Goal: Task Accomplishment & Management: Use online tool/utility

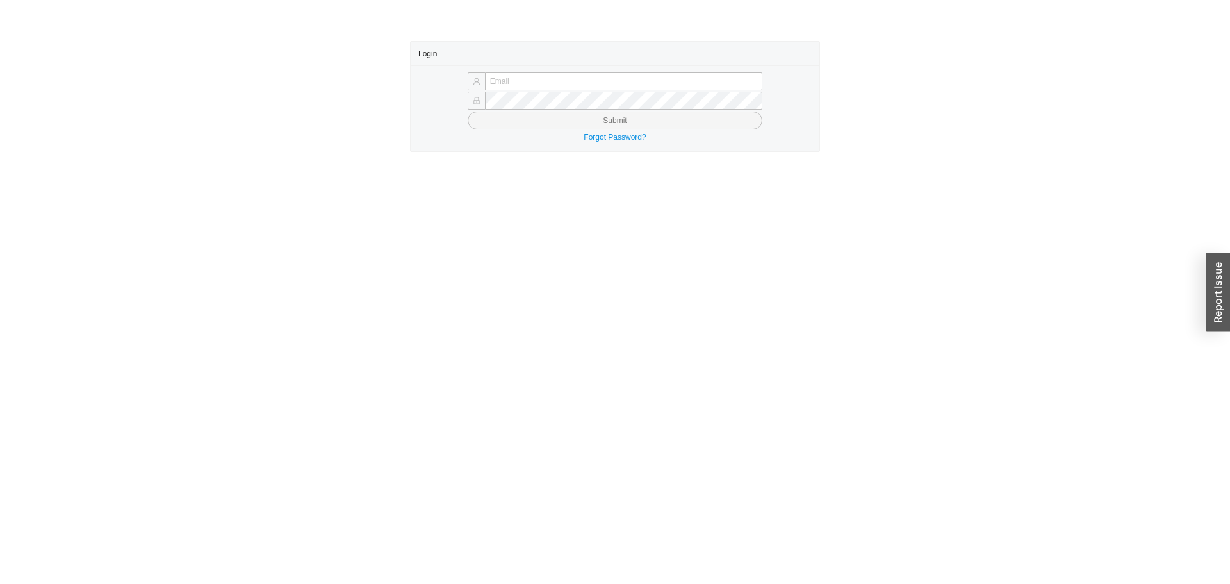
type input "yossi@asbathnj.com"
click at [468, 111] on button "Submit" at bounding box center [615, 120] width 295 height 18
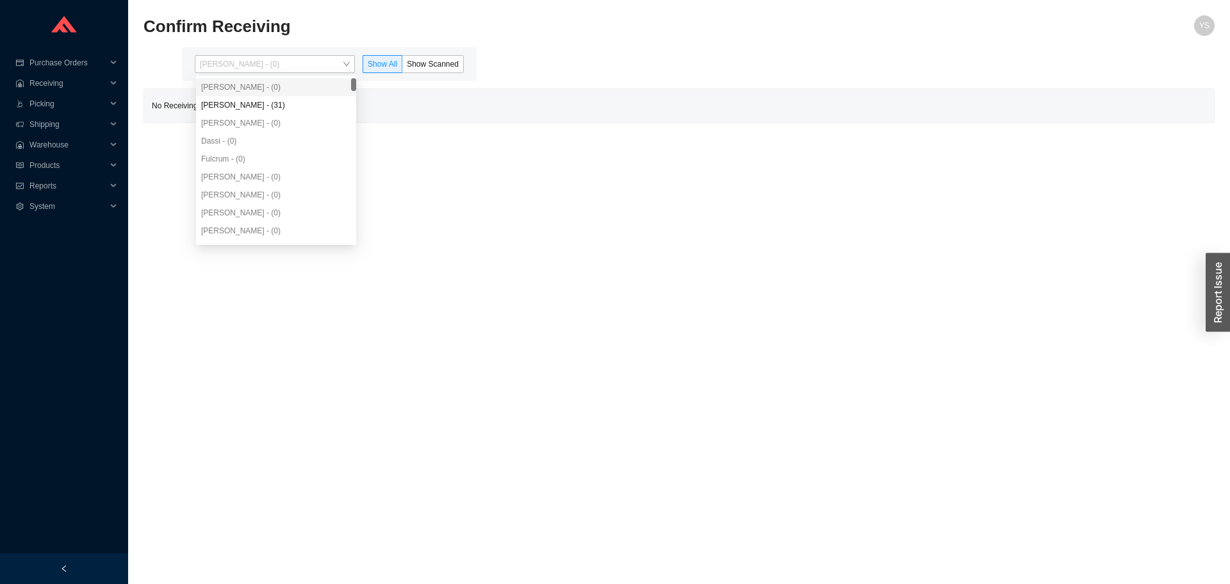
drag, startPoint x: 253, startPoint y: 56, endPoint x: 258, endPoint y: 89, distance: 33.0
click at [254, 63] on span "Yossi Siff - (0)" at bounding box center [275, 64] width 150 height 17
click at [265, 108] on div "Angel Negron - (31)" at bounding box center [276, 105] width 160 height 18
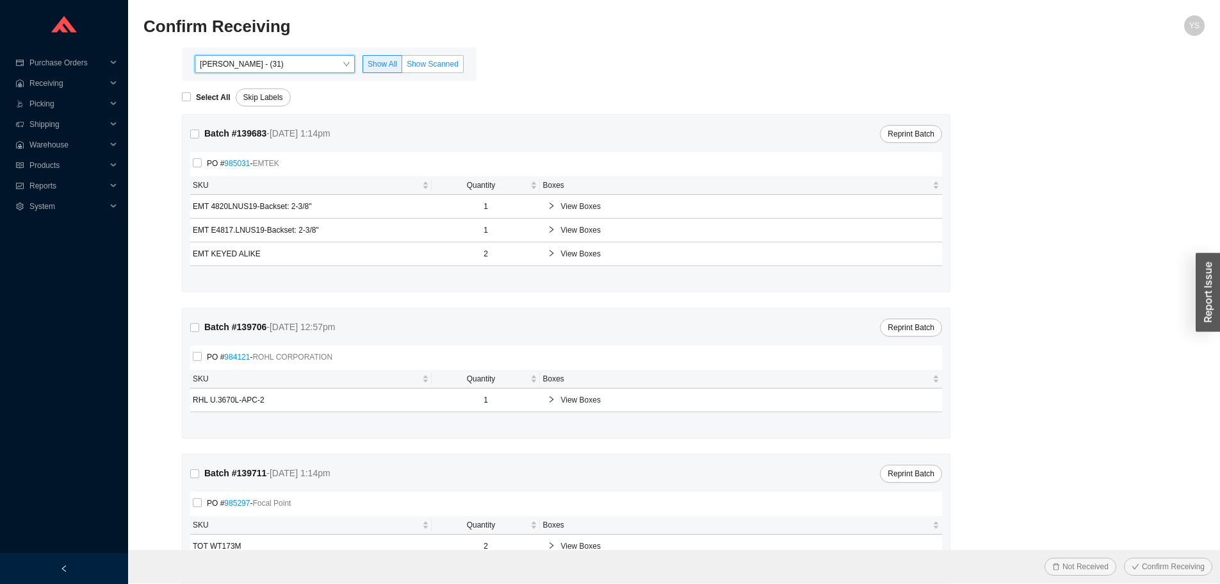
click at [449, 70] on label "Show Scanned" at bounding box center [432, 64] width 61 height 18
click at [402, 67] on input "Show Scanned" at bounding box center [402, 67] width 0 height 0
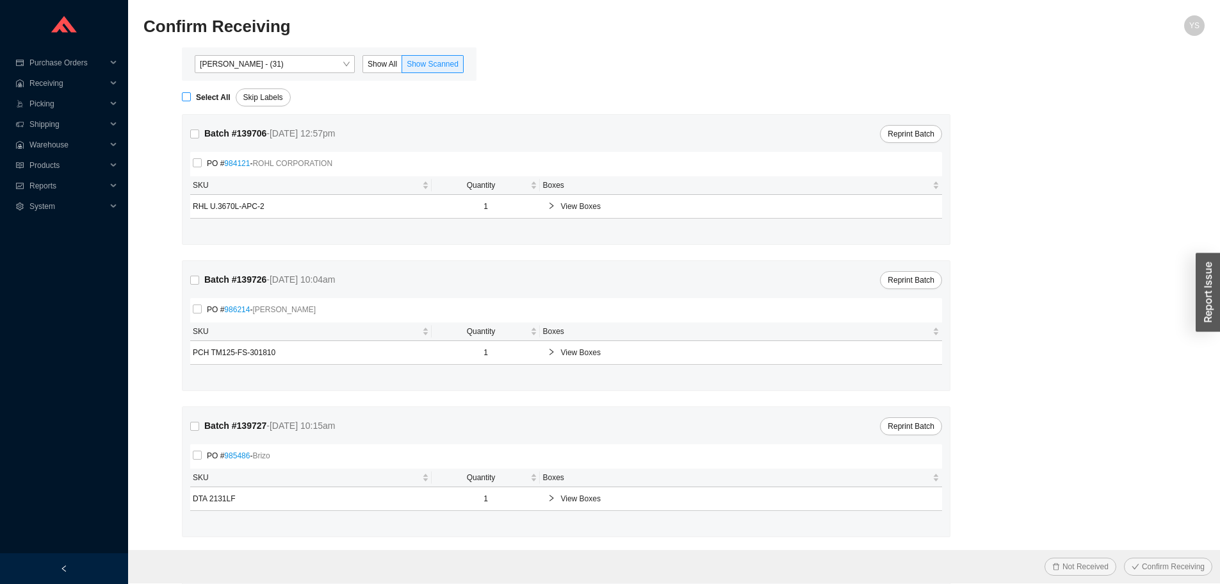
click at [225, 91] on span "Select All" at bounding box center [213, 97] width 45 height 13
click at [191, 92] on input "Select All" at bounding box center [186, 96] width 9 height 9
checkbox input "true"
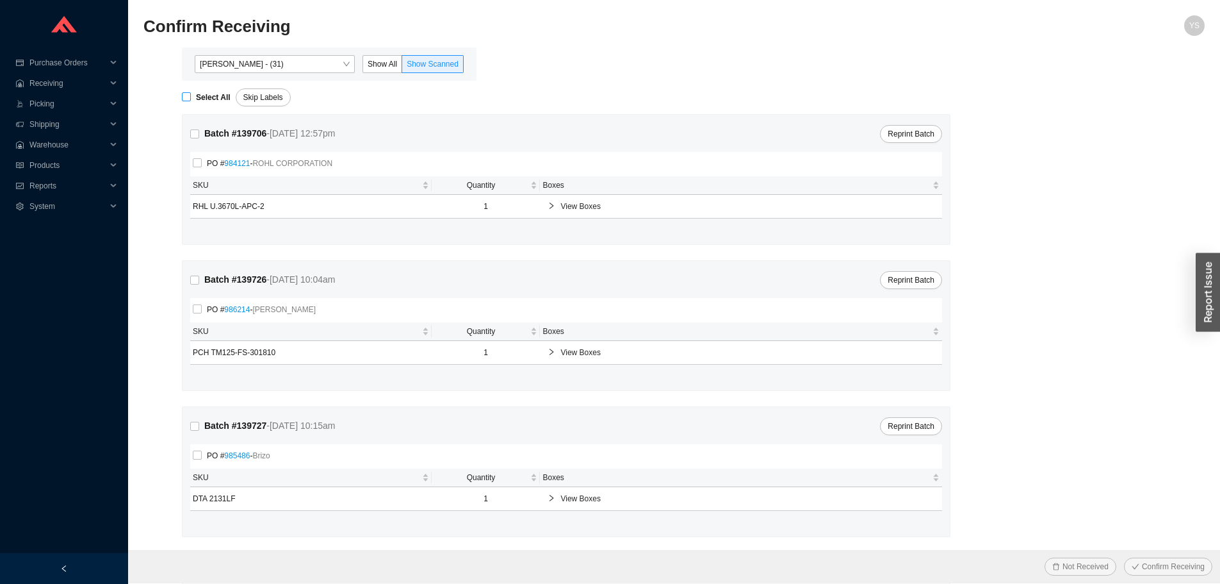
checkbox input "true"
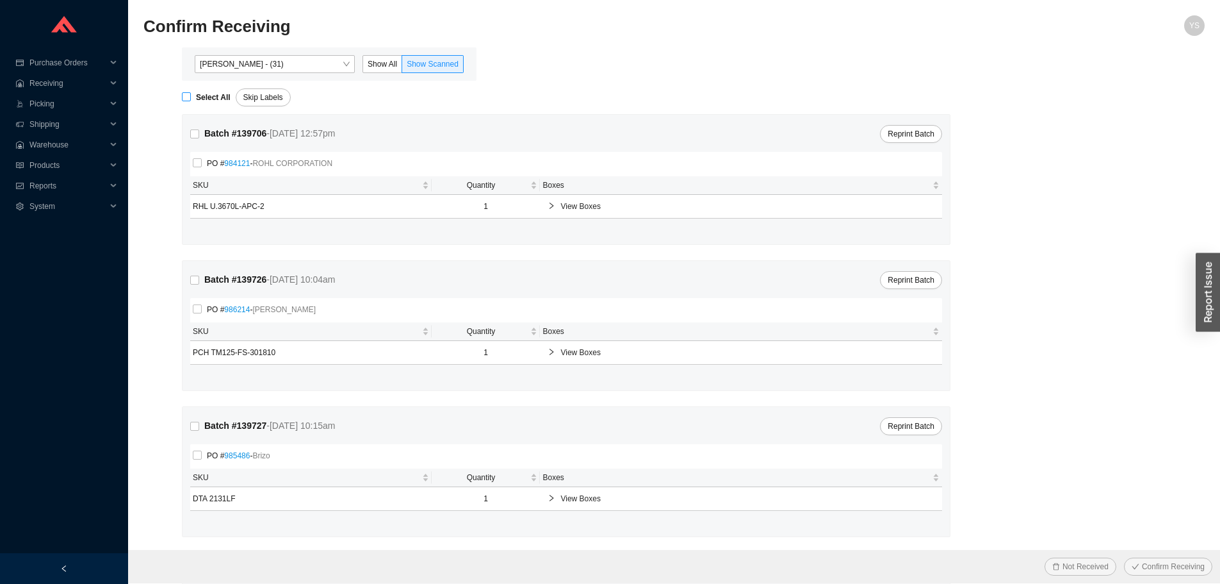
checkbox input "true"
click at [1143, 562] on span "Confirm Receiving" at bounding box center [1173, 566] width 63 height 13
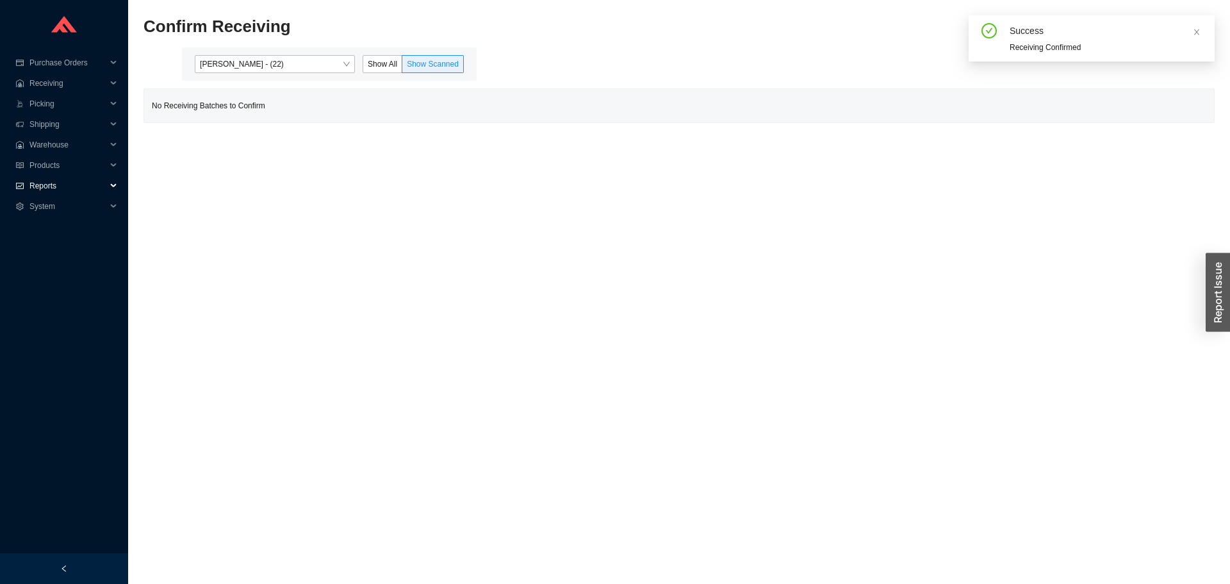
click at [41, 179] on span "Reports" at bounding box center [67, 186] width 77 height 20
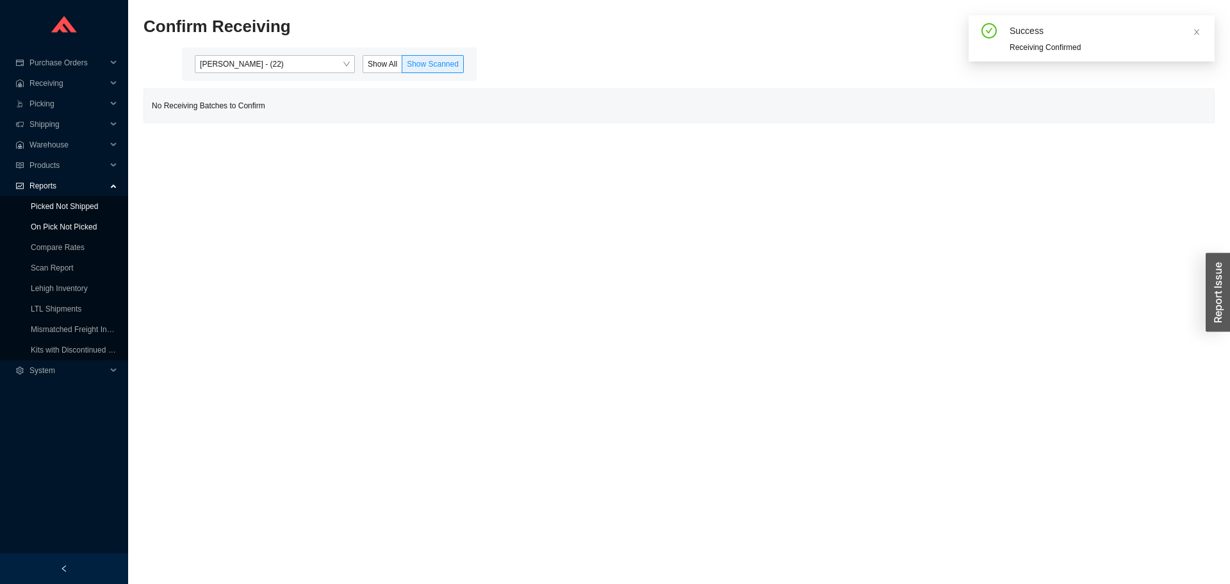
click at [61, 222] on link "On Pick Not Picked" at bounding box center [64, 226] width 66 height 9
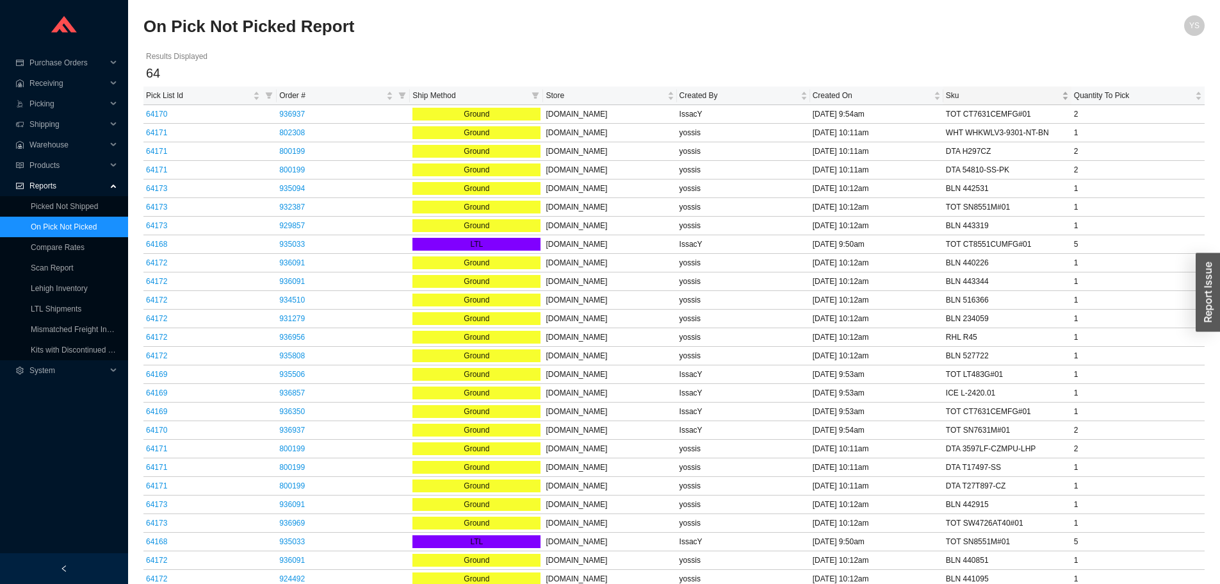
click at [1011, 99] on span "Sku" at bounding box center [1002, 95] width 113 height 13
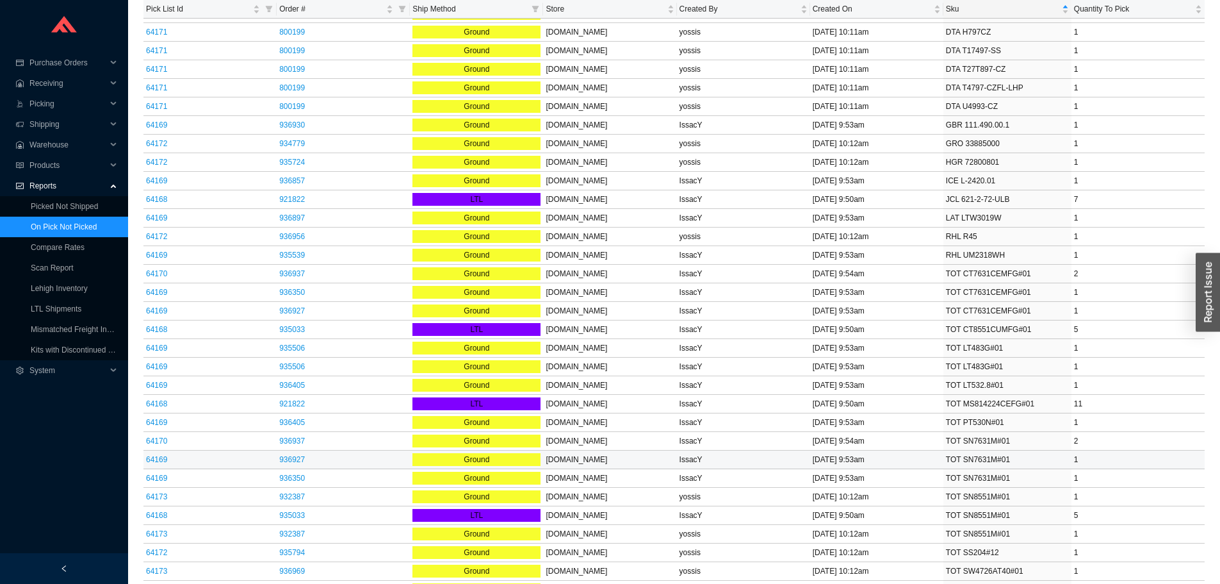
scroll to position [518, 0]
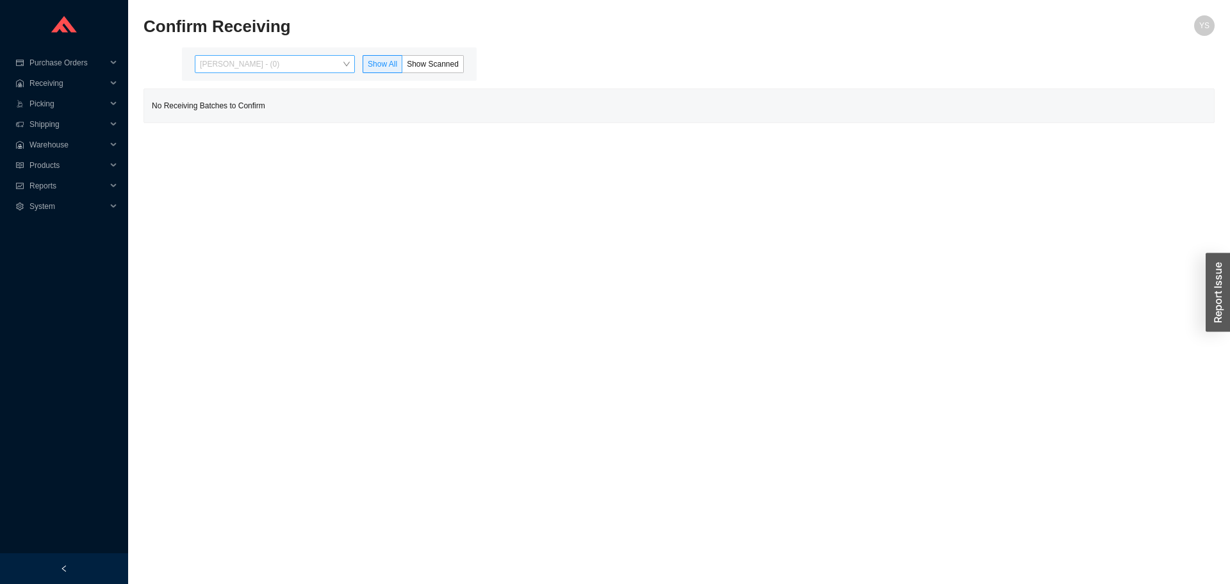
click at [228, 69] on span "[PERSON_NAME] - (0)" at bounding box center [275, 64] width 150 height 17
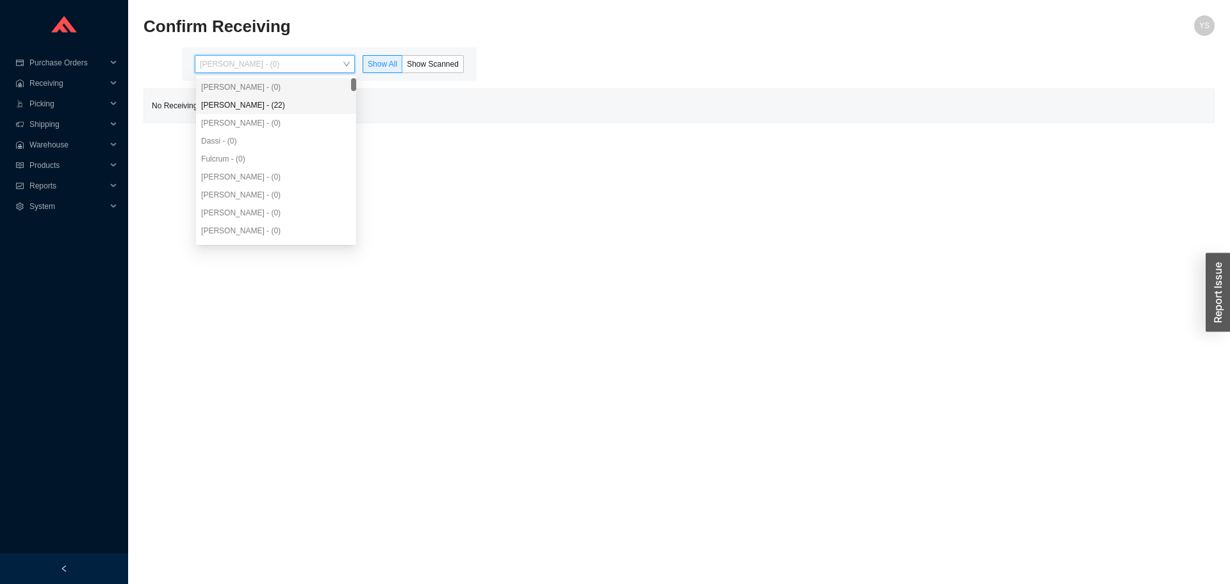
click at [243, 105] on div "[PERSON_NAME] - (22)" at bounding box center [276, 105] width 150 height 12
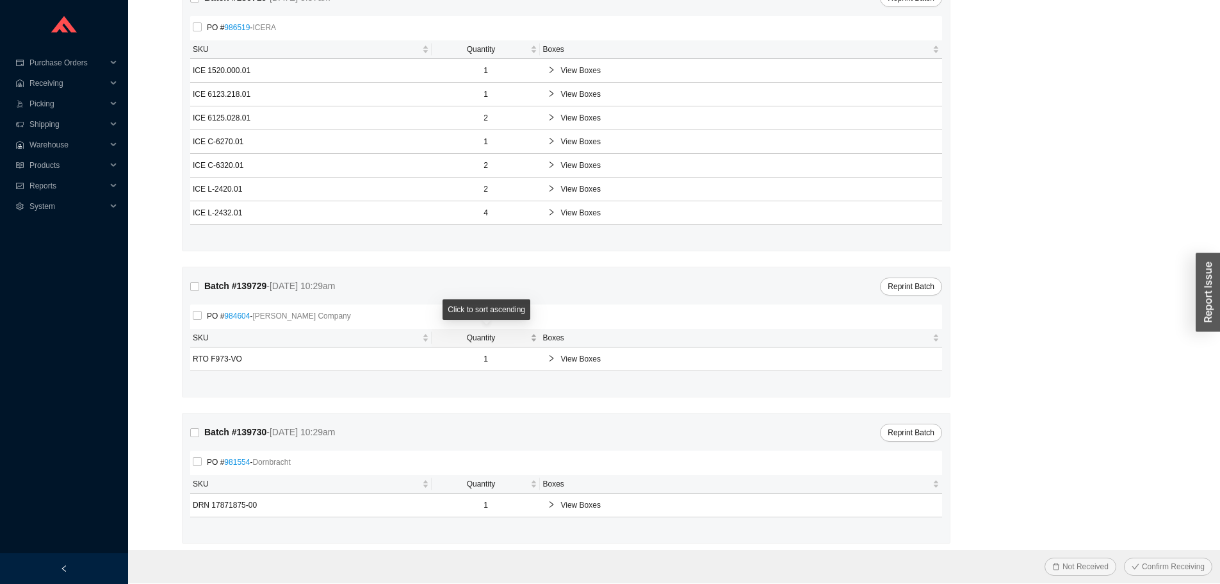
scroll to position [630, 0]
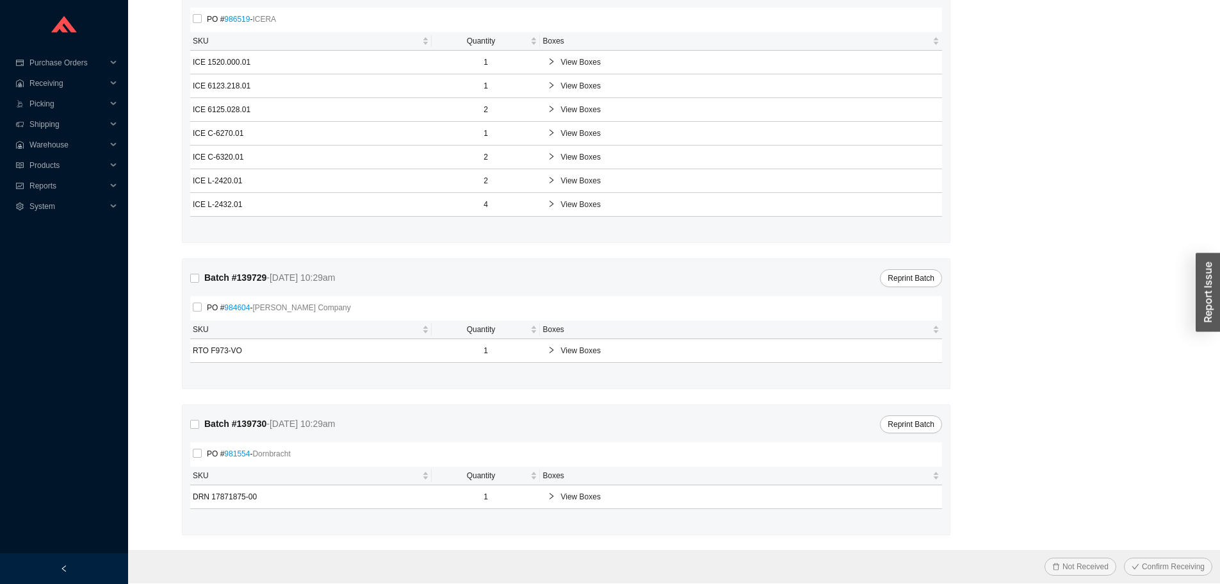
drag, startPoint x: 400, startPoint y: 391, endPoint x: 421, endPoint y: 390, distance: 21.1
click at [421, 390] on form "Select All Skip Labels Batch # 139683 - 8/27/25 1:14pm Reprint Batch PO # 98503…" at bounding box center [673, 17] width 1061 height 1133
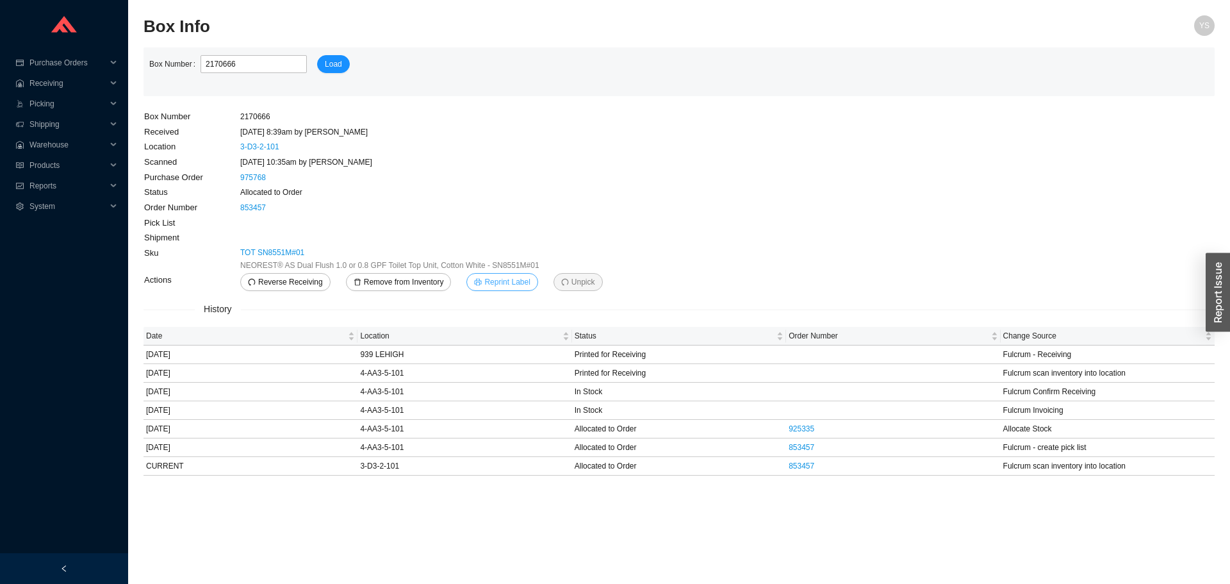
click at [484, 279] on span "Reprint Label" at bounding box center [506, 281] width 45 height 13
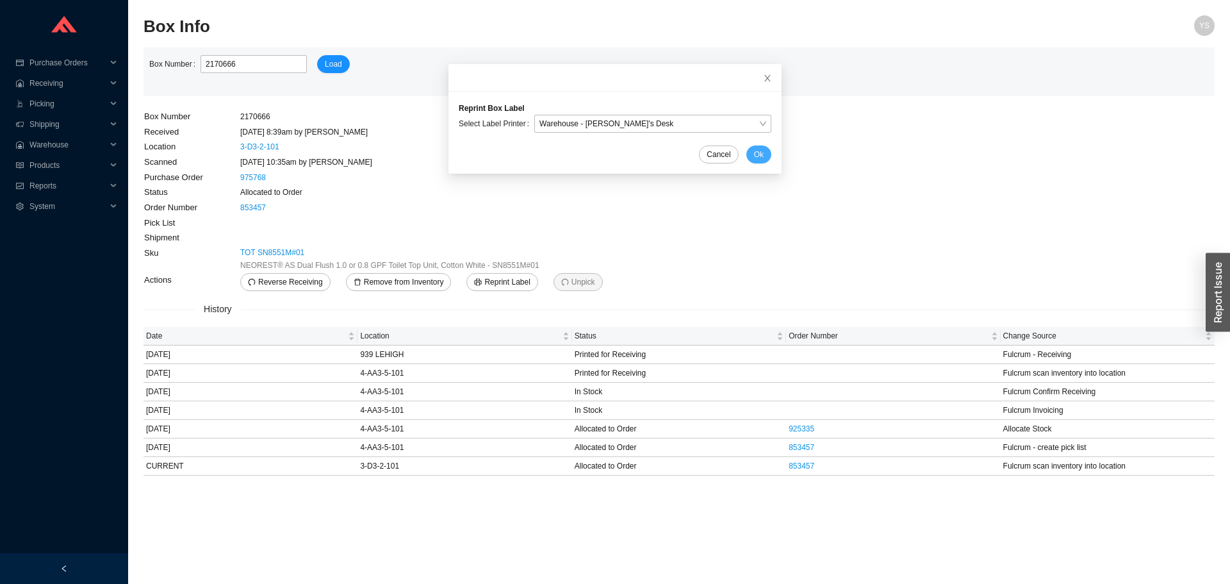
click at [746, 152] on button "Ok" at bounding box center [758, 154] width 25 height 18
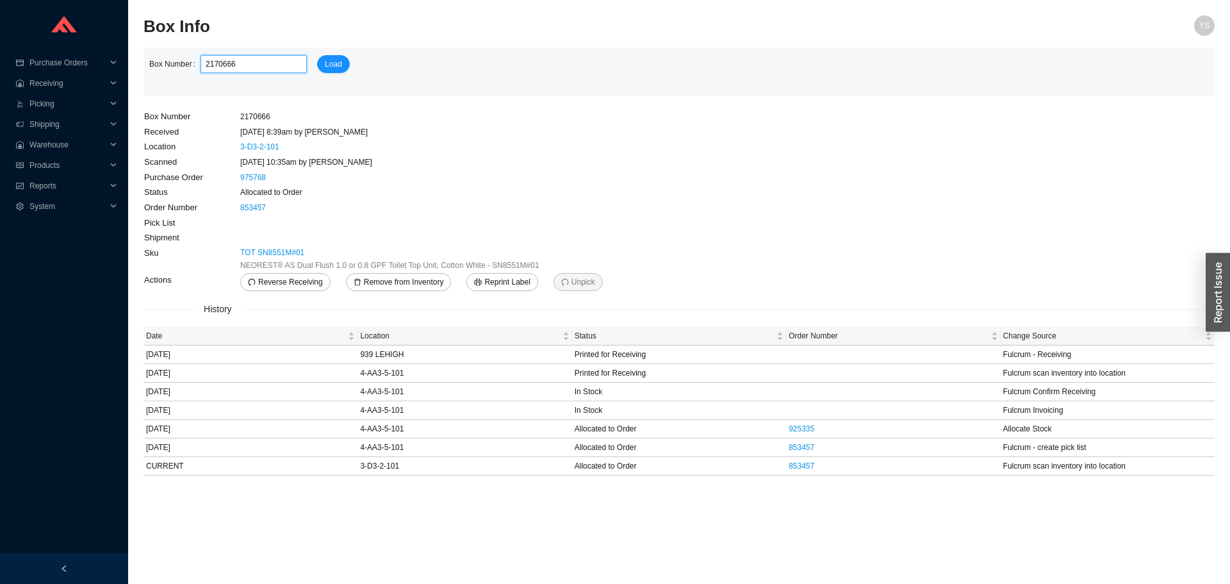
click at [238, 61] on input "2170666" at bounding box center [254, 64] width 106 height 18
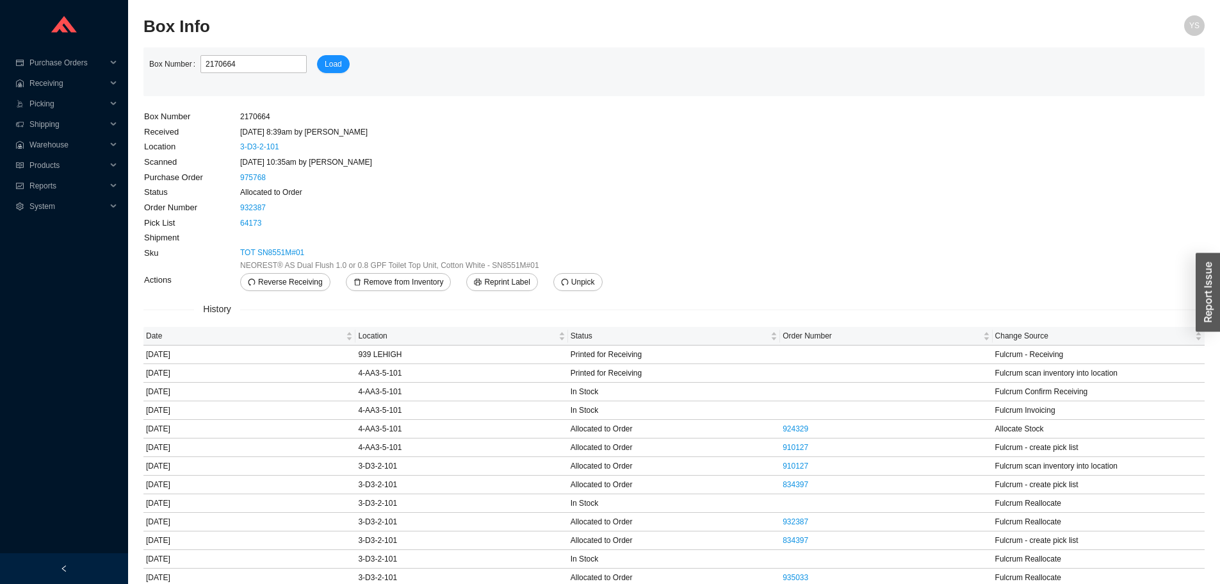
click button "Load" at bounding box center [333, 64] width 33 height 18
click at [505, 281] on span "Reprint Label" at bounding box center [506, 281] width 45 height 13
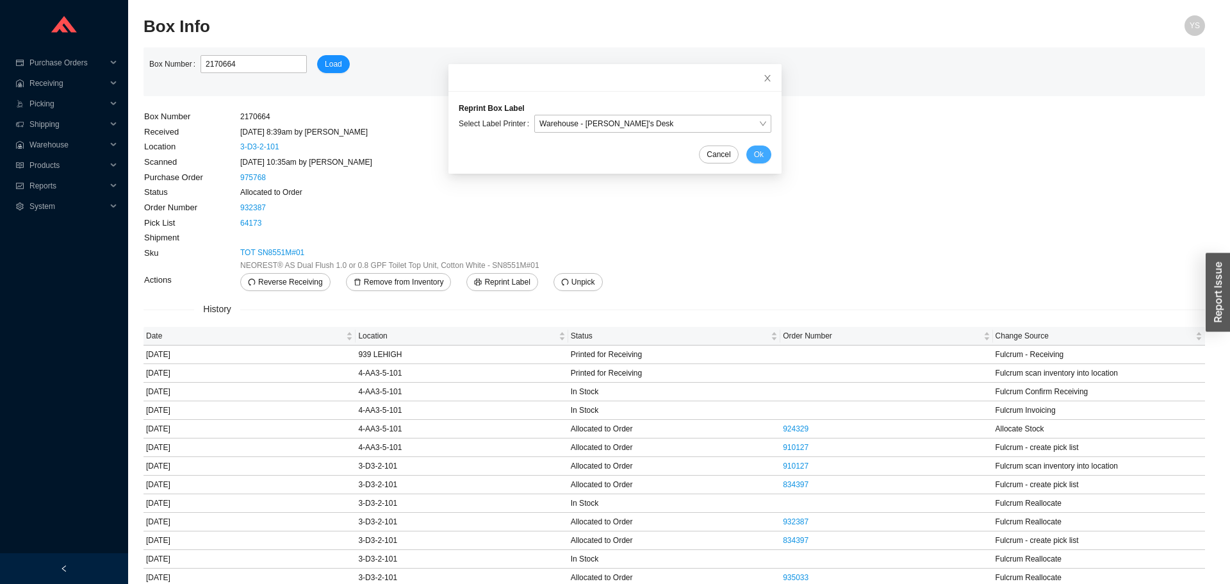
click at [754, 157] on span "Ok" at bounding box center [759, 154] width 10 height 13
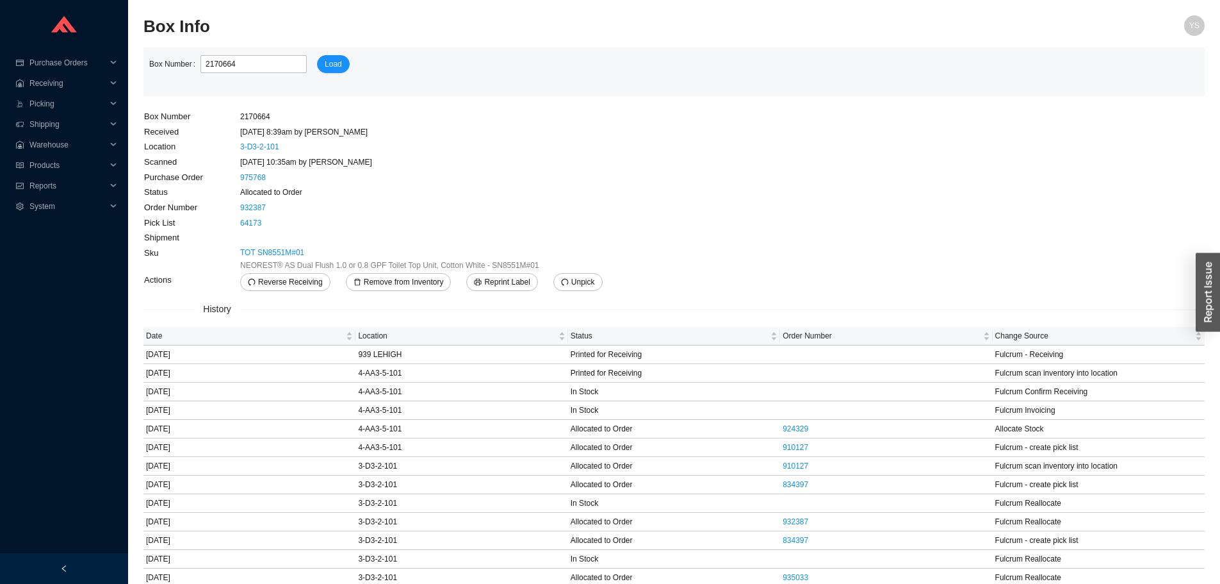
click at [234, 54] on div "Box Number 2170664 Load" at bounding box center [673, 71] width 1061 height 49
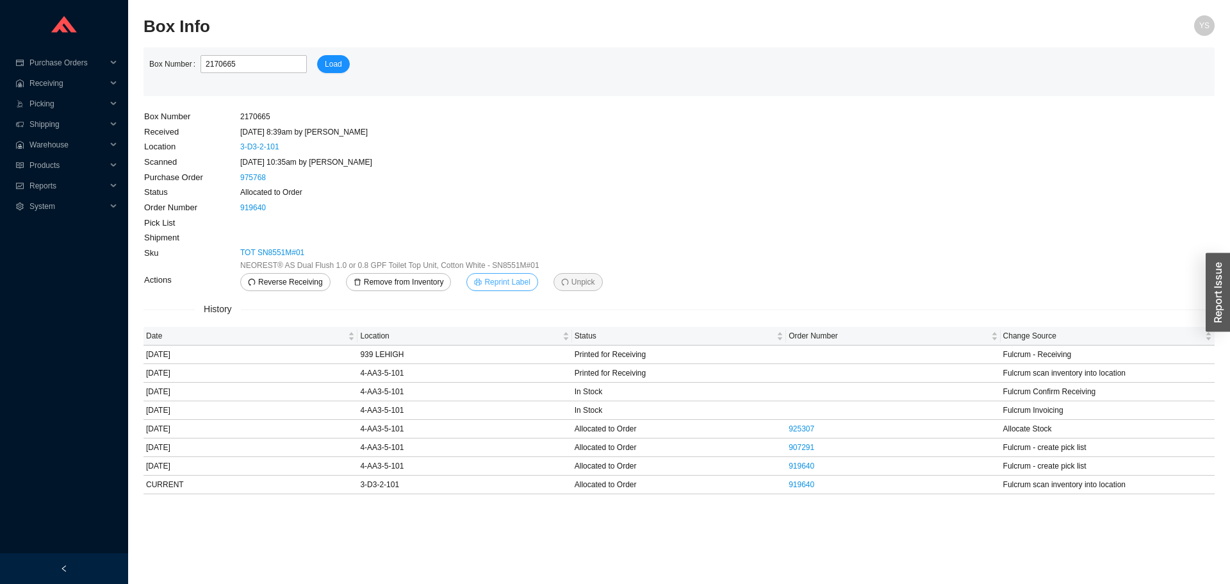
click at [493, 289] on button "Reprint Label" at bounding box center [501, 282] width 71 height 18
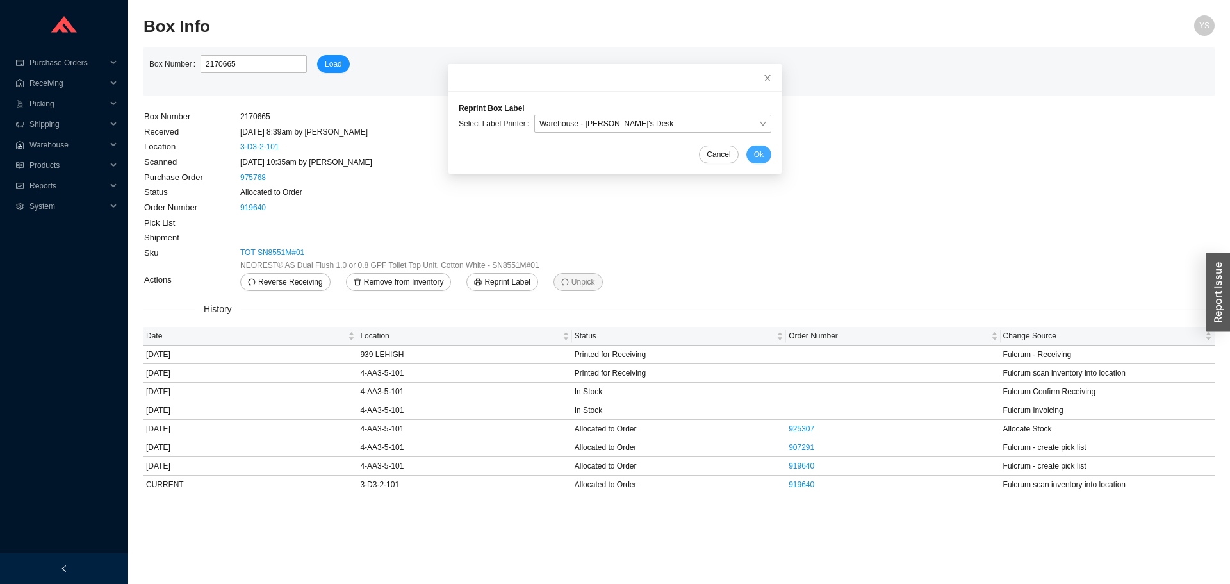
click at [746, 152] on button "Ok" at bounding box center [758, 154] width 25 height 18
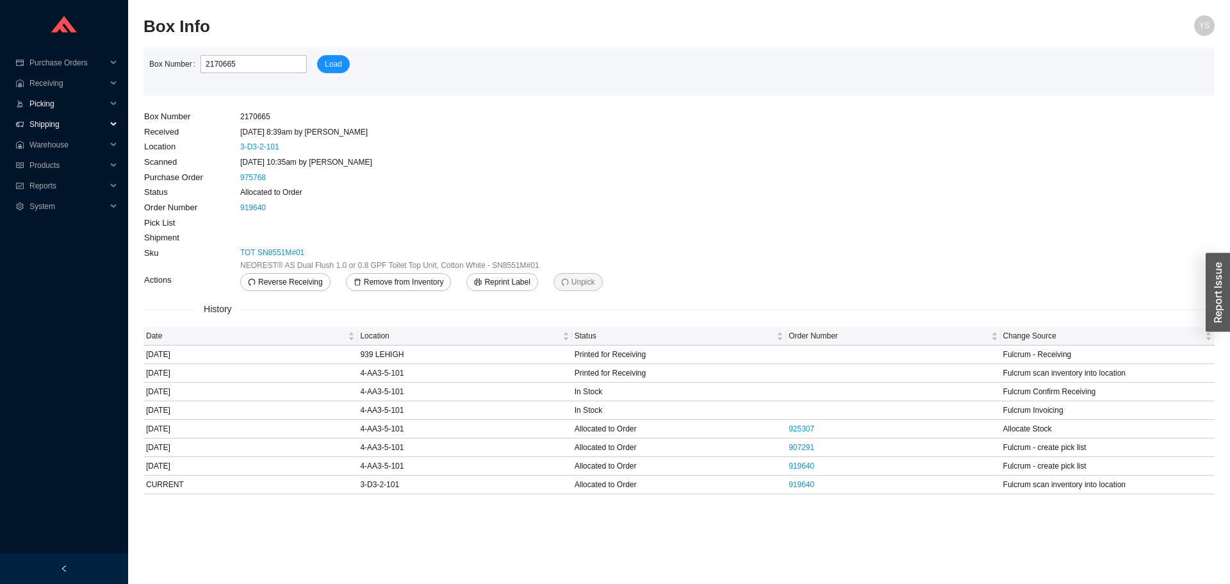
click at [38, 97] on span "Picking" at bounding box center [67, 104] width 77 height 20
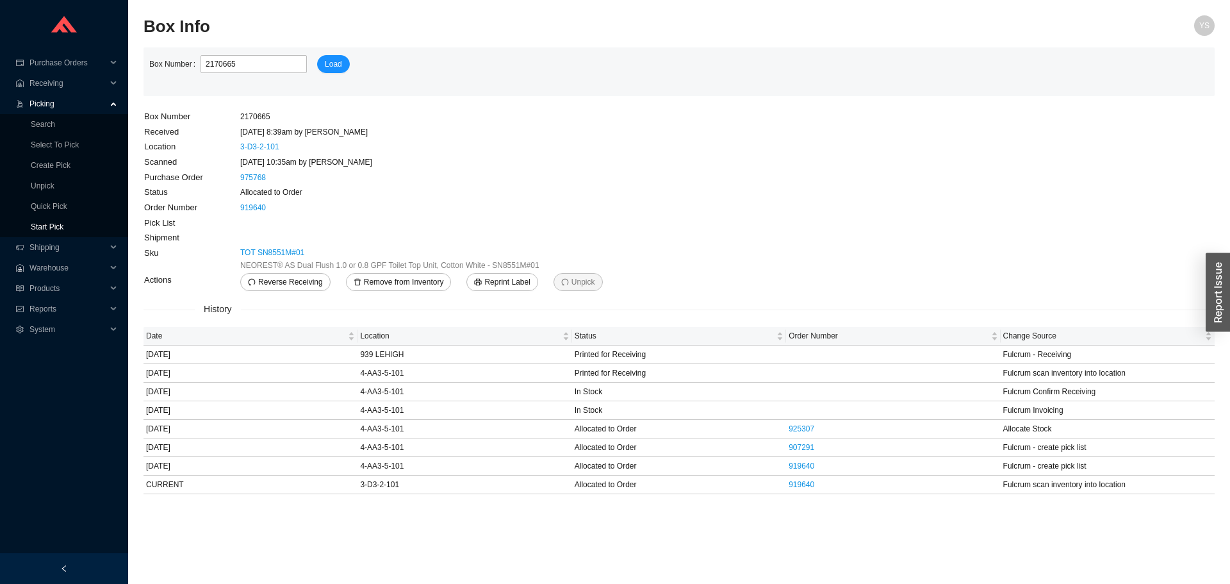
click at [56, 223] on link "Start Pick" at bounding box center [47, 226] width 33 height 9
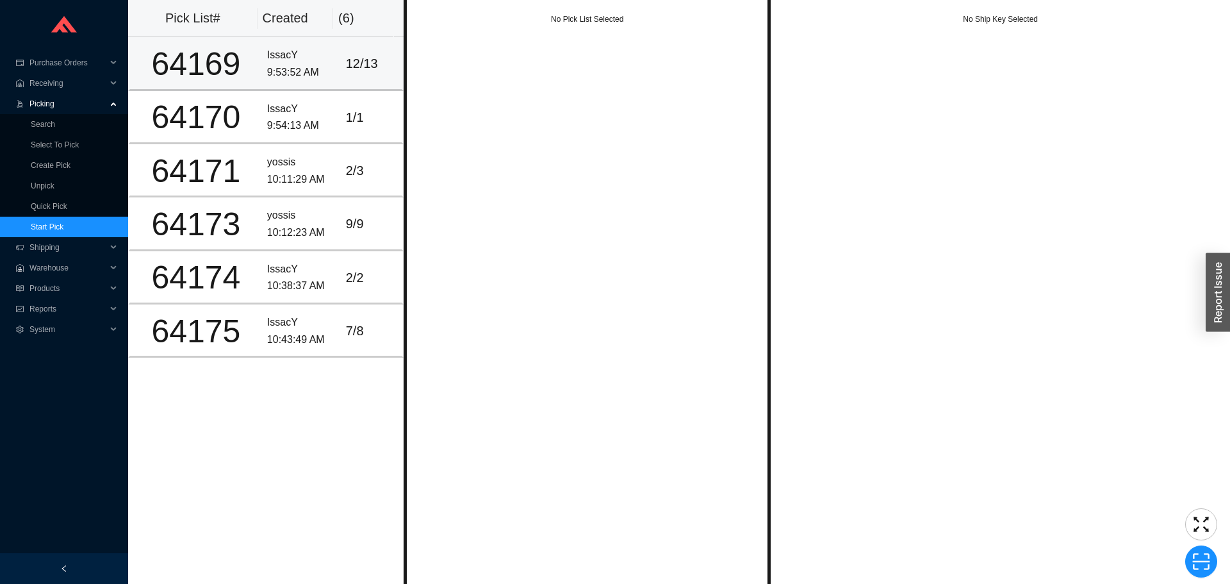
click at [319, 75] on div "9:53:52 AM" at bounding box center [301, 72] width 69 height 17
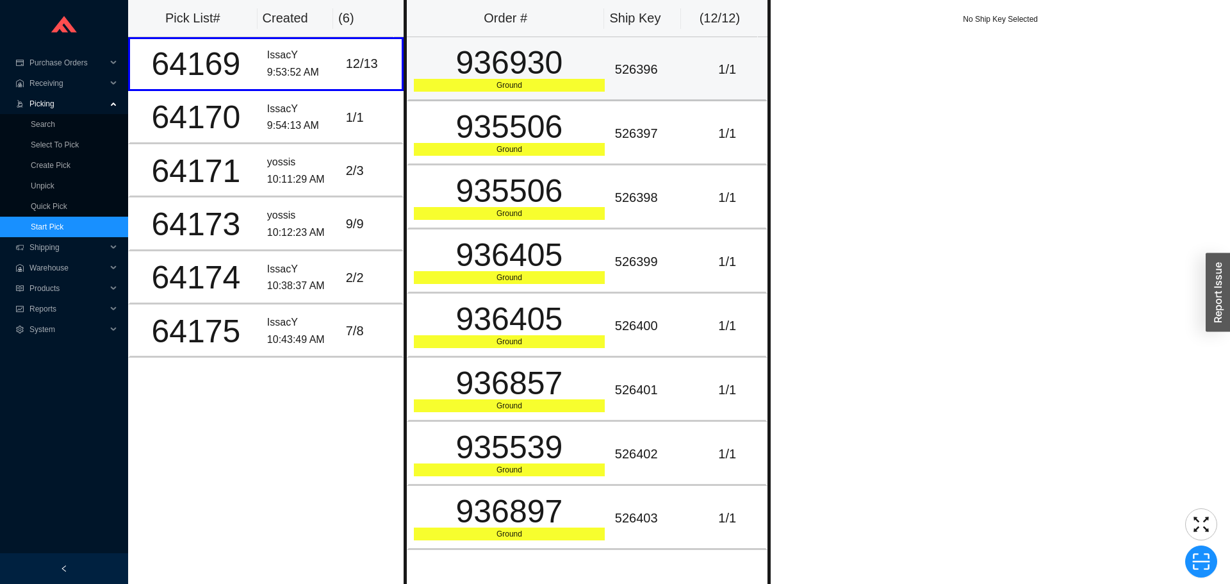
click at [511, 78] on div "936930" at bounding box center [509, 63] width 191 height 32
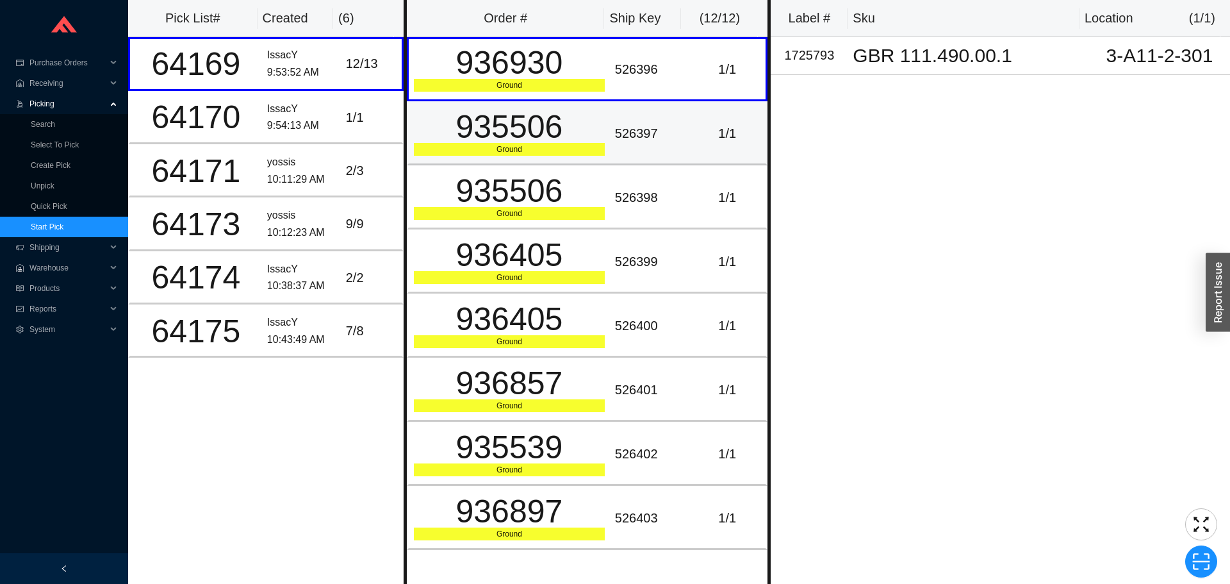
click at [639, 141] on div "526397" at bounding box center [649, 133] width 69 height 21
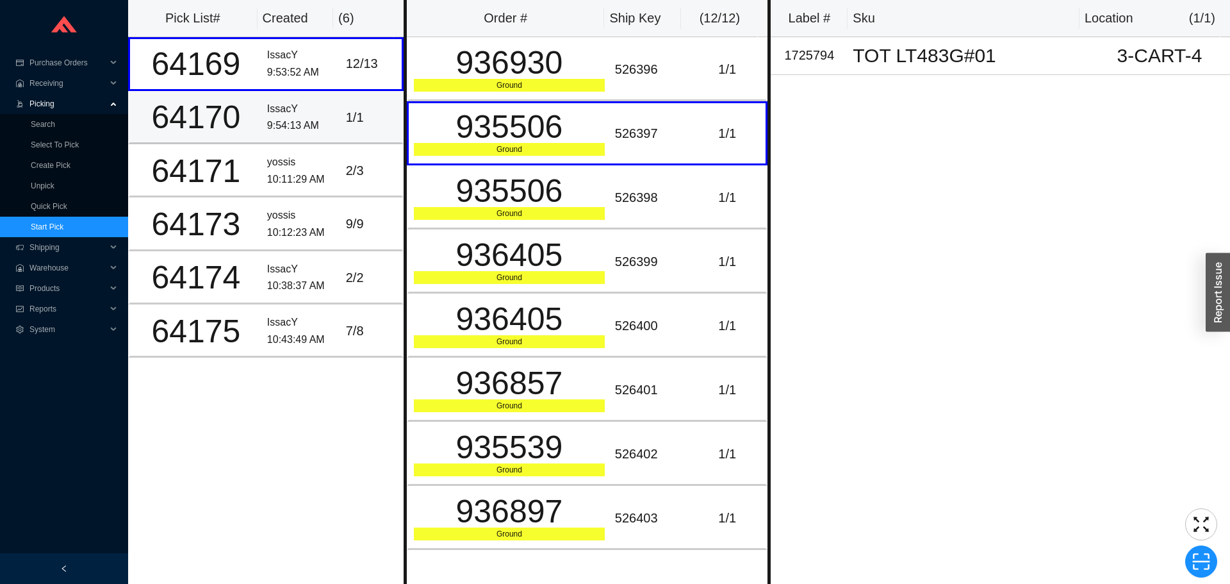
click at [283, 116] on div "IssacY" at bounding box center [301, 109] width 69 height 17
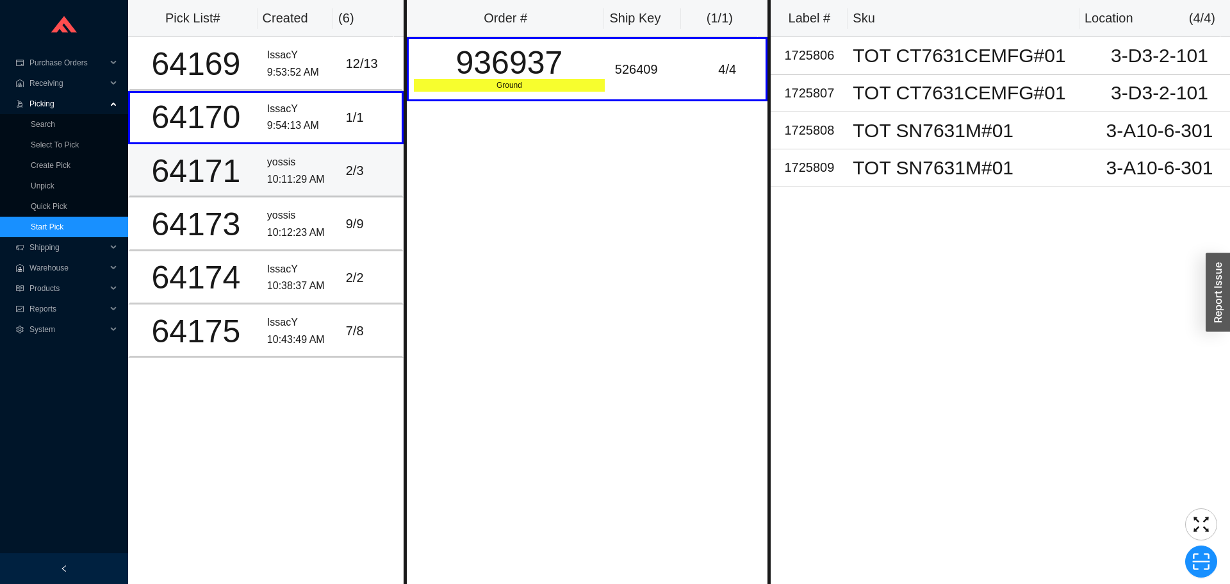
click at [291, 168] on div "yossis" at bounding box center [301, 162] width 69 height 17
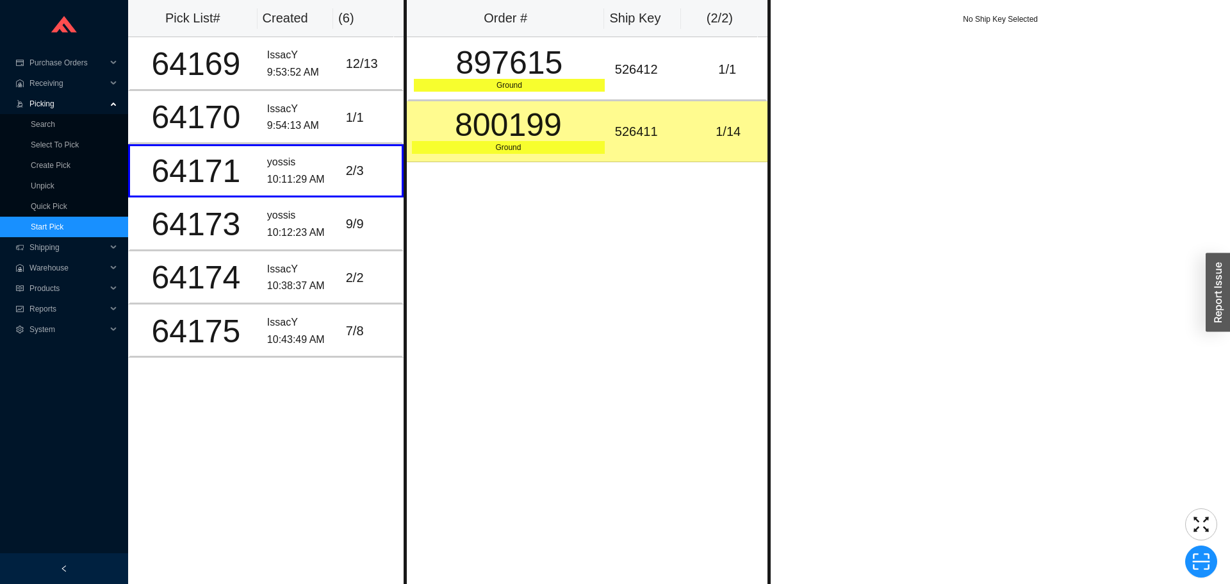
click at [719, 118] on td "1 / 14" at bounding box center [728, 131] width 79 height 61
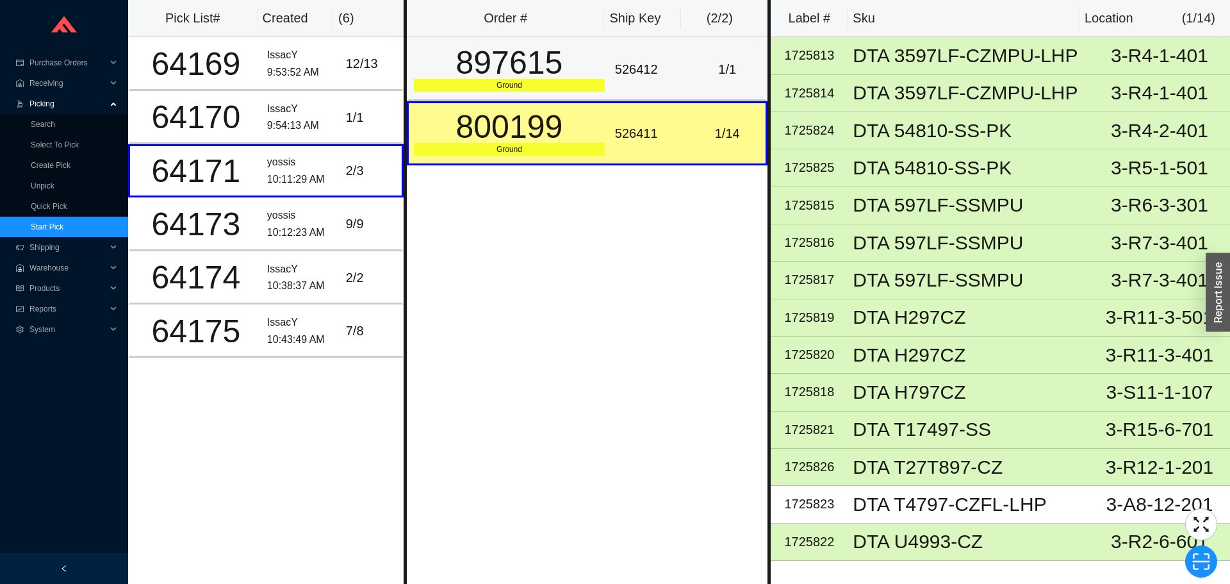
click at [677, 85] on td "526412" at bounding box center [649, 69] width 79 height 64
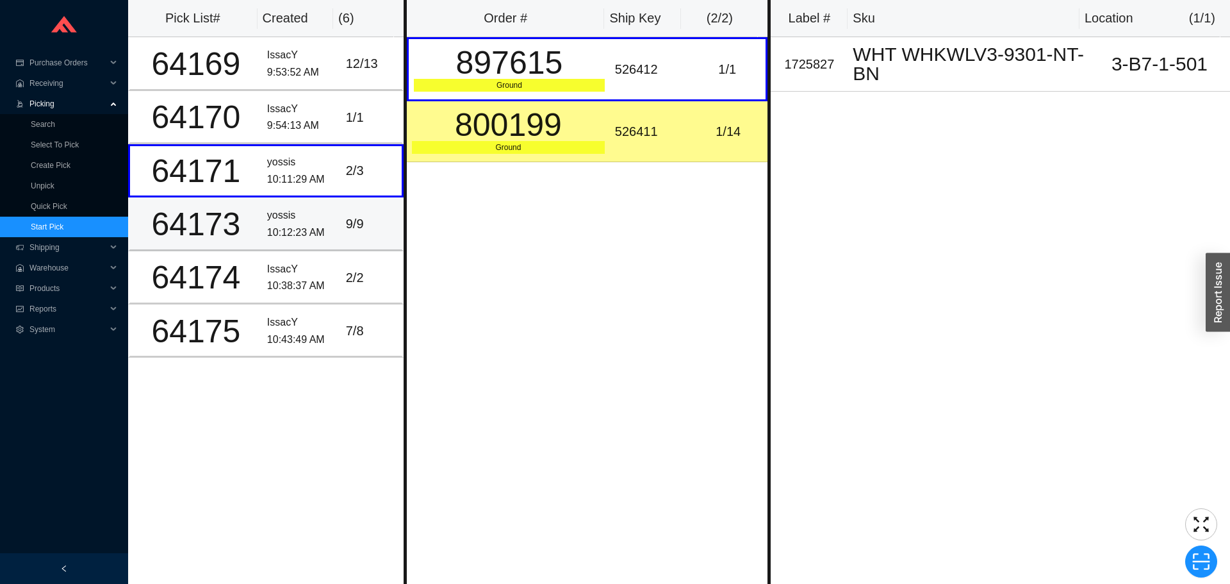
click at [296, 224] on div "10:12:23 AM" at bounding box center [301, 232] width 69 height 17
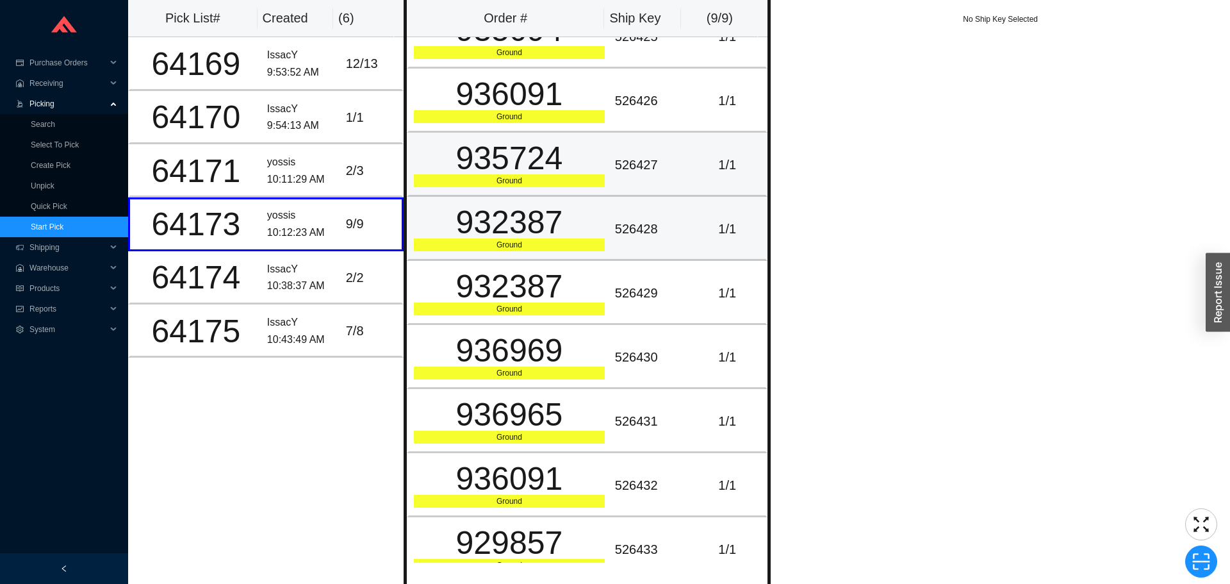
scroll to position [51, 0]
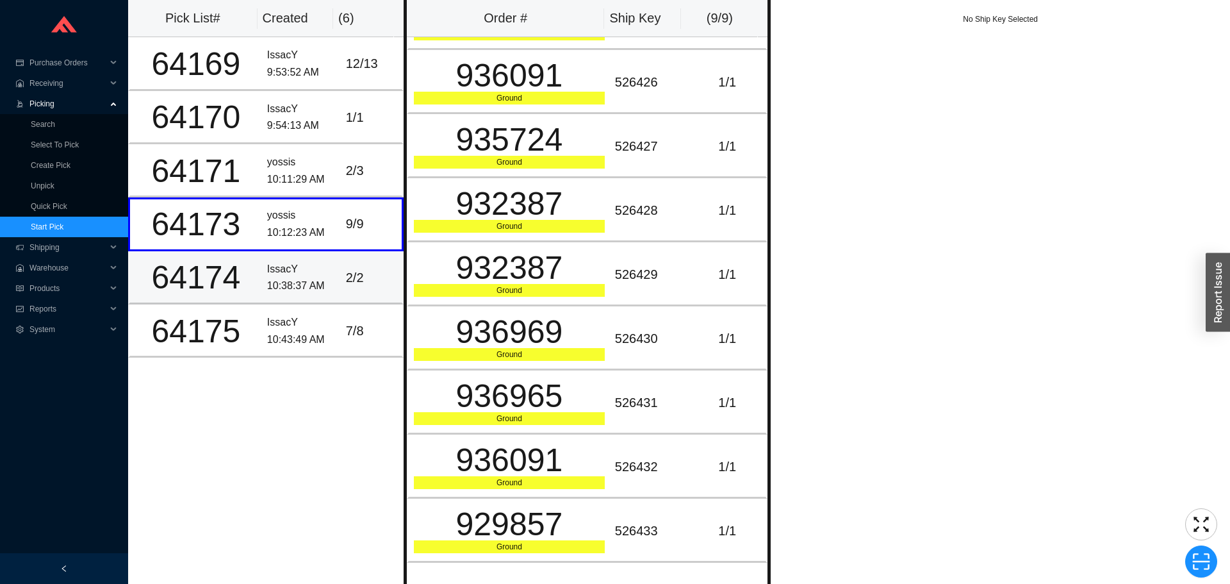
click at [356, 290] on td "2 / 2" at bounding box center [372, 277] width 63 height 53
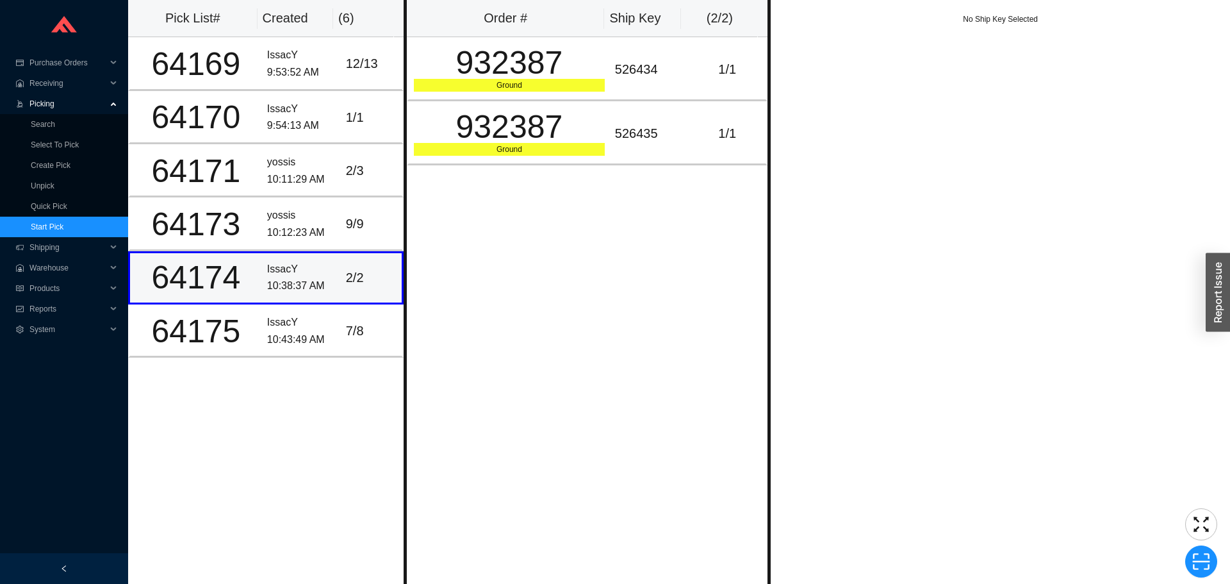
scroll to position [0, 0]
click at [527, 136] on div "932387" at bounding box center [509, 127] width 191 height 32
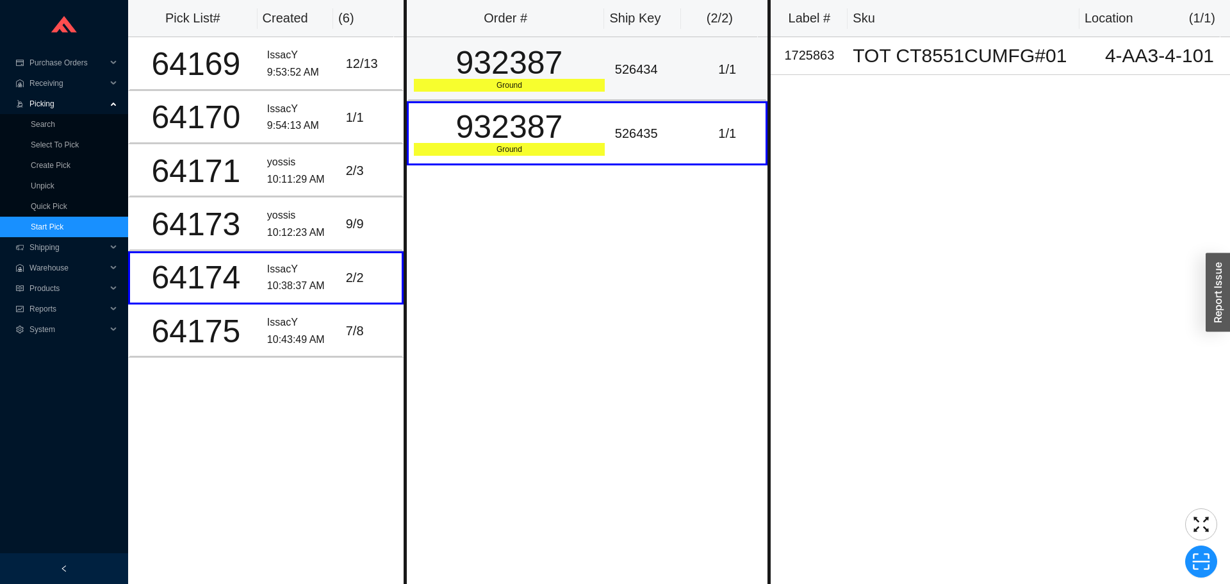
click at [551, 85] on div "Ground" at bounding box center [509, 85] width 191 height 13
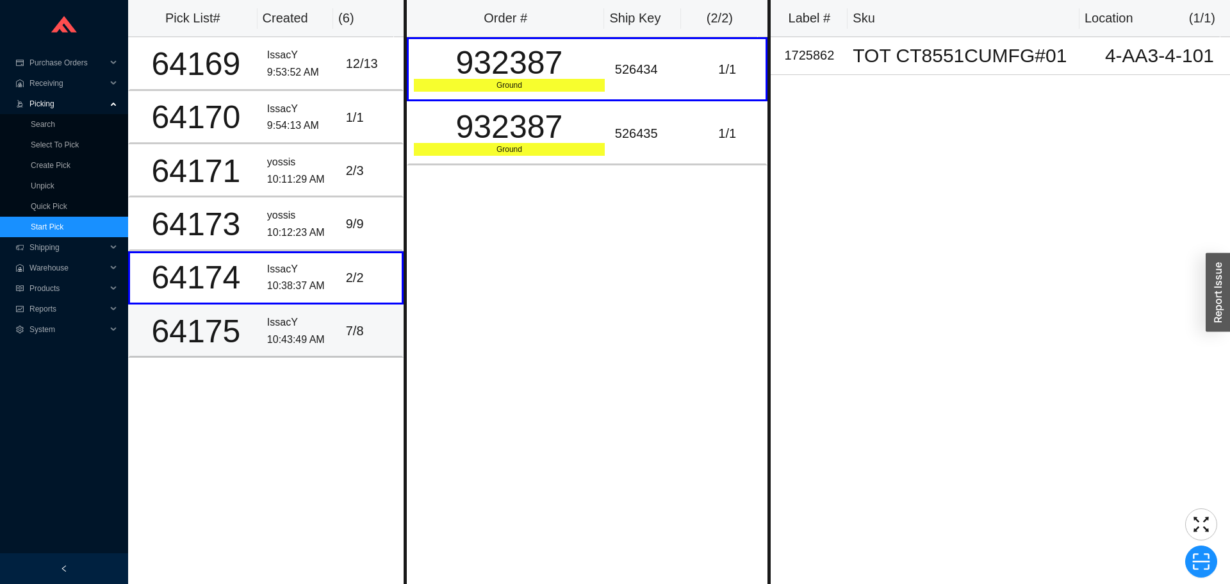
click at [312, 320] on div "IssacY" at bounding box center [301, 322] width 69 height 17
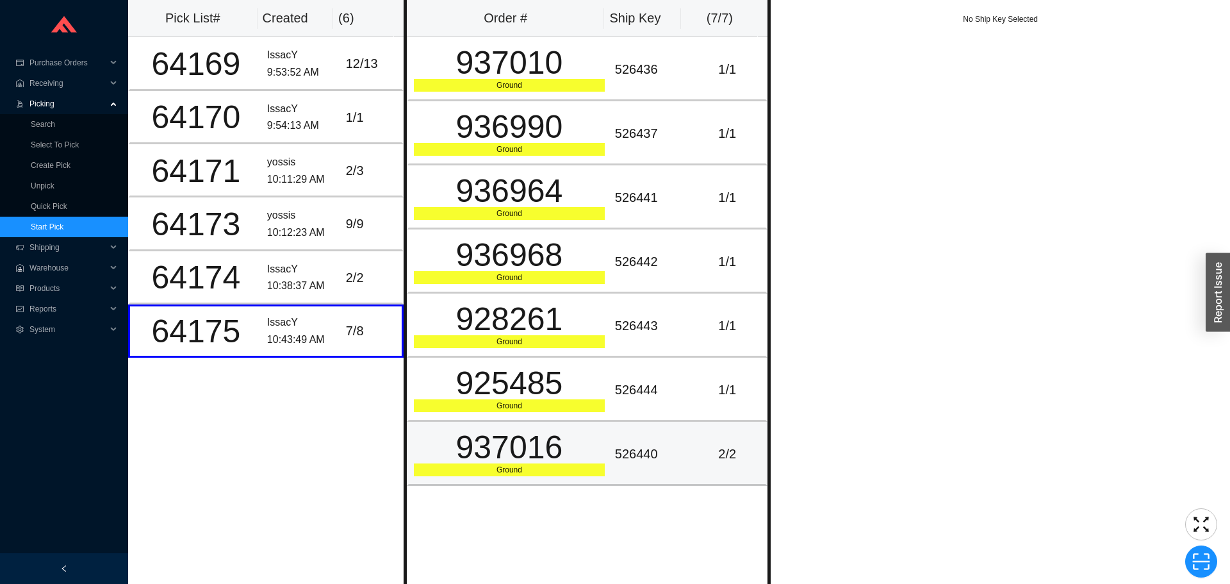
click at [575, 460] on div "937016" at bounding box center [509, 447] width 191 height 32
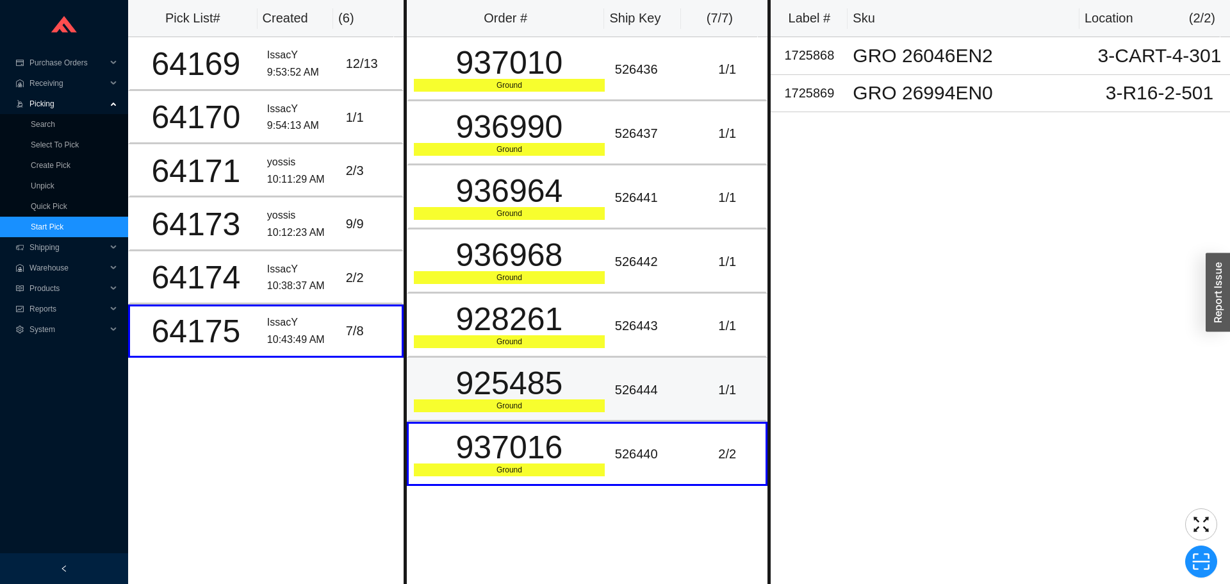
click at [610, 357] on td "526444" at bounding box center [649, 389] width 79 height 64
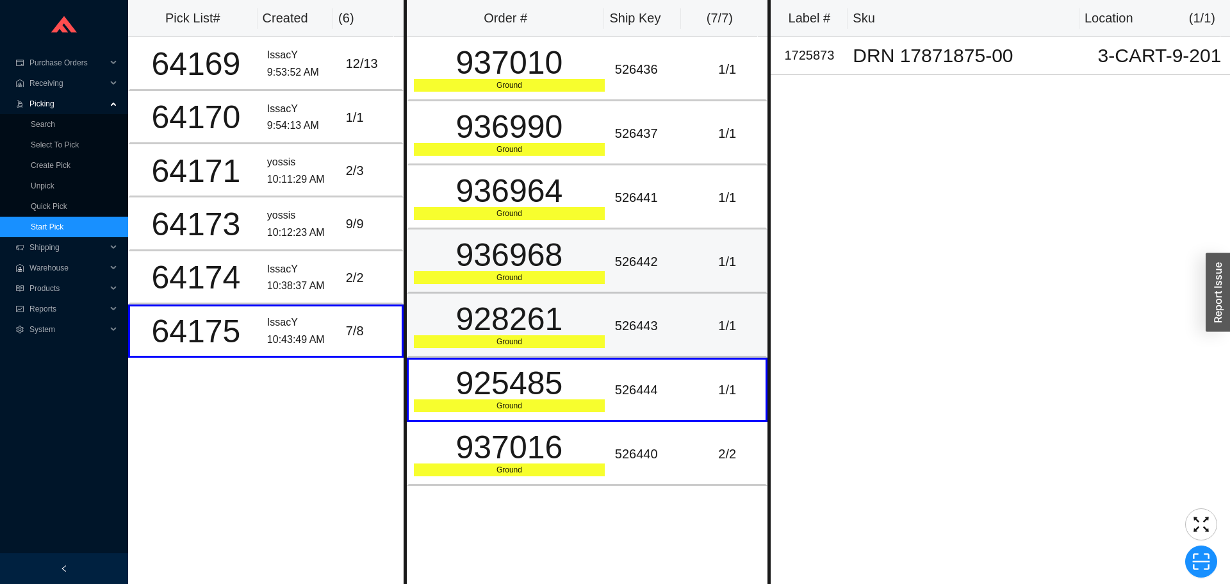
click at [619, 279] on td "526442" at bounding box center [649, 261] width 79 height 64
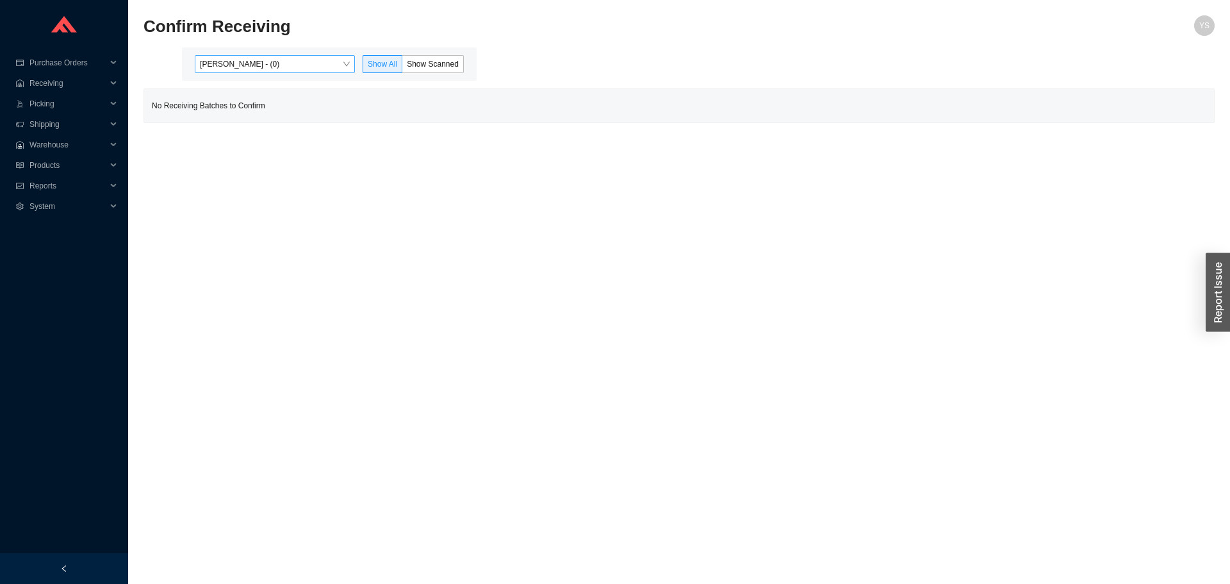
click at [242, 68] on span "Yossi Siff - (0)" at bounding box center [275, 64] width 150 height 17
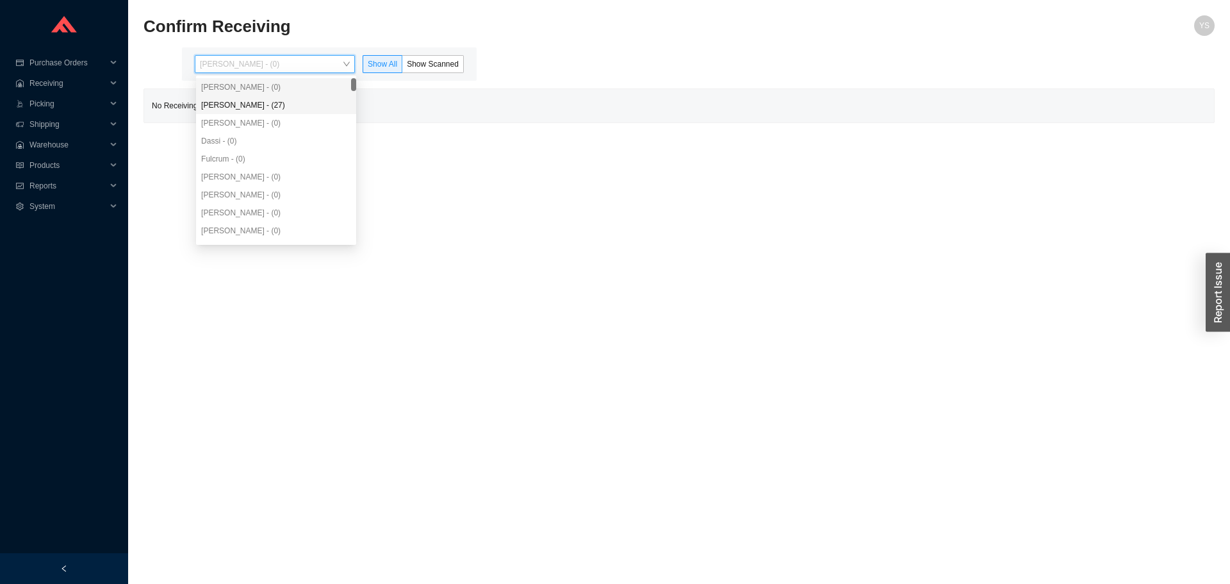
click at [254, 108] on div "Angel Negron - (27)" at bounding box center [276, 105] width 150 height 12
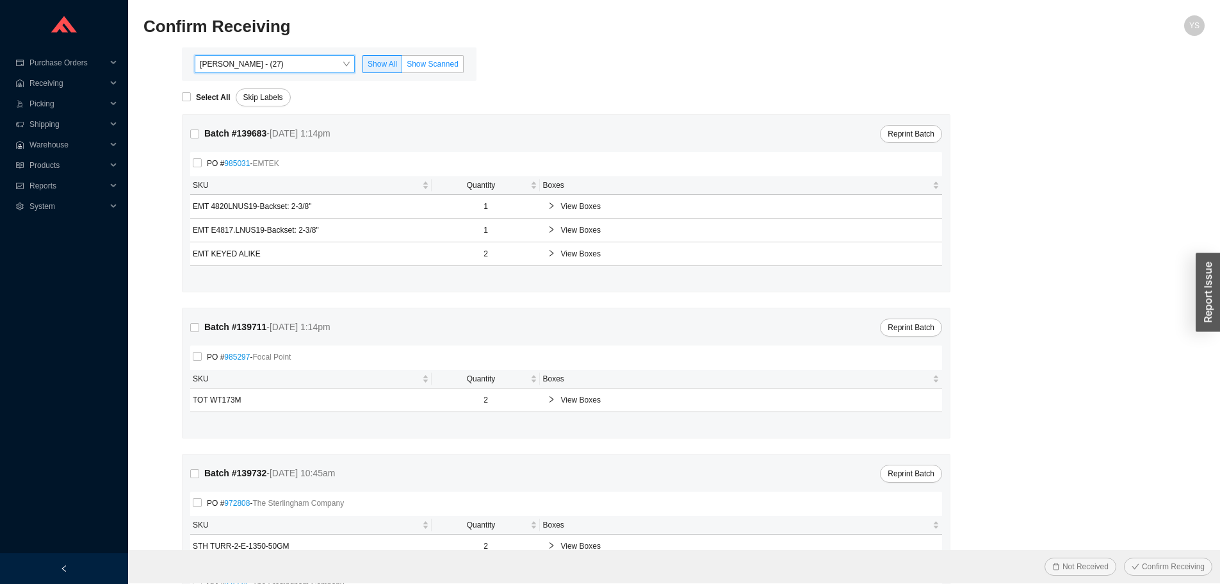
click at [439, 63] on span "Show Scanned" at bounding box center [433, 64] width 52 height 9
click at [402, 67] on input "Show Scanned" at bounding box center [402, 67] width 0 height 0
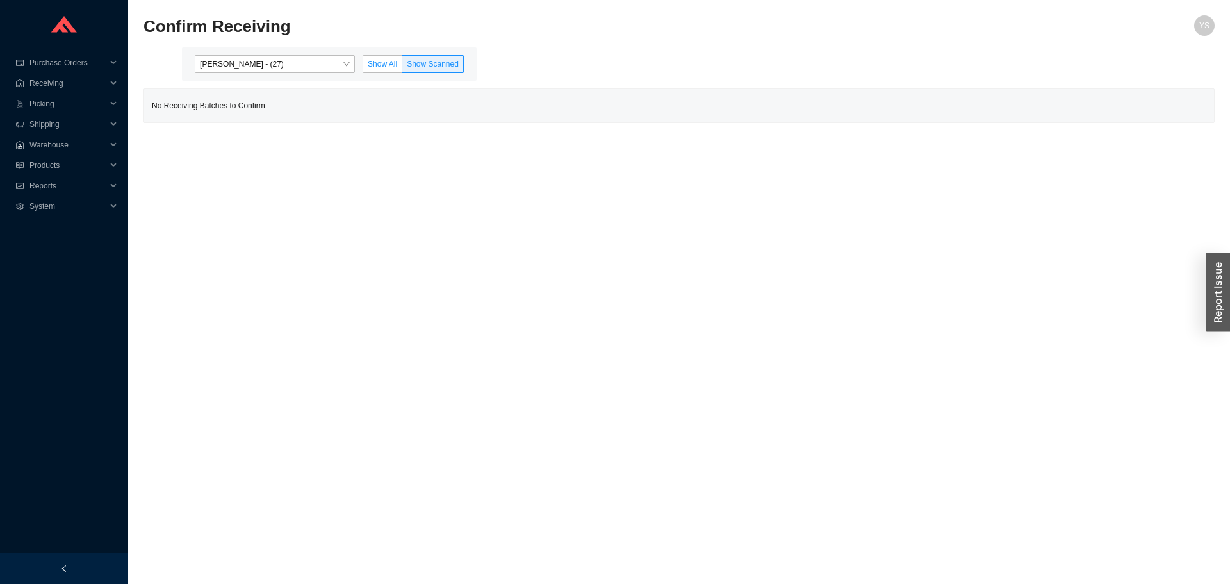
click at [379, 71] on label "Show All" at bounding box center [383, 64] width 40 height 18
click at [363, 67] on input "Show All" at bounding box center [363, 67] width 0 height 0
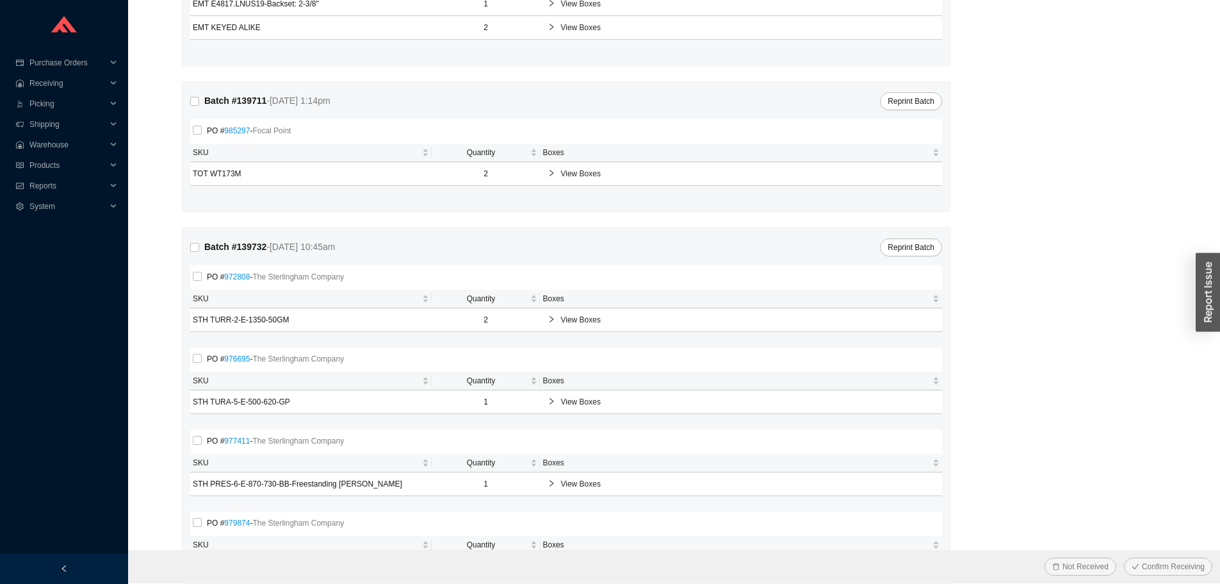
scroll to position [131, 0]
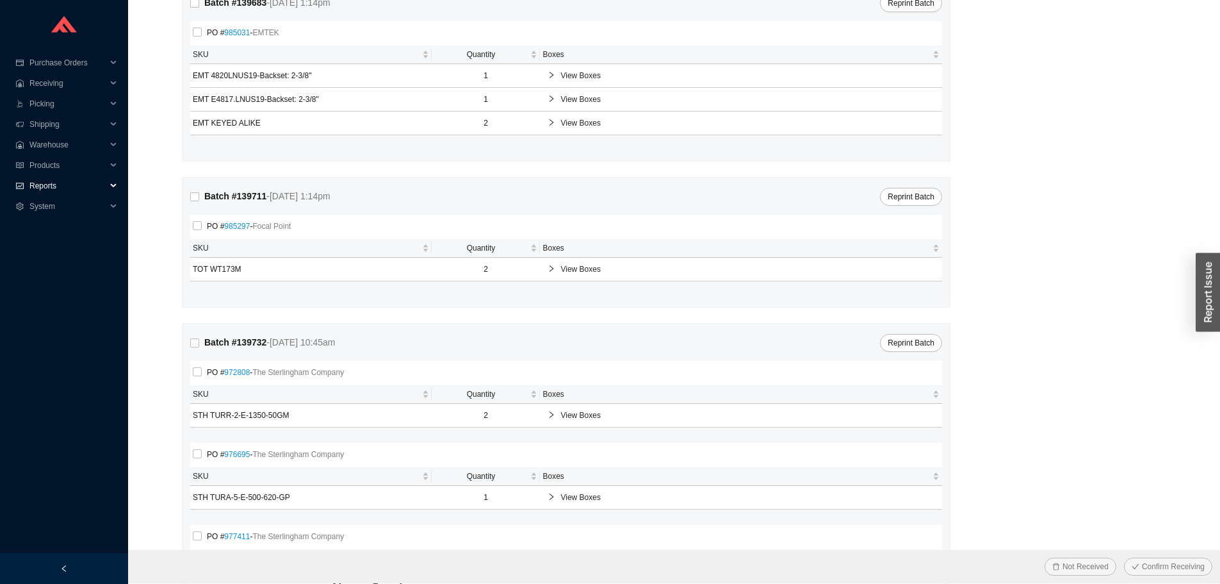
click at [29, 186] on div "Reports" at bounding box center [64, 186] width 128 height 20
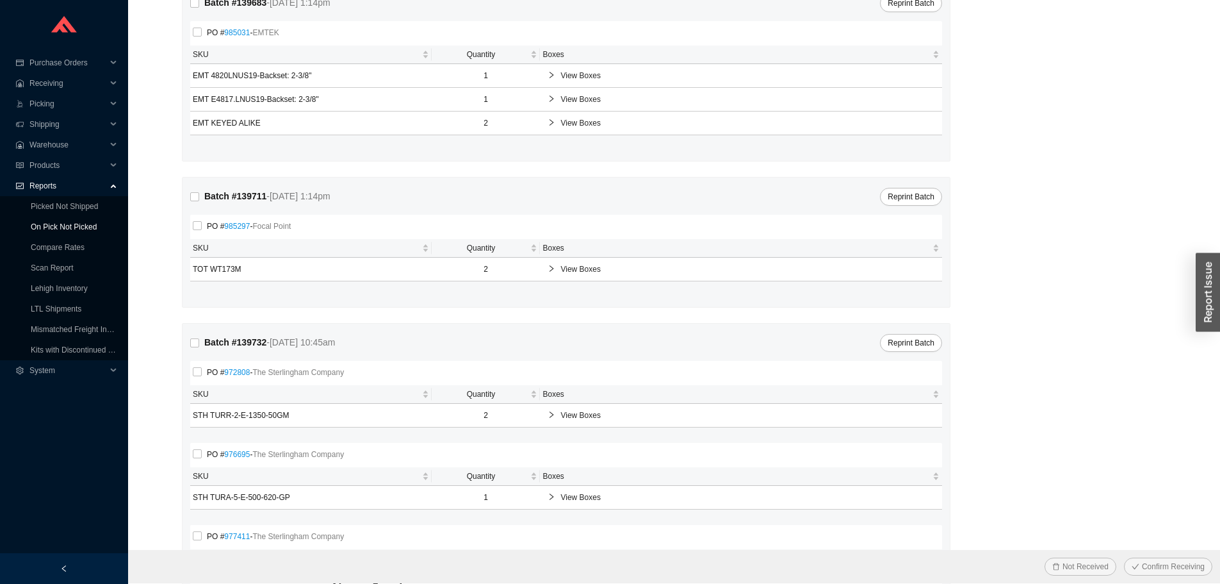
click at [37, 222] on link "On Pick Not Picked" at bounding box center [64, 226] width 66 height 9
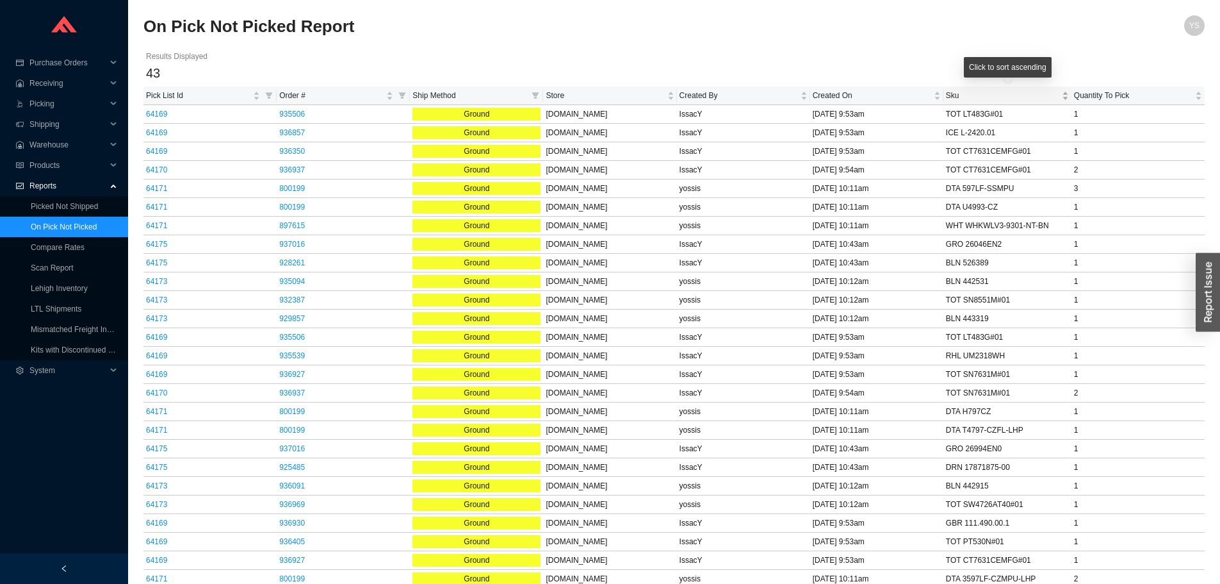
click at [957, 95] on span "Sku" at bounding box center [1002, 95] width 113 height 13
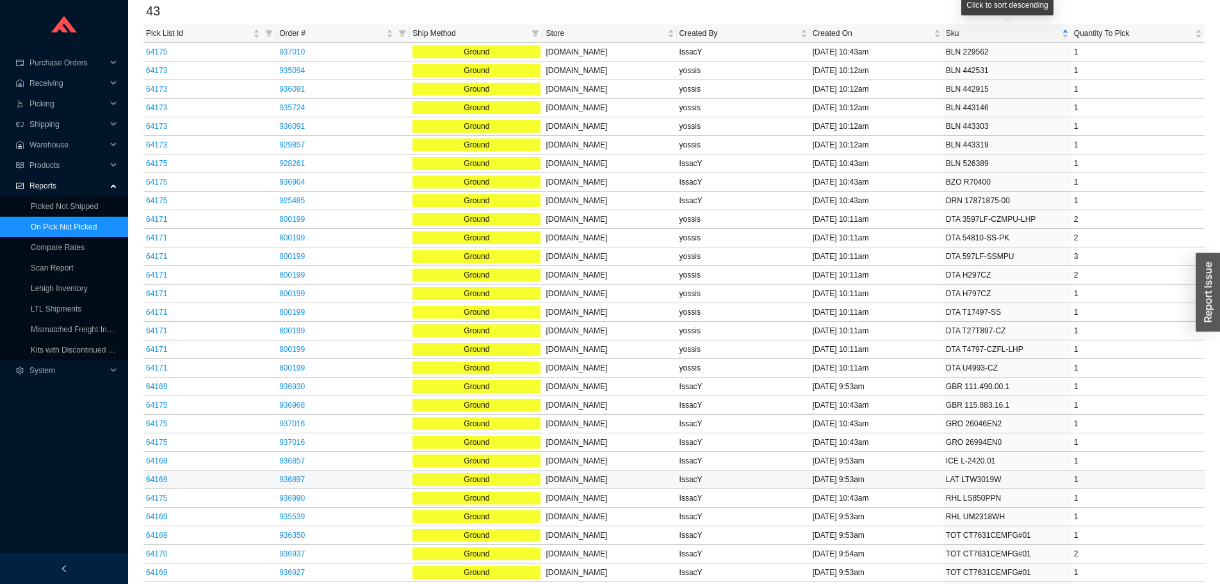
scroll to position [320, 0]
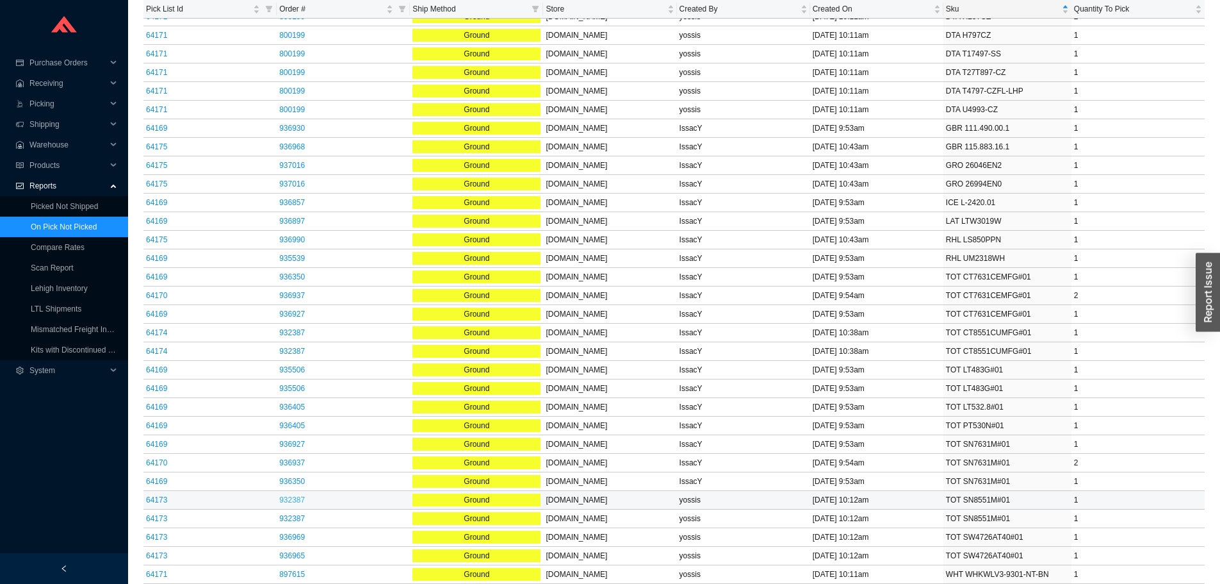
click at [281, 498] on link "932387" at bounding box center [292, 499] width 26 height 9
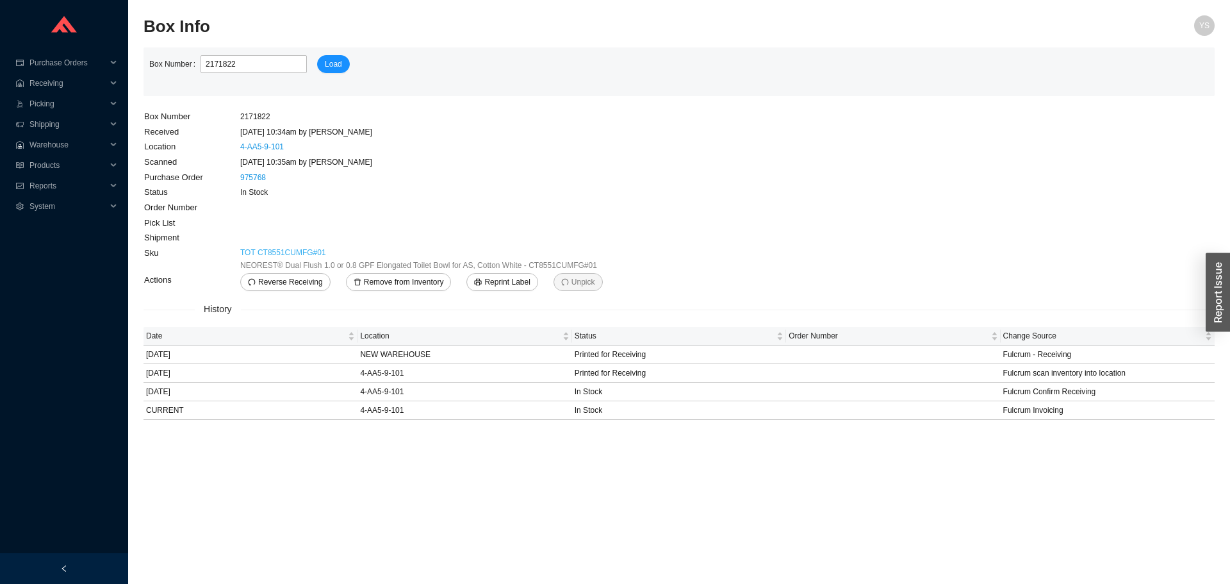
click at [268, 250] on link "TOT CT8551CUMFG#01" at bounding box center [283, 252] width 86 height 13
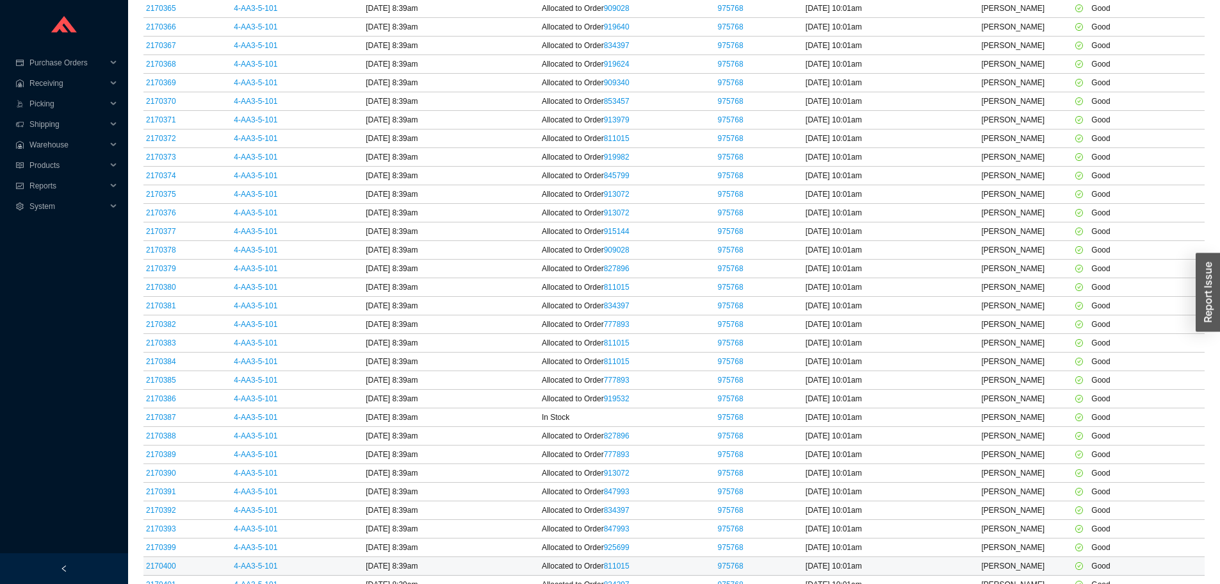
scroll to position [384, 0]
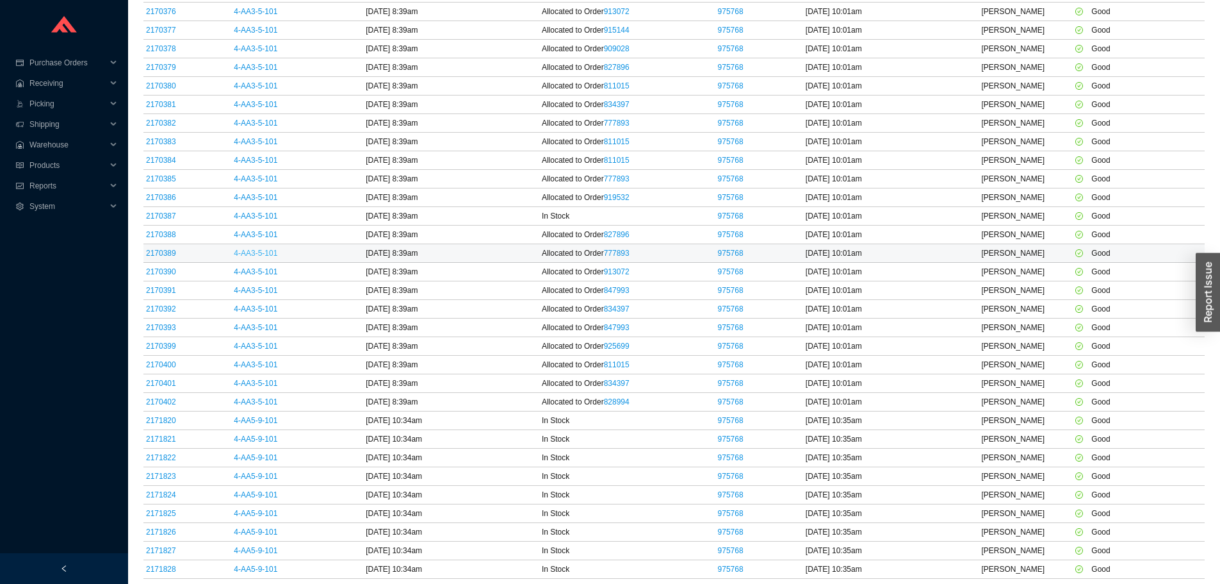
click at [265, 255] on link "4-AA3-5-101" at bounding box center [256, 253] width 44 height 9
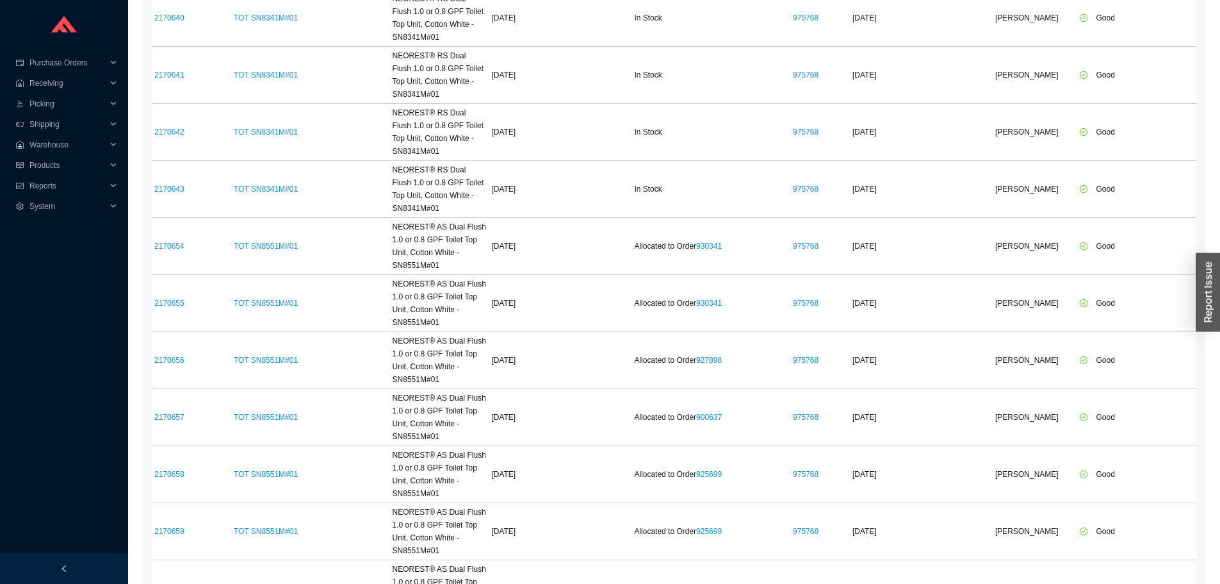
scroll to position [11018, 0]
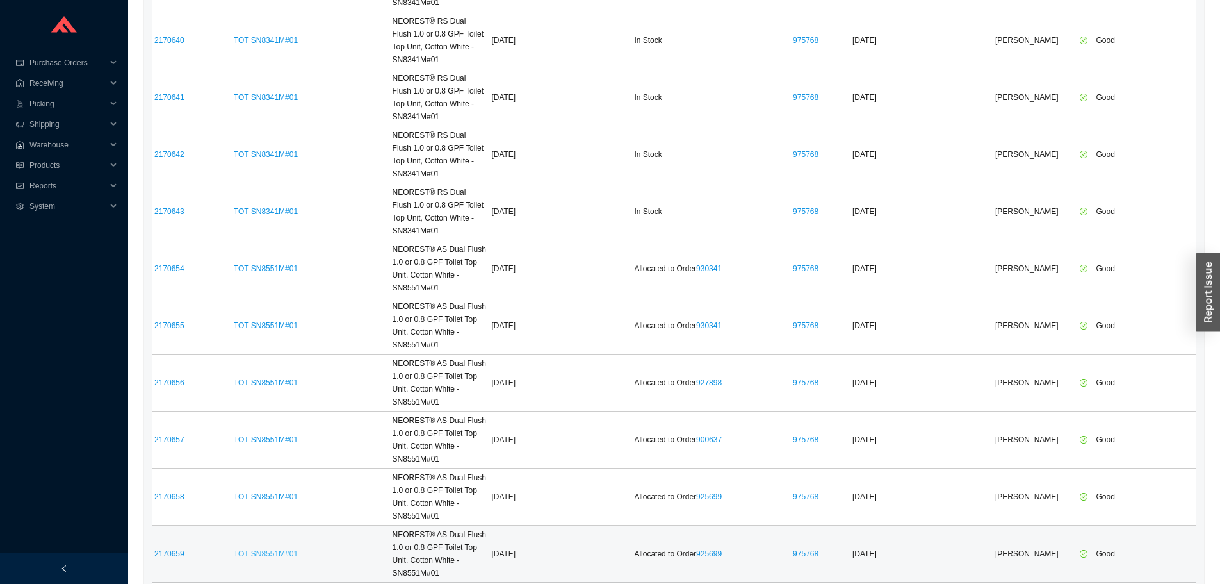
click at [250, 549] on link "TOT SN8551M#01" at bounding box center [266, 553] width 64 height 9
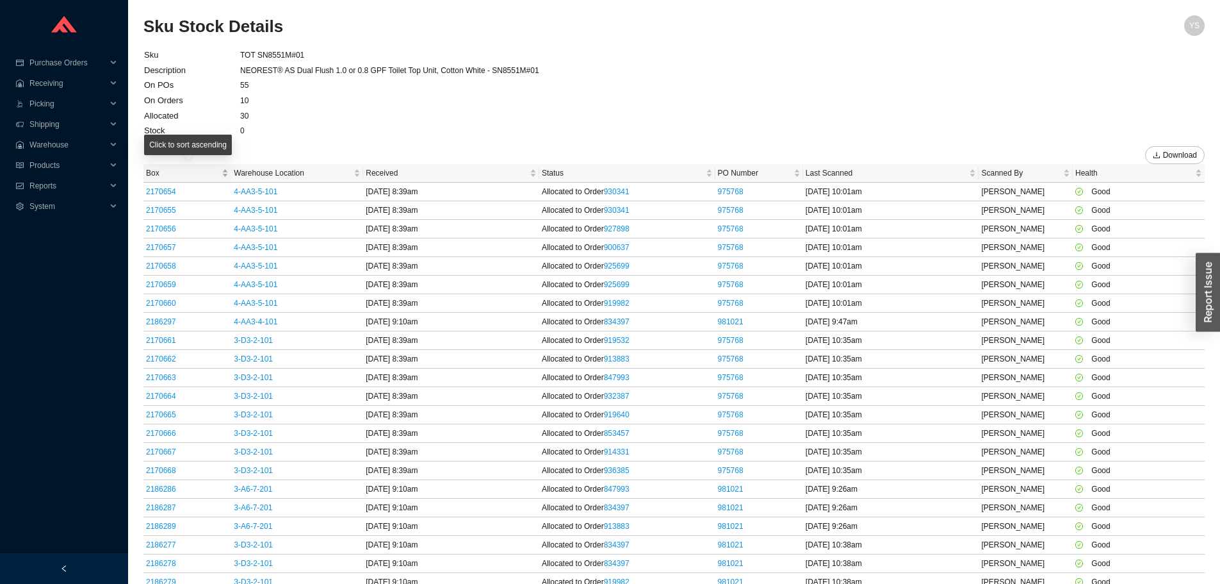
click at [181, 176] on span "Box" at bounding box center [182, 173] width 73 height 13
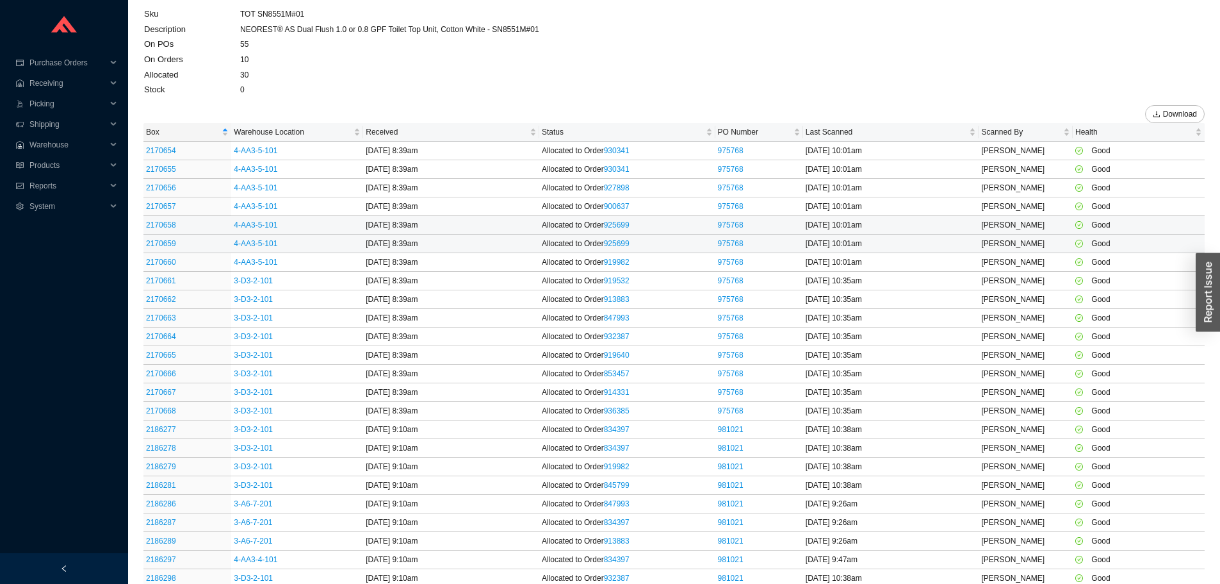
scroll to position [63, 0]
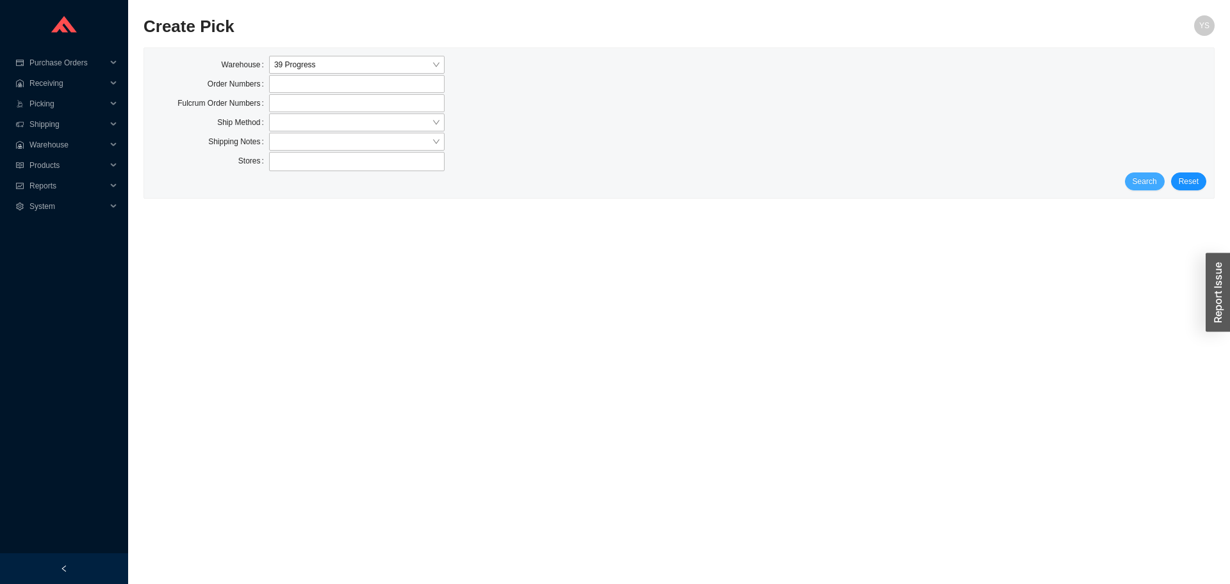
click at [1142, 175] on span "Search" at bounding box center [1145, 181] width 24 height 13
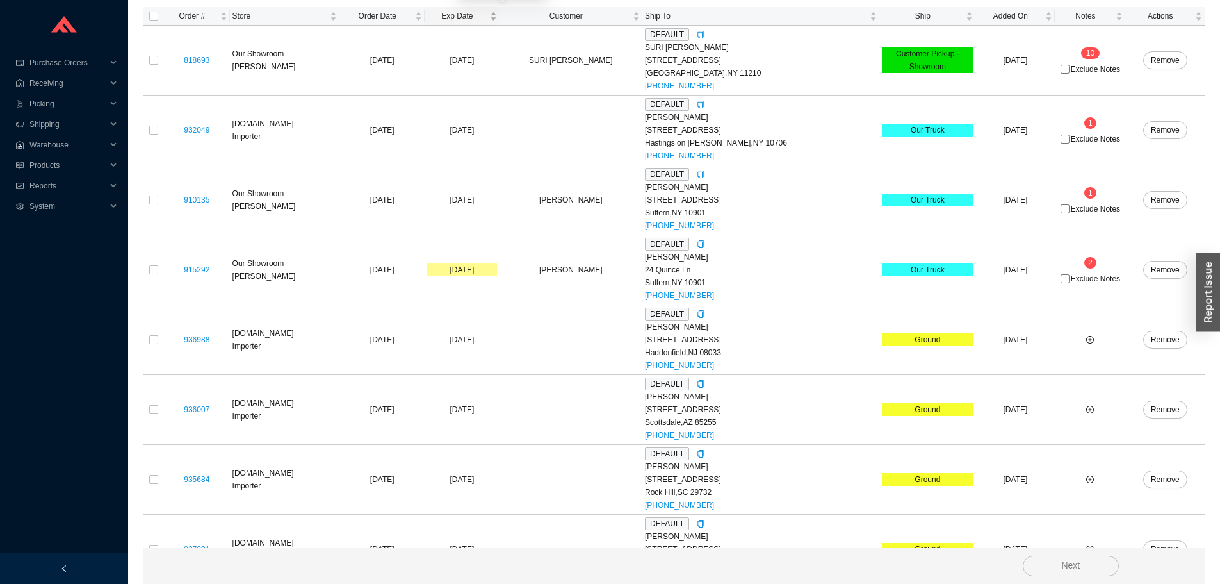
scroll to position [267, 0]
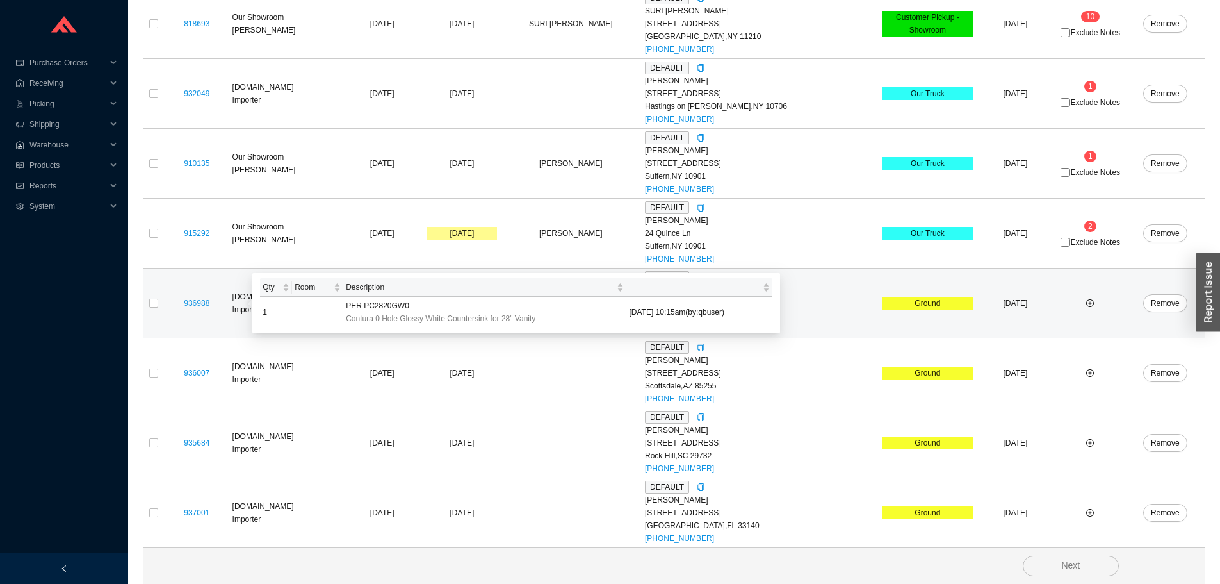
click at [160, 299] on td at bounding box center [153, 303] width 20 height 70
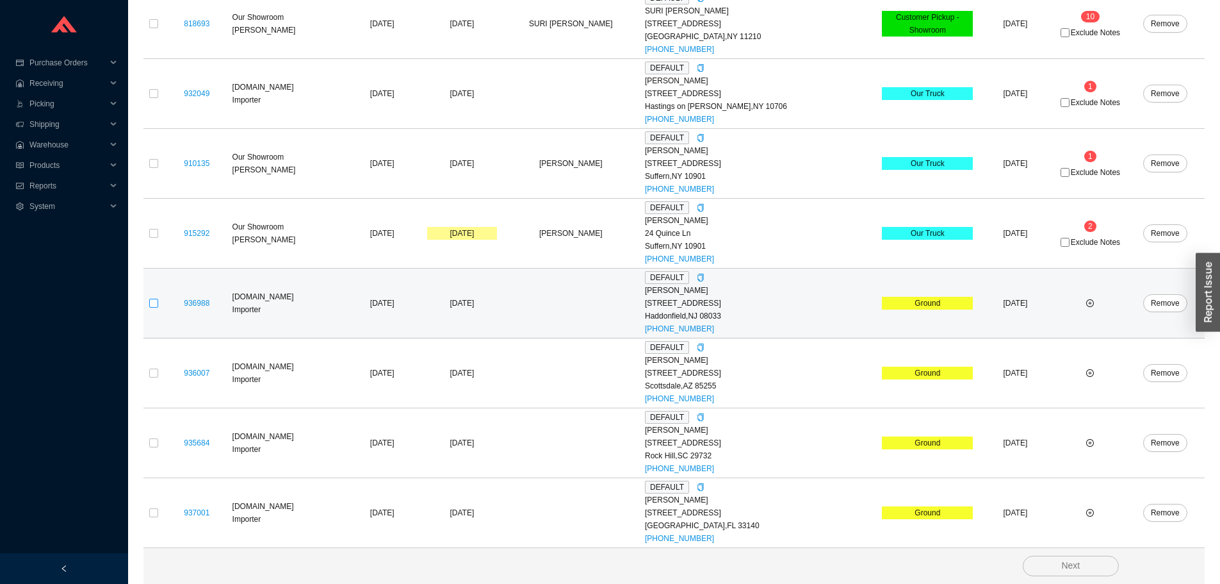
click at [156, 299] on input "checkbox" at bounding box center [153, 303] width 9 height 9
checkbox input "true"
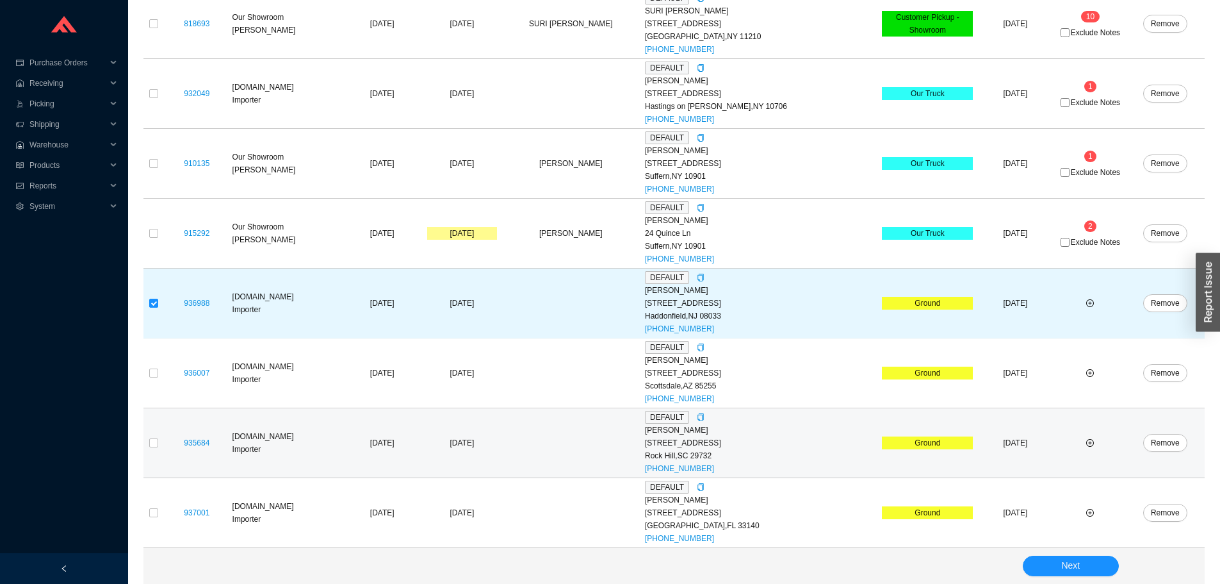
click at [158, 441] on td at bounding box center [153, 443] width 20 height 70
click at [154, 441] on input "checkbox" at bounding box center [153, 442] width 9 height 9
checkbox input "true"
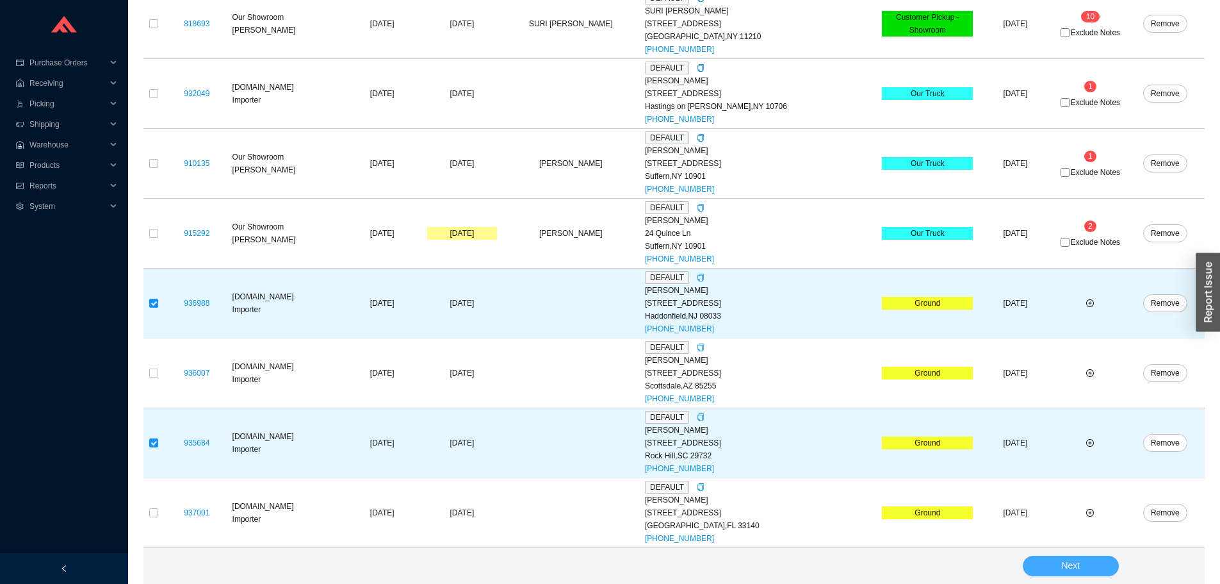
click at [1060, 559] on button "Next" at bounding box center [1071, 565] width 96 height 20
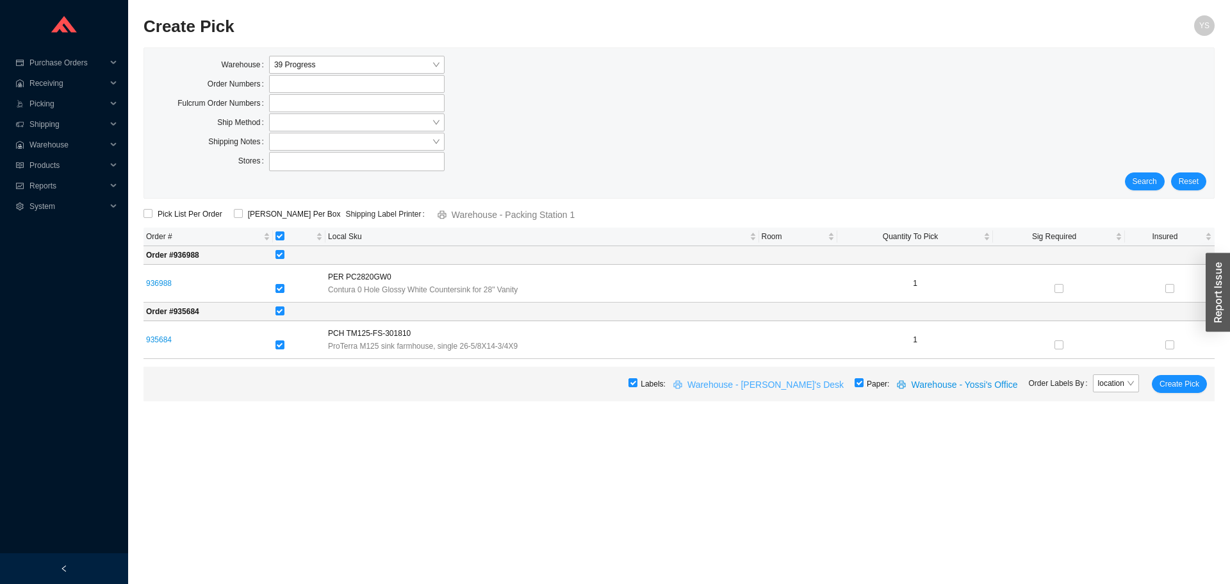
click at [855, 383] on button "Warehouse - [PERSON_NAME]'s Desk" at bounding box center [760, 384] width 189 height 18
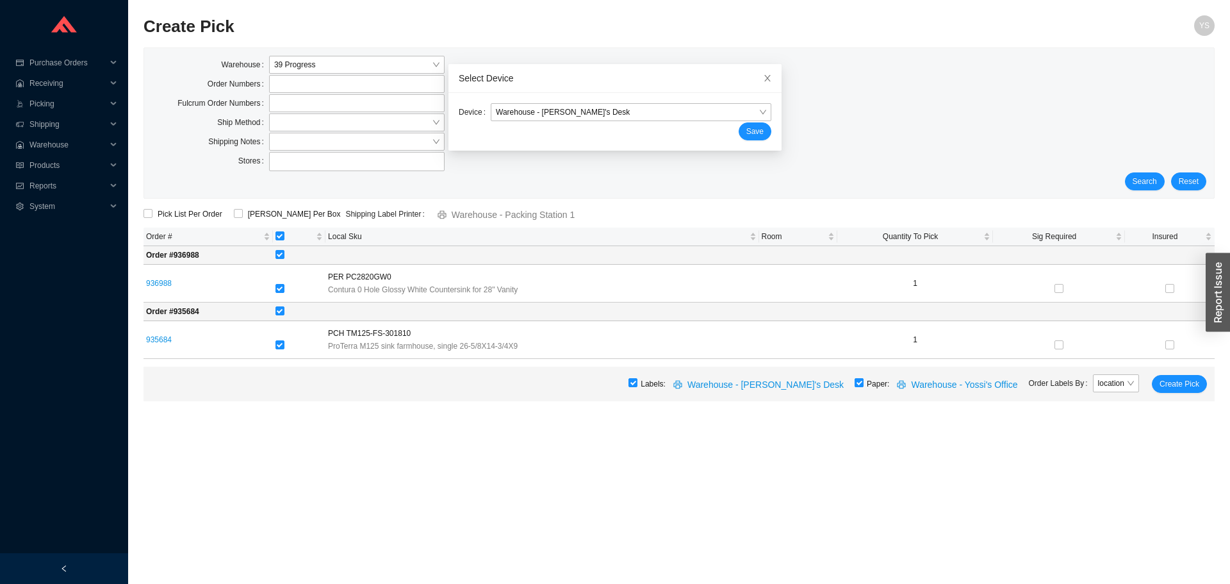
click at [864, 385] on input "checkbox" at bounding box center [859, 382] width 9 height 9
checkbox input "false"
click at [753, 69] on span "Close" at bounding box center [767, 78] width 28 height 28
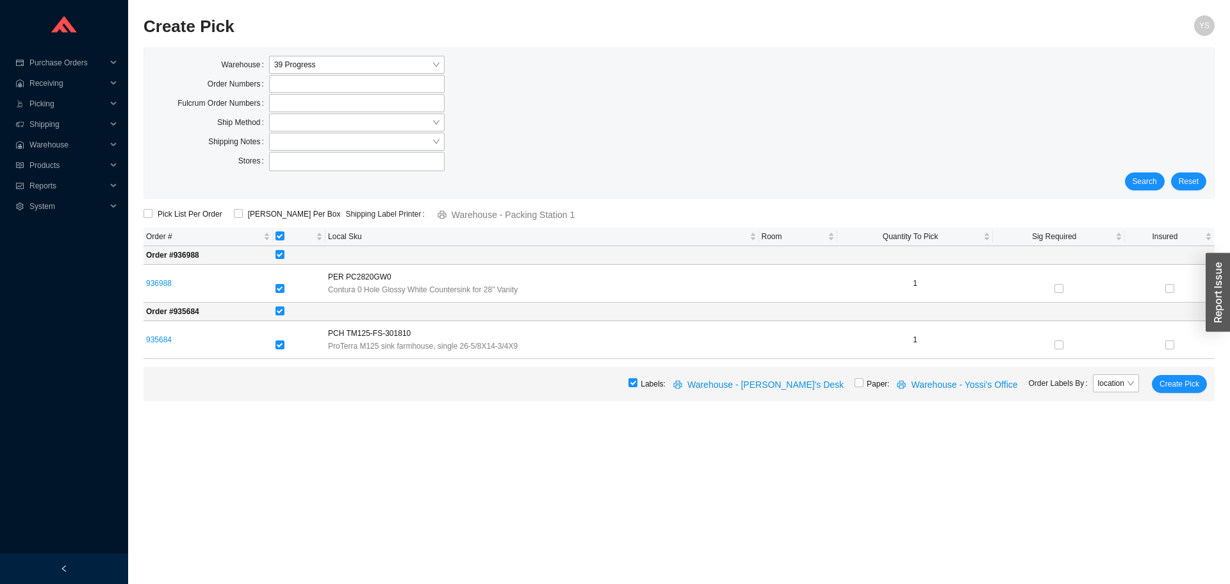
click at [230, 216] on div "ShipKey Per Box" at bounding box center [286, 214] width 119 height 13
click at [234, 214] on input "ShipKey Per Box" at bounding box center [238, 213] width 9 height 9
checkbox input "true"
click at [1185, 379] on span "Create Pick" at bounding box center [1180, 383] width 40 height 13
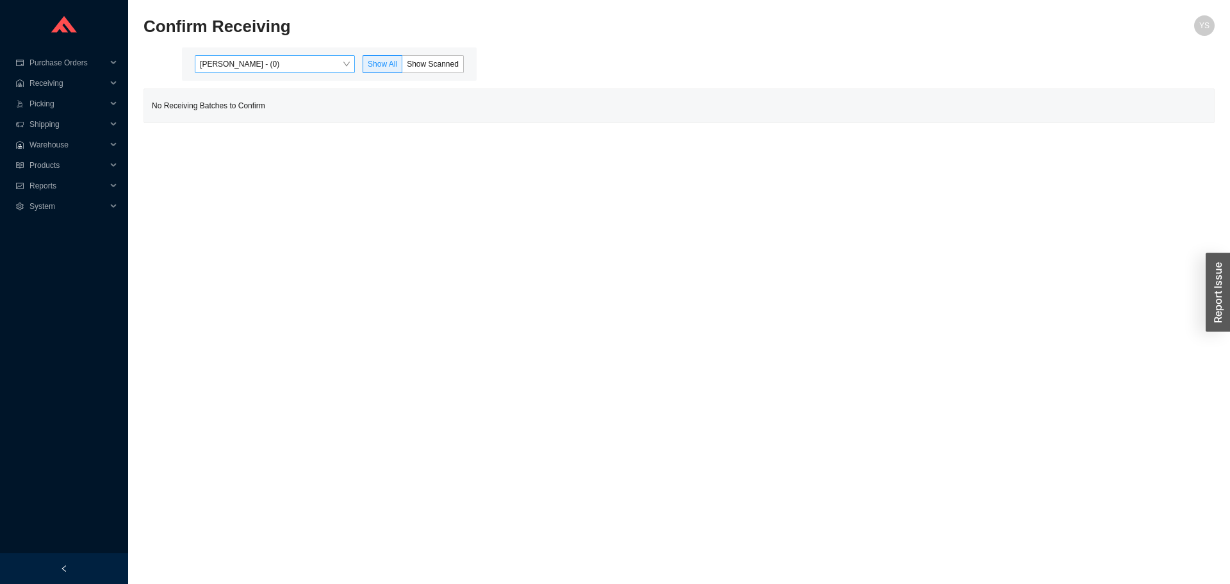
click at [242, 69] on span "[PERSON_NAME] - (0)" at bounding box center [275, 64] width 150 height 17
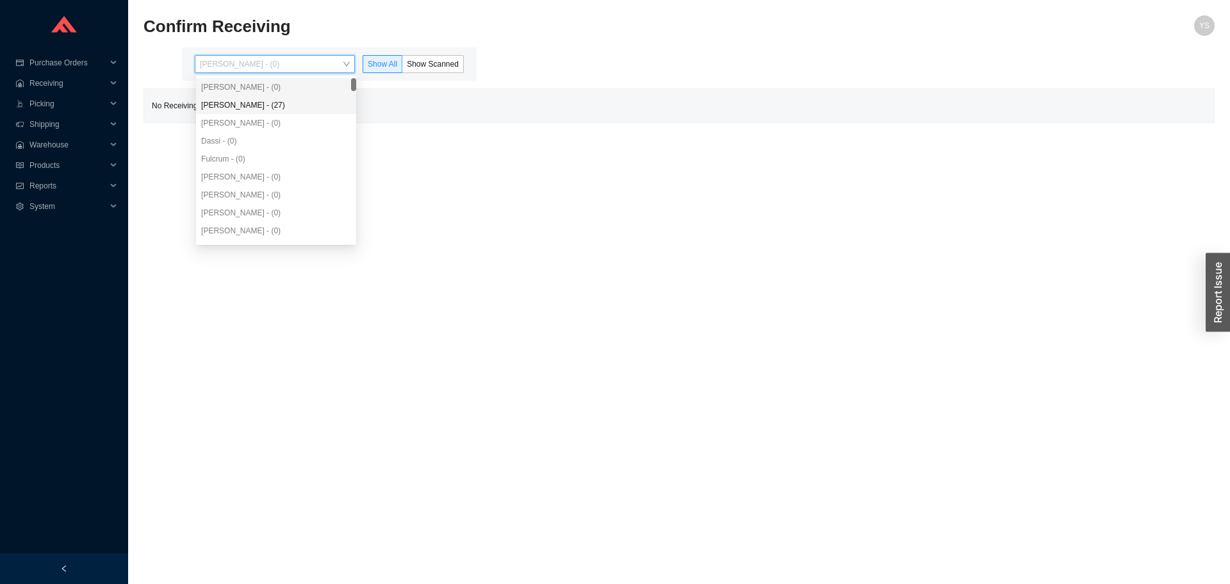
click at [244, 106] on div "[PERSON_NAME] - (27)" at bounding box center [276, 105] width 150 height 12
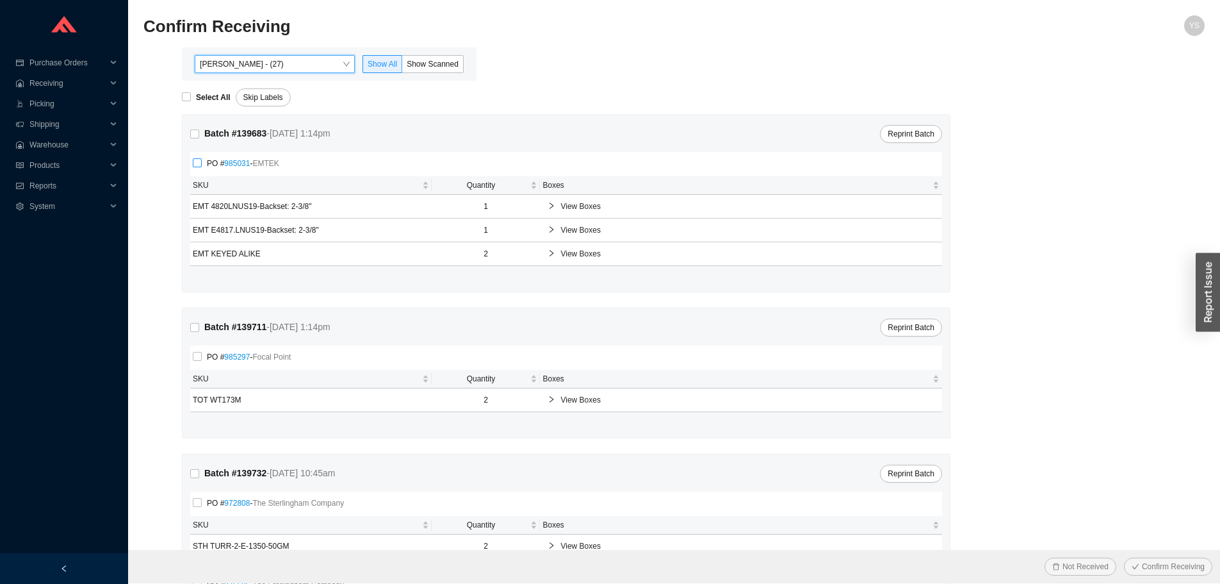
click at [201, 163] on input "PO # 985031 - EMTEK" at bounding box center [197, 162] width 9 height 9
checkbox input "true"
click at [1056, 558] on button "Not Received" at bounding box center [1081, 566] width 72 height 18
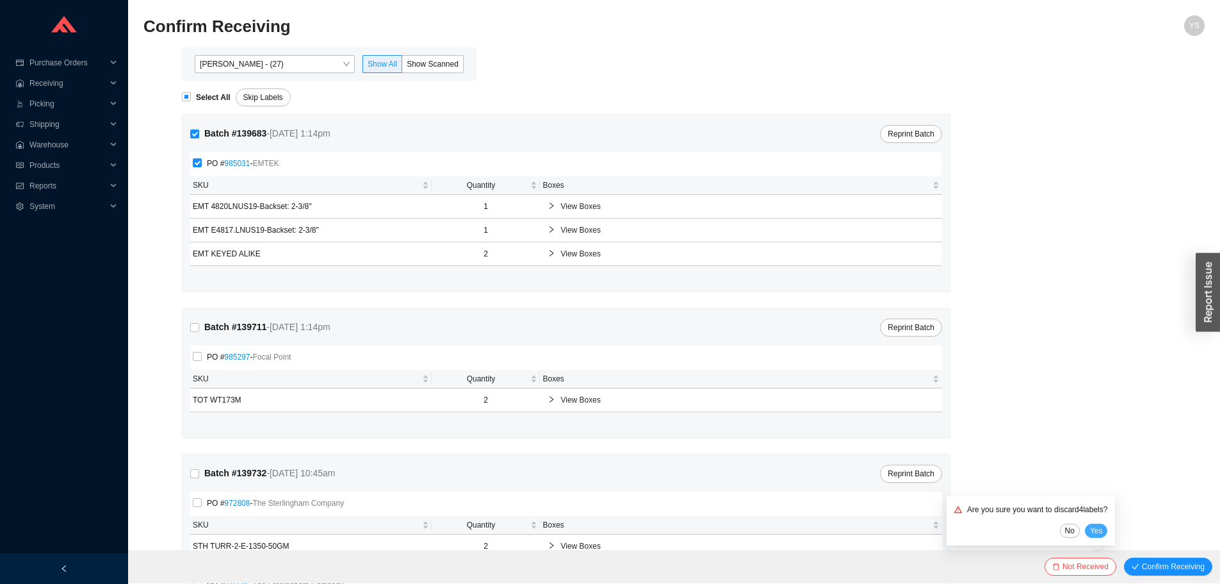
click at [1103, 529] on span "Yes" at bounding box center [1096, 530] width 13 height 13
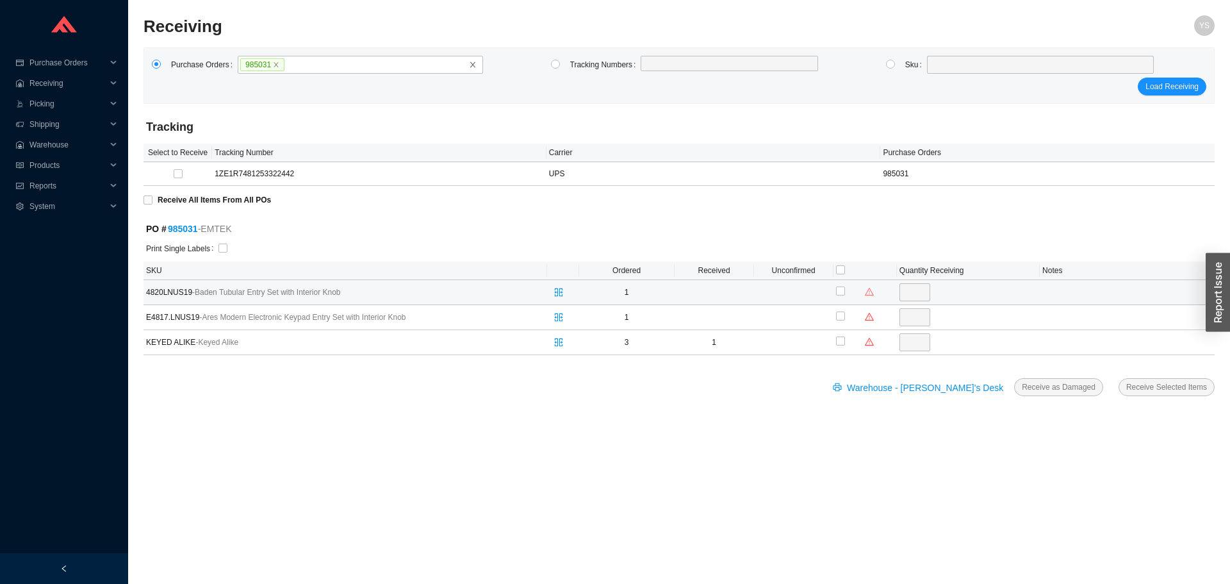
click at [864, 293] on span "warning" at bounding box center [869, 291] width 17 height 9
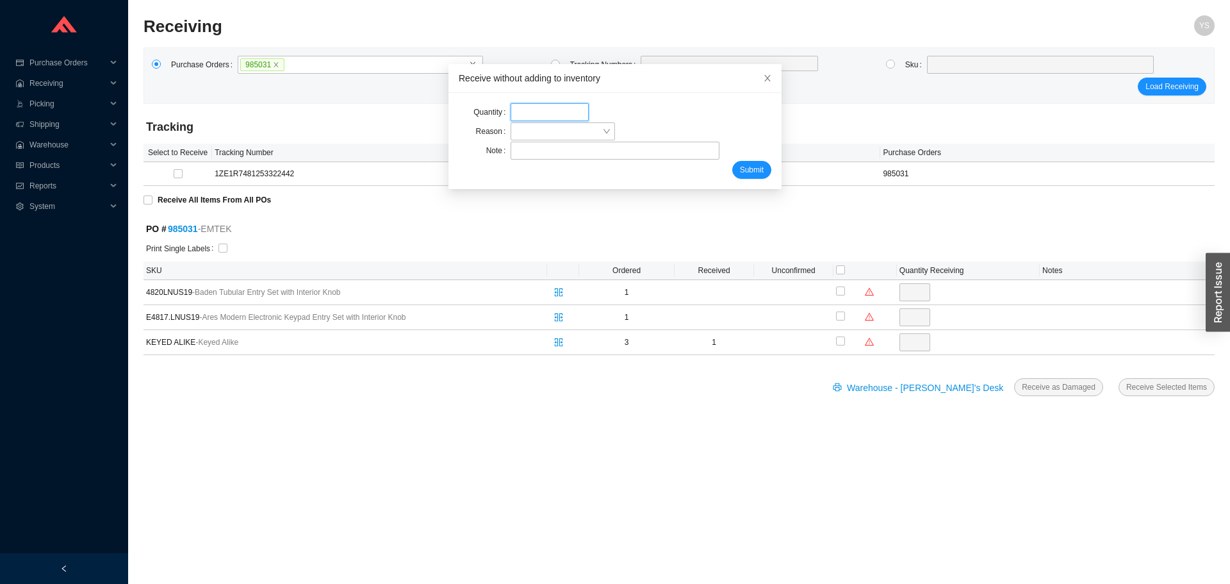
drag, startPoint x: 534, startPoint y: 110, endPoint x: 536, endPoint y: 121, distance: 11.2
click at [534, 110] on input "tel" at bounding box center [550, 112] width 78 height 18
type input "1"
click at [532, 135] on span at bounding box center [563, 131] width 94 height 17
click at [545, 192] on div "Wrong item received" at bounding box center [554, 190] width 91 height 12
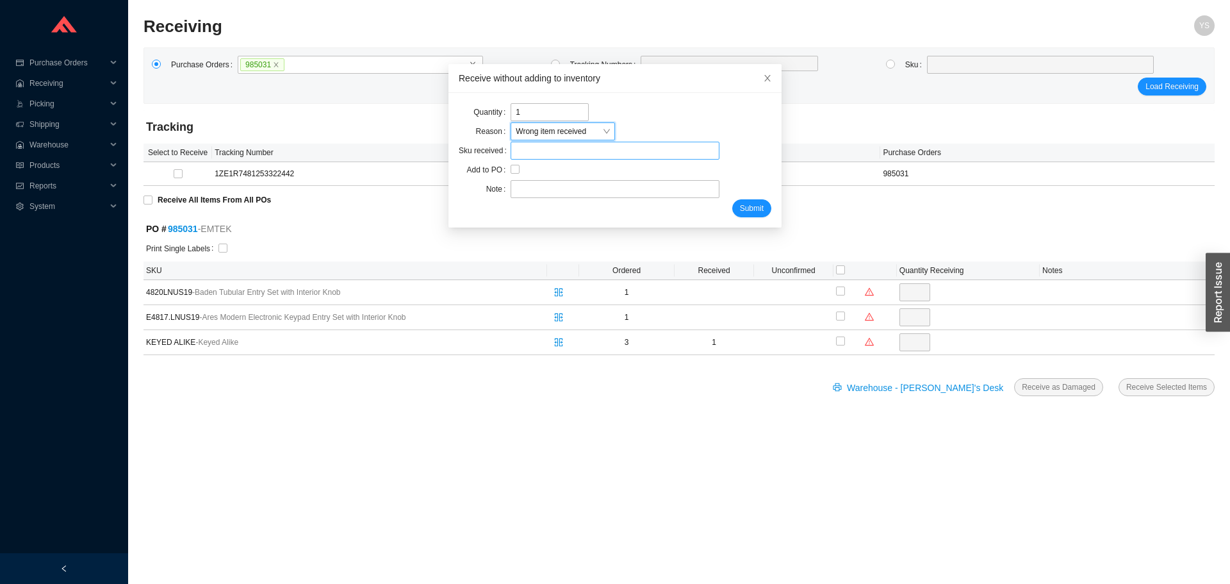
click at [525, 151] on input "search" at bounding box center [615, 150] width 198 height 17
click at [525, 134] on span "Wrong item received" at bounding box center [563, 131] width 94 height 17
click at [539, 156] on div "Damaged" at bounding box center [554, 155] width 91 height 12
click at [549, 155] on input "text" at bounding box center [615, 151] width 208 height 18
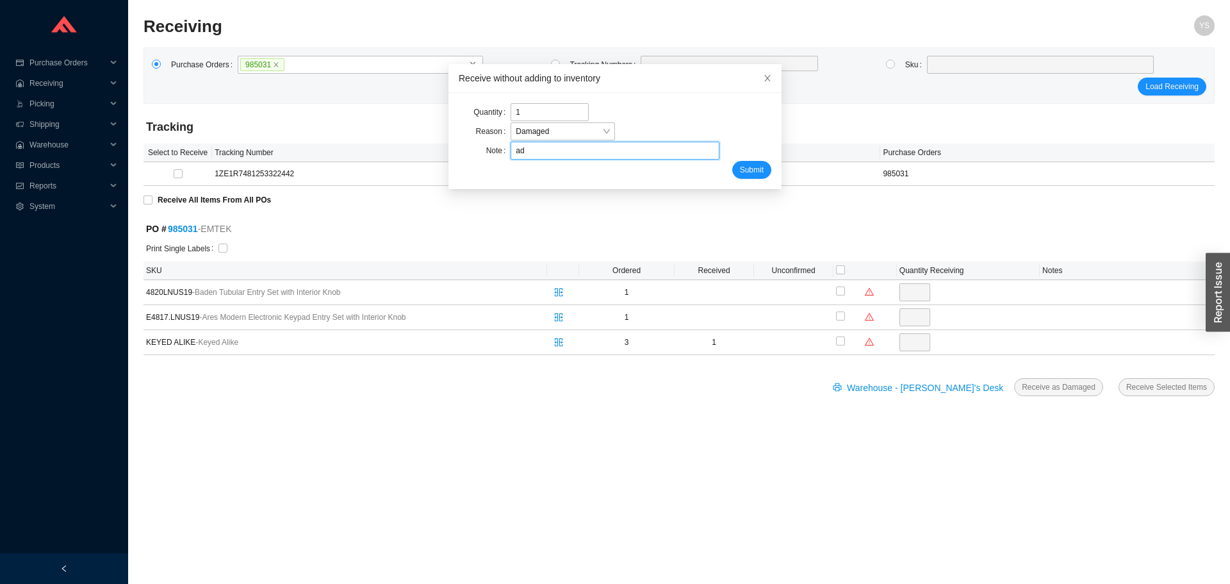
type input "adina"
click at [740, 170] on span "Submit" at bounding box center [752, 169] width 24 height 13
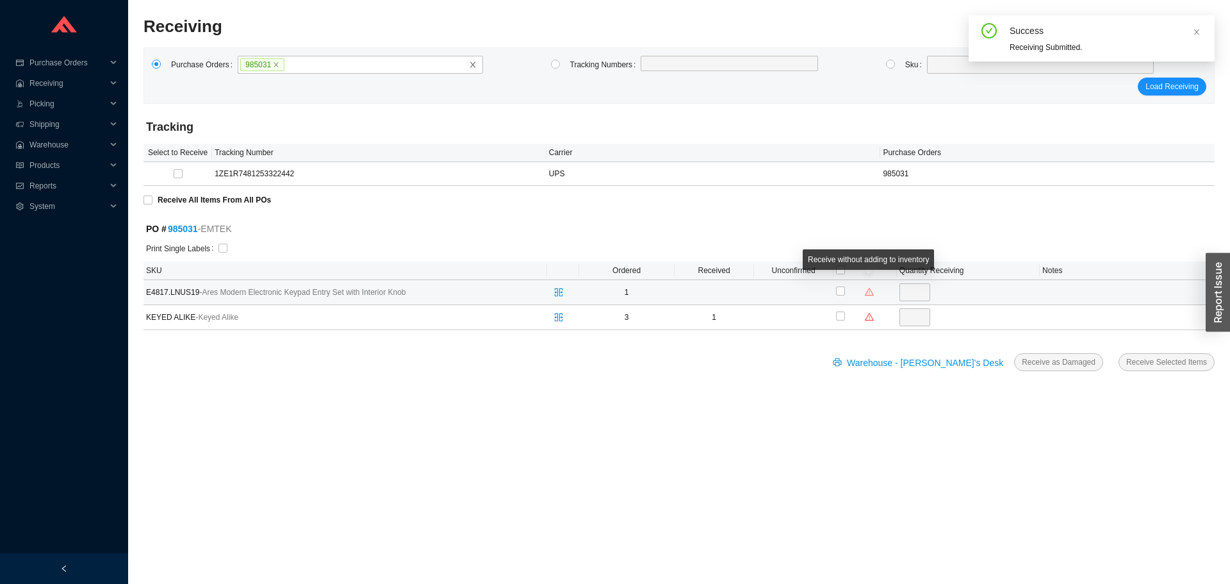
click at [866, 291] on icon "warning" at bounding box center [869, 291] width 9 height 9
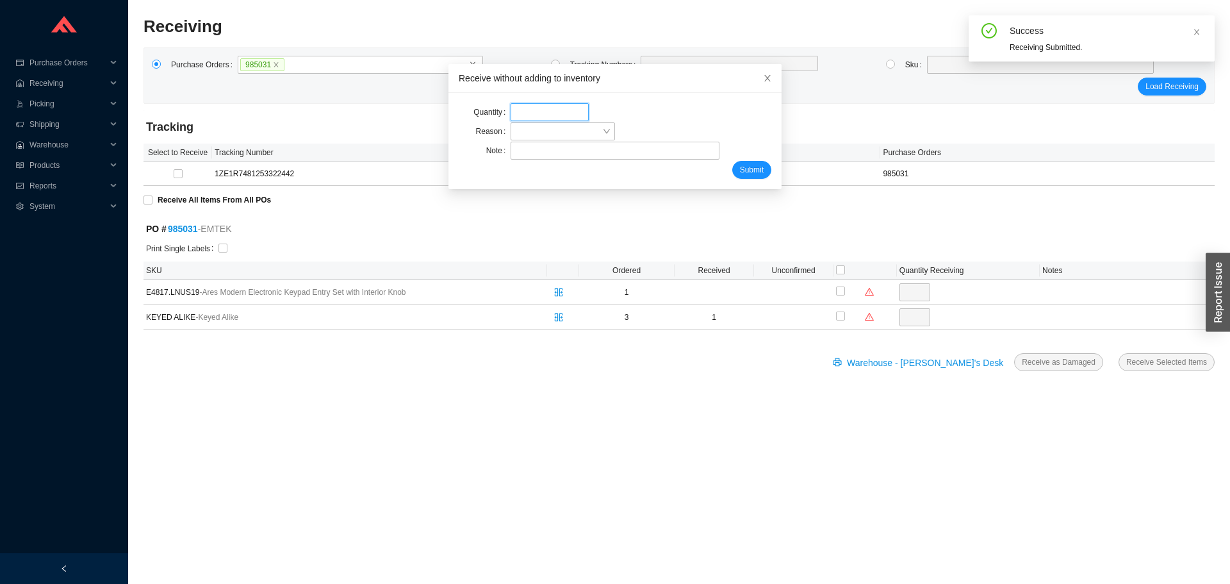
click at [537, 115] on input "tel" at bounding box center [550, 112] width 78 height 18
type input "1"
click at [544, 133] on span at bounding box center [563, 131] width 94 height 17
type input "a"
click at [541, 151] on div "Damaged" at bounding box center [554, 155] width 91 height 12
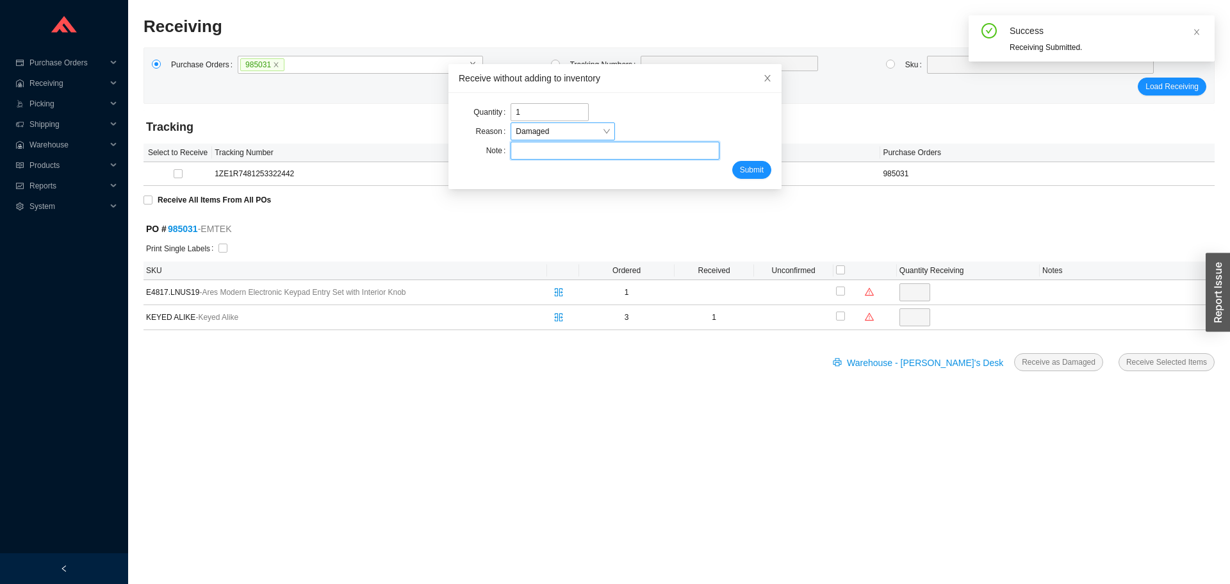
click at [541, 151] on input "text" at bounding box center [615, 151] width 208 height 18
type input "adina"
click at [735, 162] on button "Submit" at bounding box center [751, 170] width 39 height 18
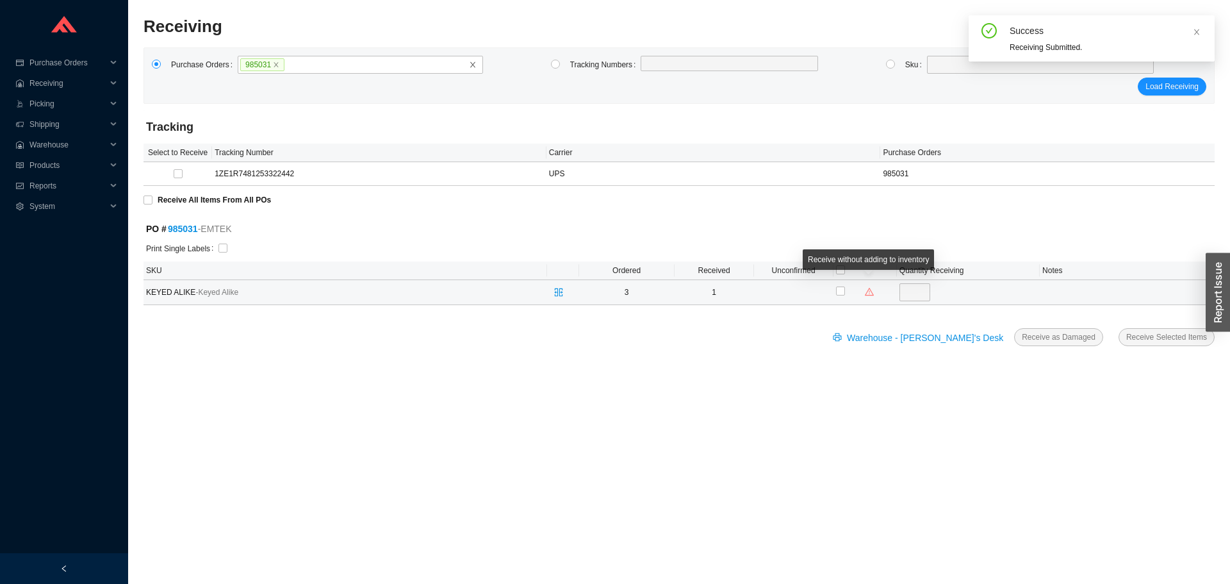
click at [865, 291] on icon "warning" at bounding box center [869, 291] width 9 height 9
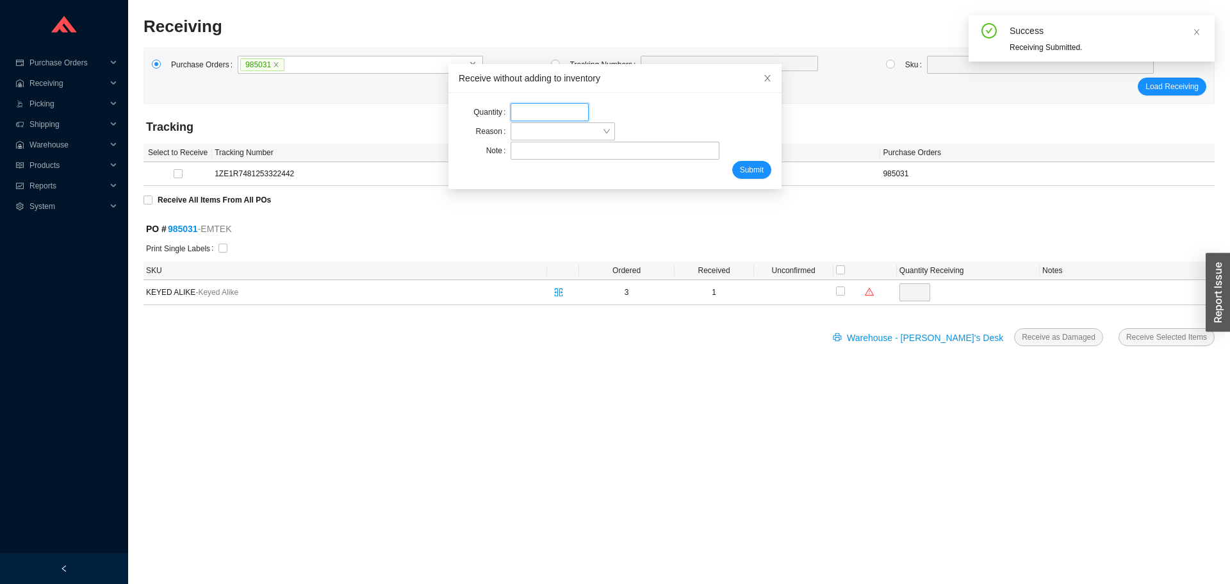
click at [525, 109] on input "tel" at bounding box center [550, 112] width 78 height 18
type input "2"
click at [523, 133] on span at bounding box center [563, 131] width 94 height 17
click at [548, 158] on div "Damaged" at bounding box center [554, 155] width 91 height 12
click at [547, 161] on div "Submit" at bounding box center [615, 170] width 313 height 18
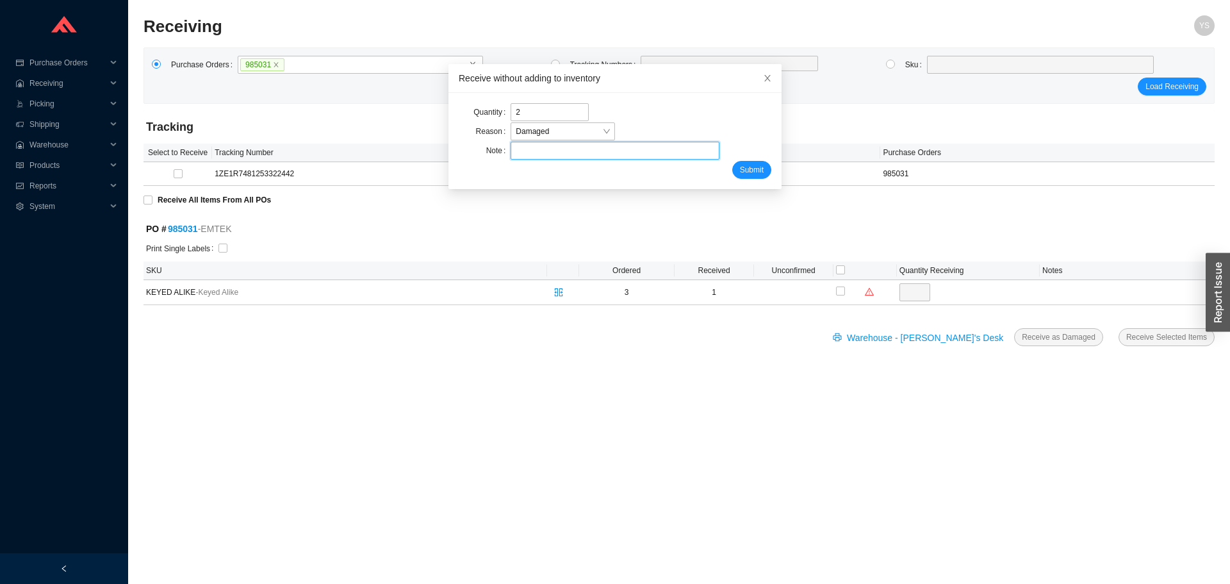
click at [543, 158] on input "text" at bounding box center [615, 151] width 208 height 18
type input "adina"
click at [740, 165] on span "Submit" at bounding box center [752, 169] width 24 height 13
checkbox input "true"
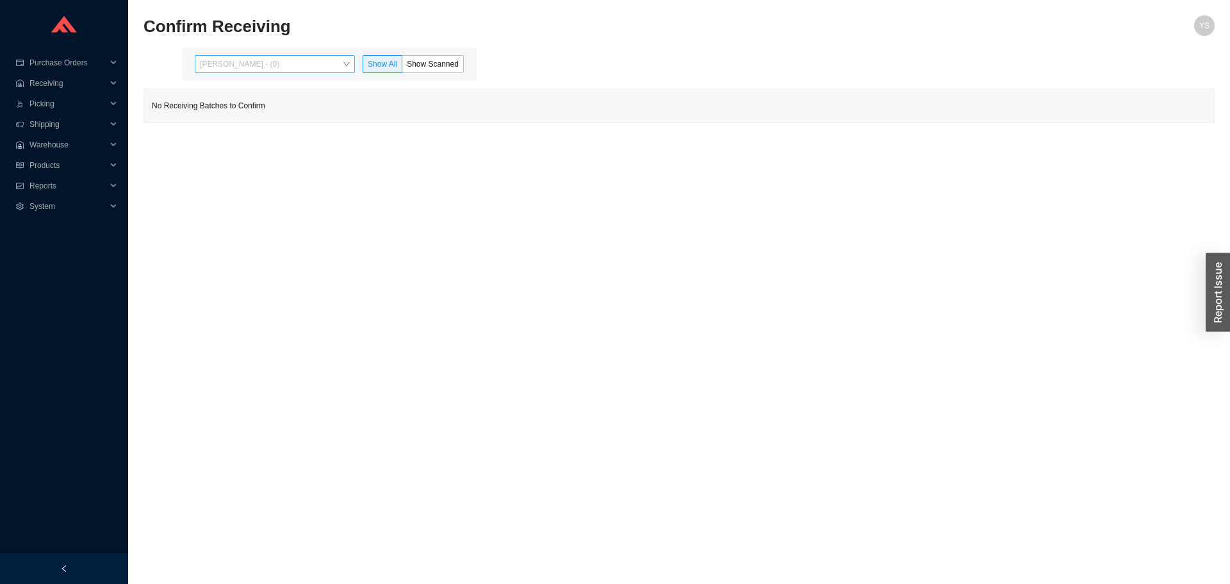
click at [252, 69] on span "[PERSON_NAME] - (0)" at bounding box center [275, 64] width 150 height 17
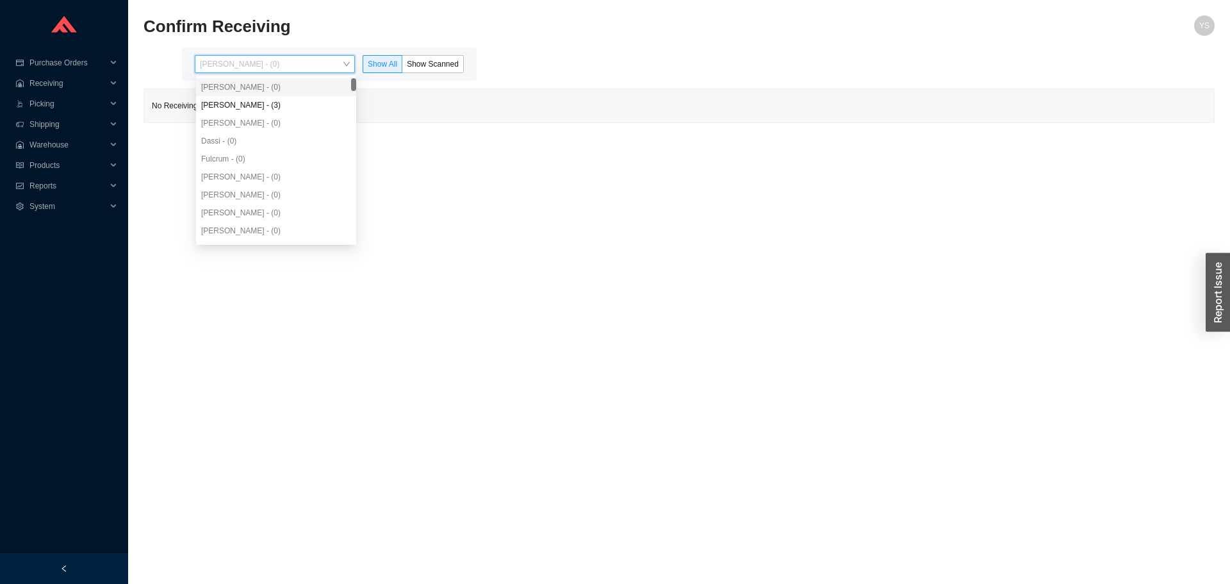
click at [251, 88] on div "[PERSON_NAME] - (0)" at bounding box center [276, 87] width 150 height 12
click at [250, 102] on div "[PERSON_NAME] - (3)" at bounding box center [276, 105] width 150 height 12
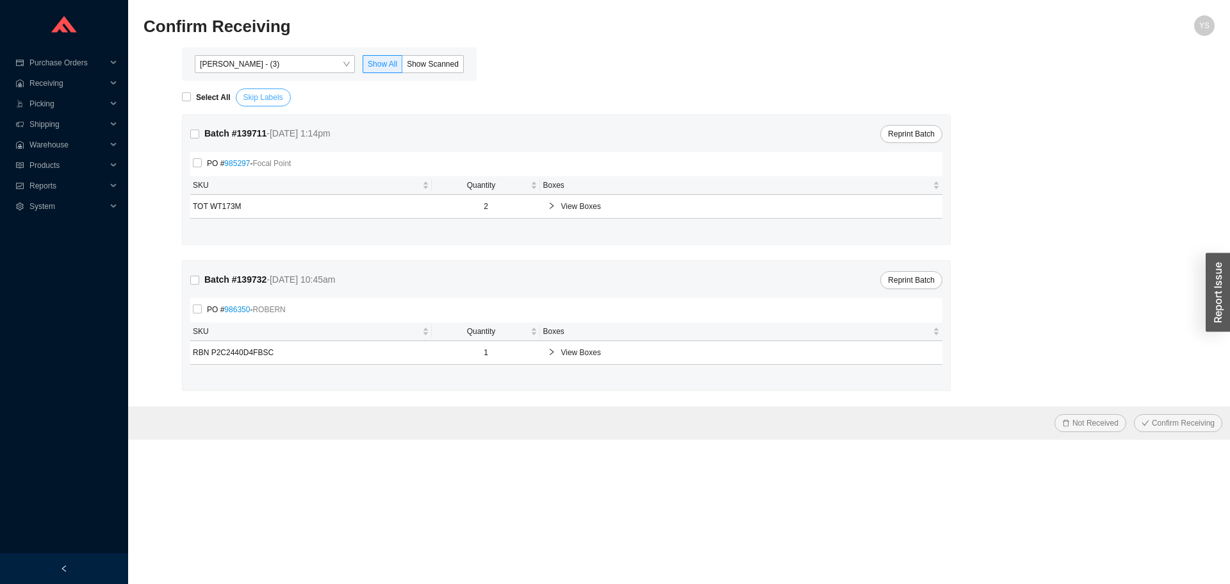
click at [247, 97] on span "Skip Labels" at bounding box center [263, 97] width 40 height 13
type input "PR2209553"
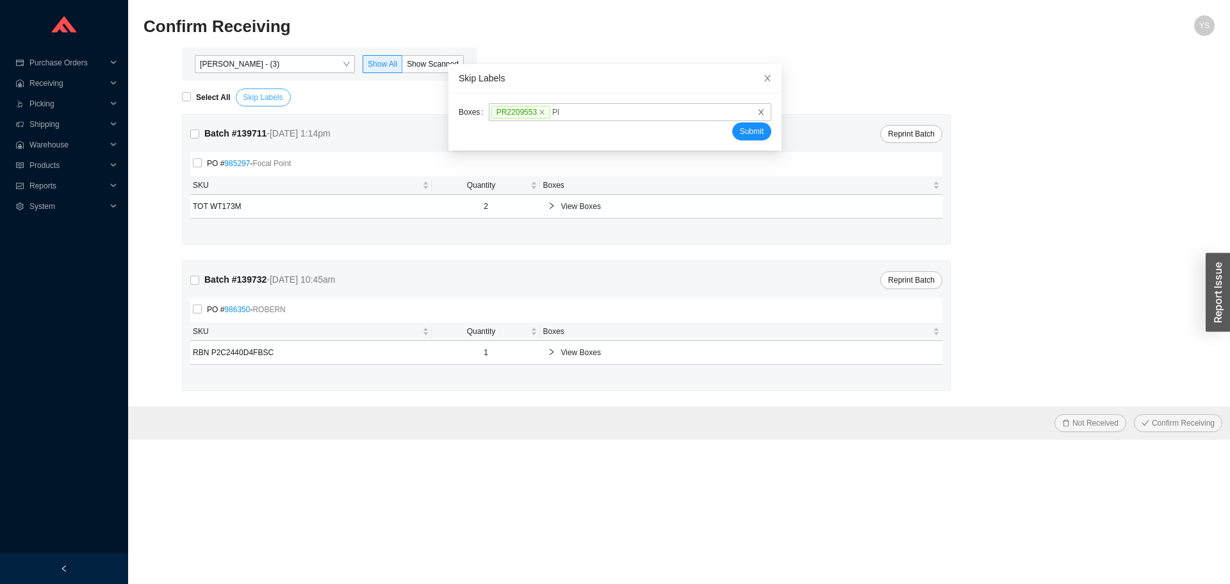
type input "PR2209554"
type input "PR2209863"
click at [732, 122] on button "Submit" at bounding box center [751, 131] width 39 height 18
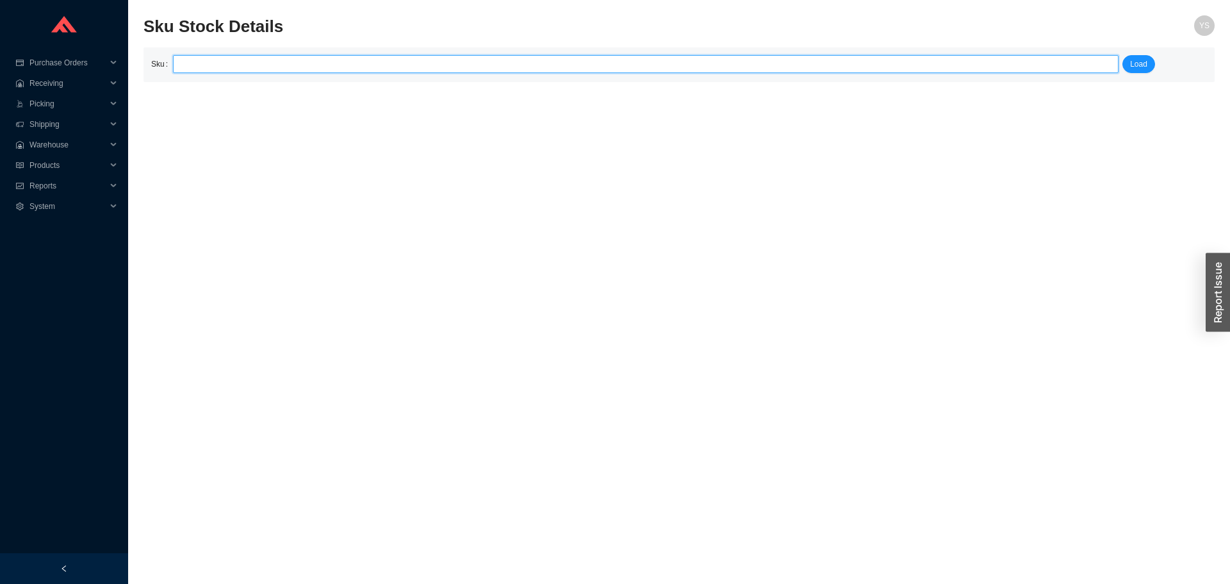
click at [408, 69] on input "search" at bounding box center [645, 64] width 935 height 17
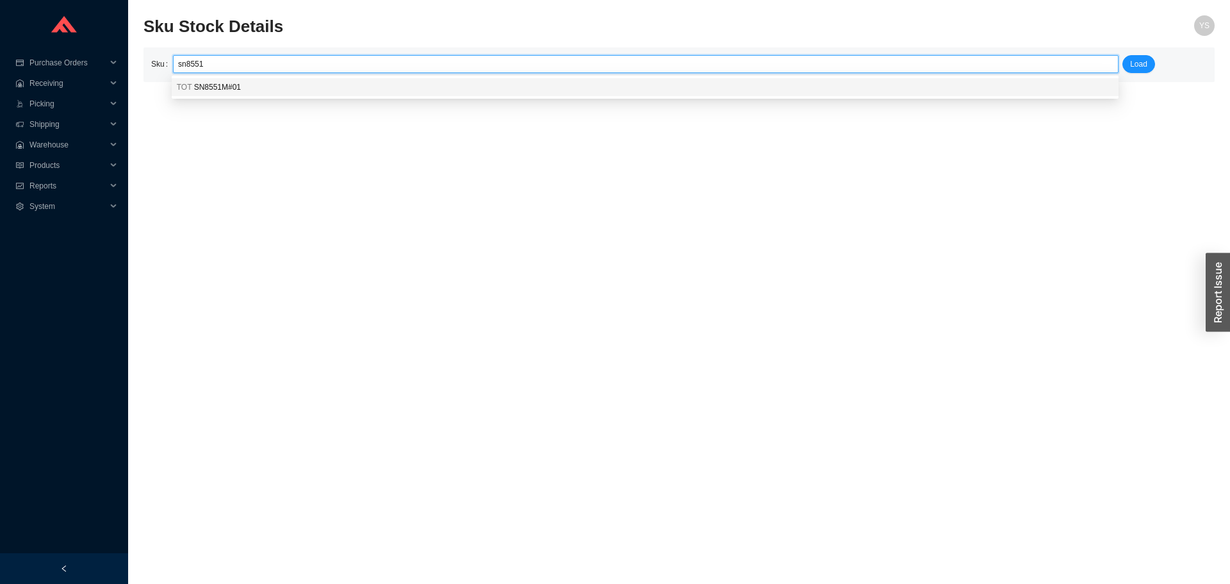
type input "TOT SN8551M#01"
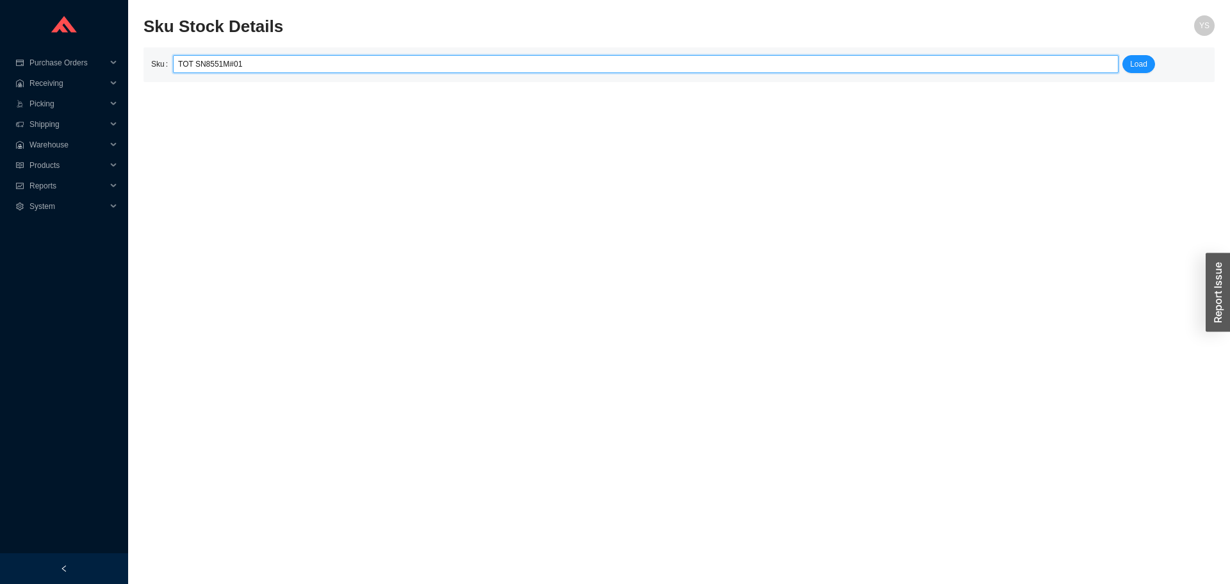
click button "Load" at bounding box center [1138, 64] width 33 height 18
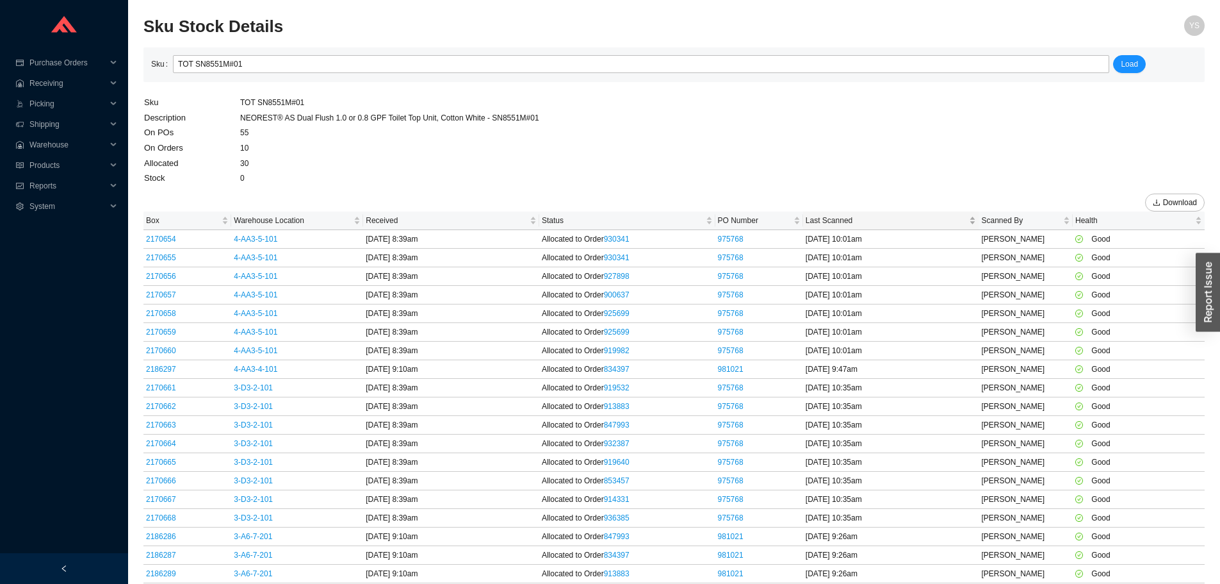
click at [841, 223] on span "Last Scanned" at bounding box center [886, 220] width 161 height 13
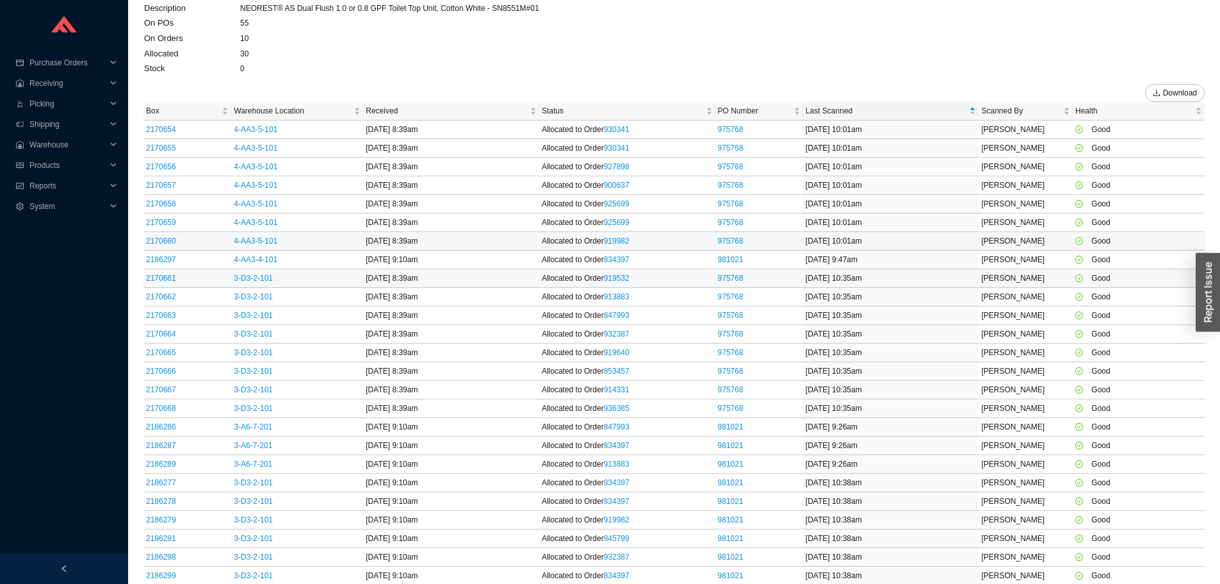
scroll to position [111, 0]
click at [304, 111] on span "Warehouse Location" at bounding box center [292, 109] width 117 height 13
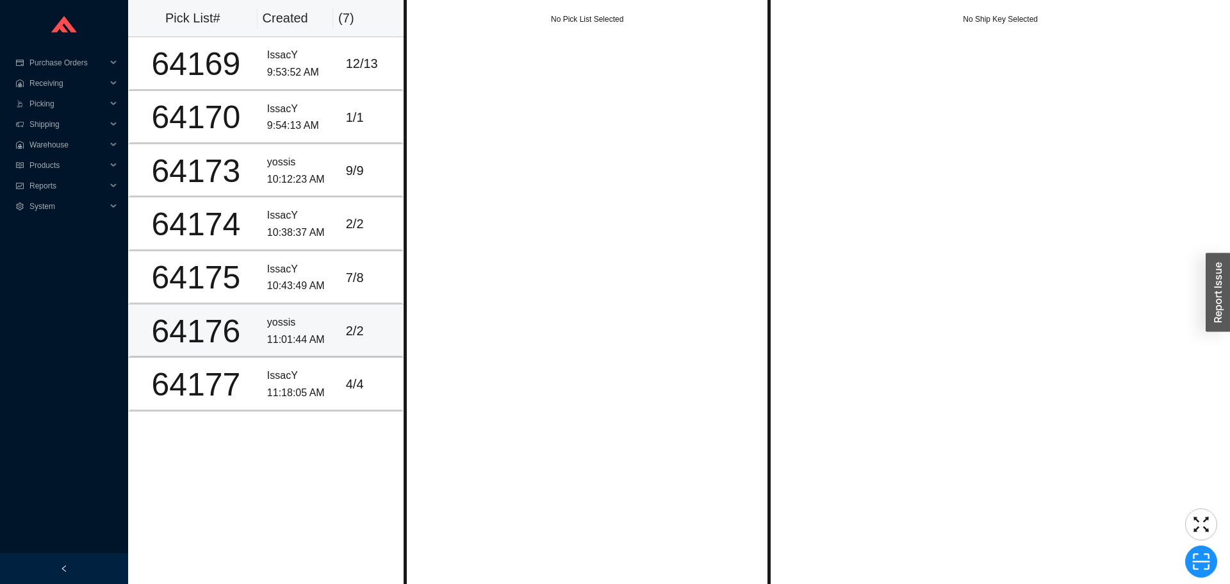
click at [227, 352] on td "64176" at bounding box center [195, 330] width 134 height 53
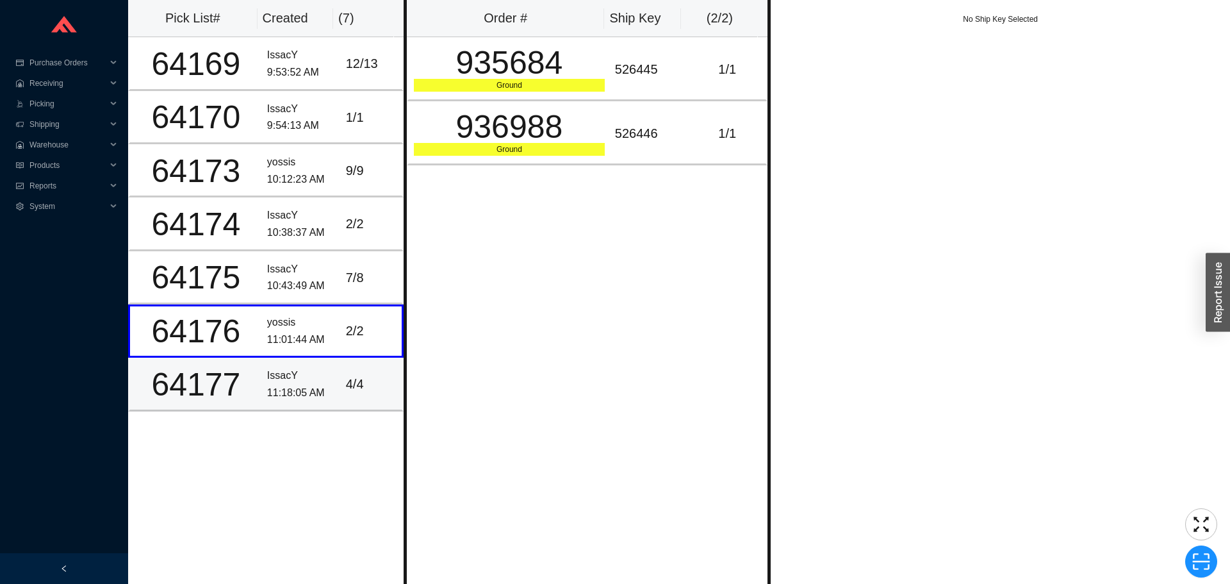
drag, startPoint x: 245, startPoint y: 387, endPoint x: 254, endPoint y: 380, distance: 10.9
click at [246, 387] on div "64177" at bounding box center [196, 384] width 122 height 32
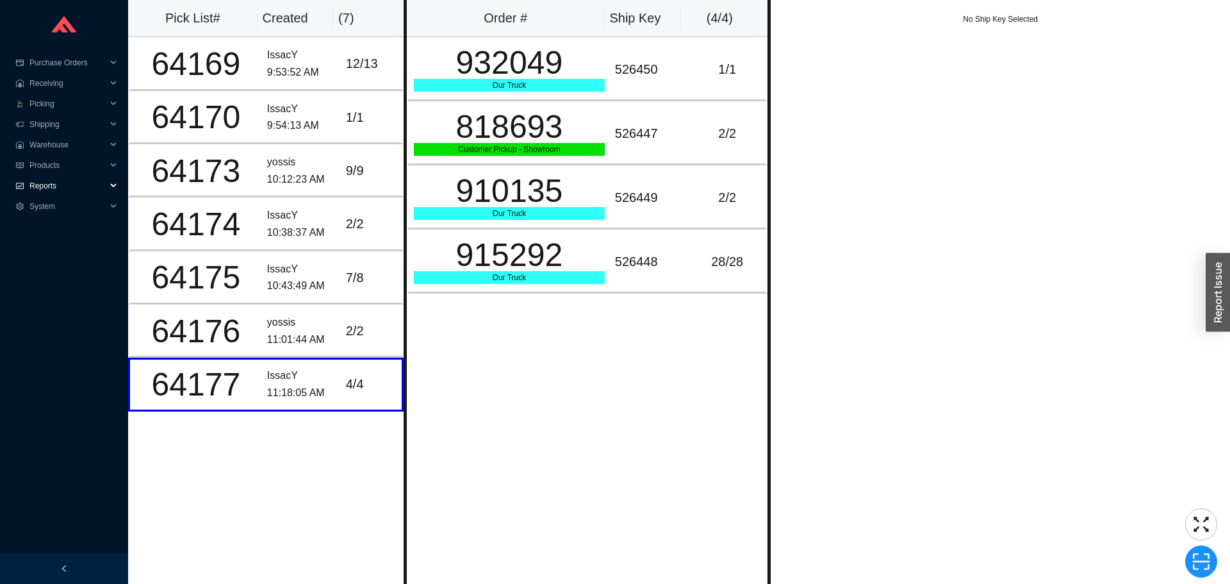
click at [95, 176] on span "Reports" at bounding box center [67, 186] width 77 height 20
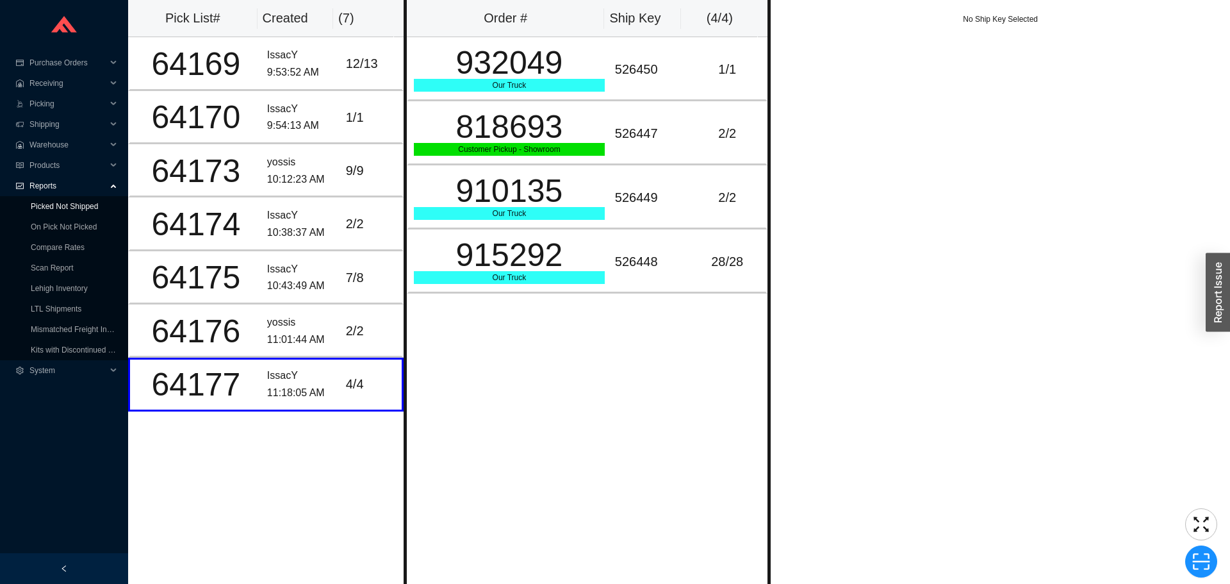
click at [95, 202] on link "Picked Not Shipped" at bounding box center [64, 206] width 67 height 9
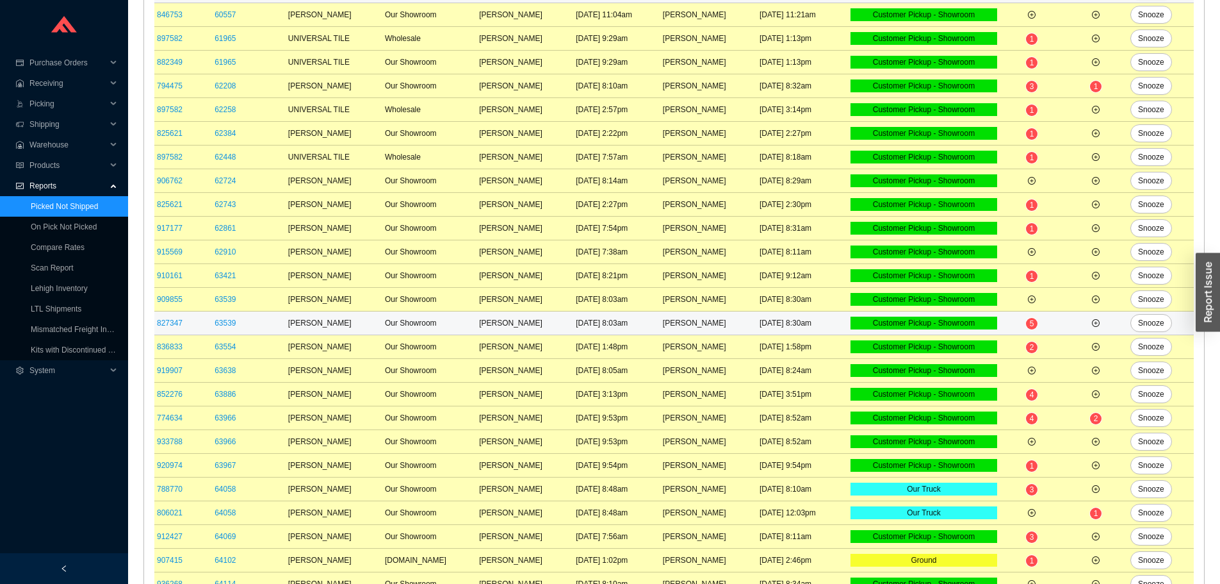
scroll to position [448, 0]
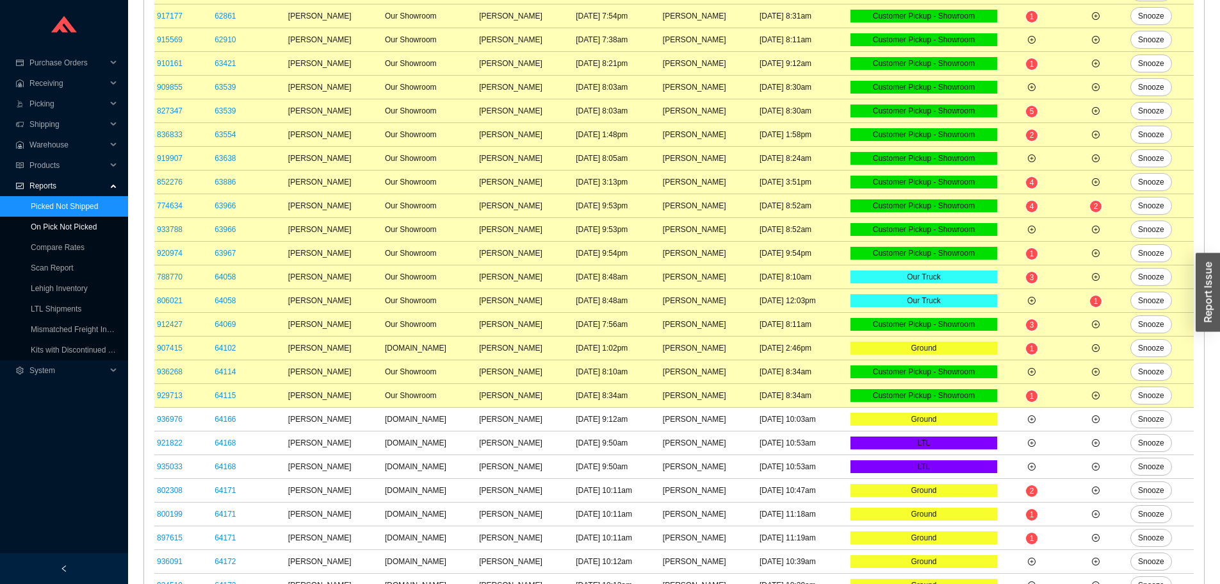
click at [62, 224] on link "On Pick Not Picked" at bounding box center [64, 226] width 66 height 9
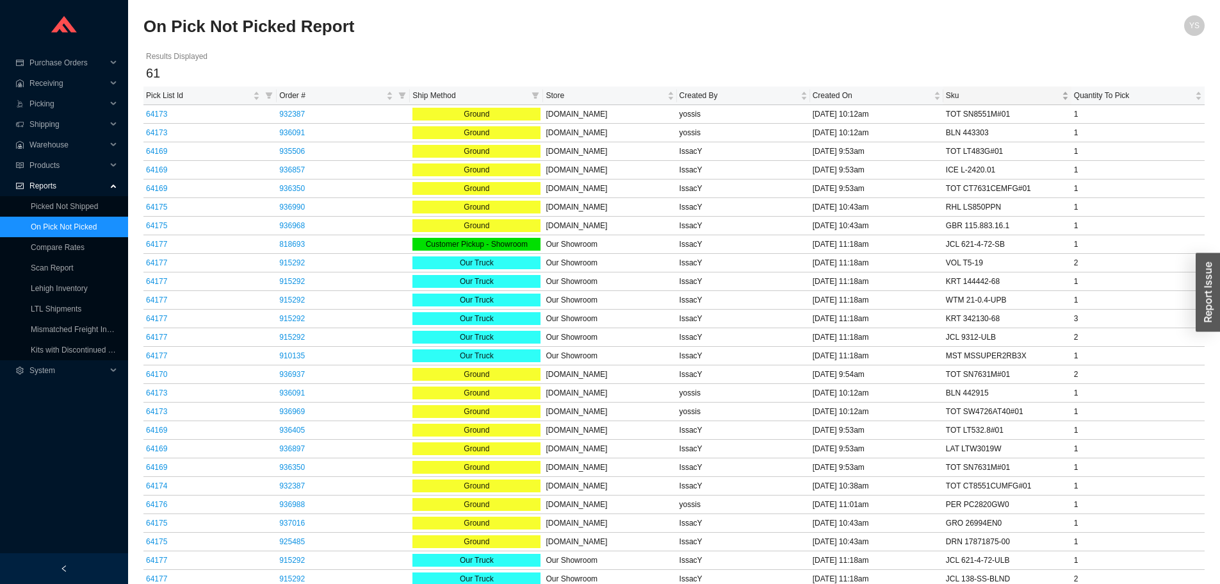
click at [1011, 95] on span "Sku" at bounding box center [1002, 95] width 113 height 13
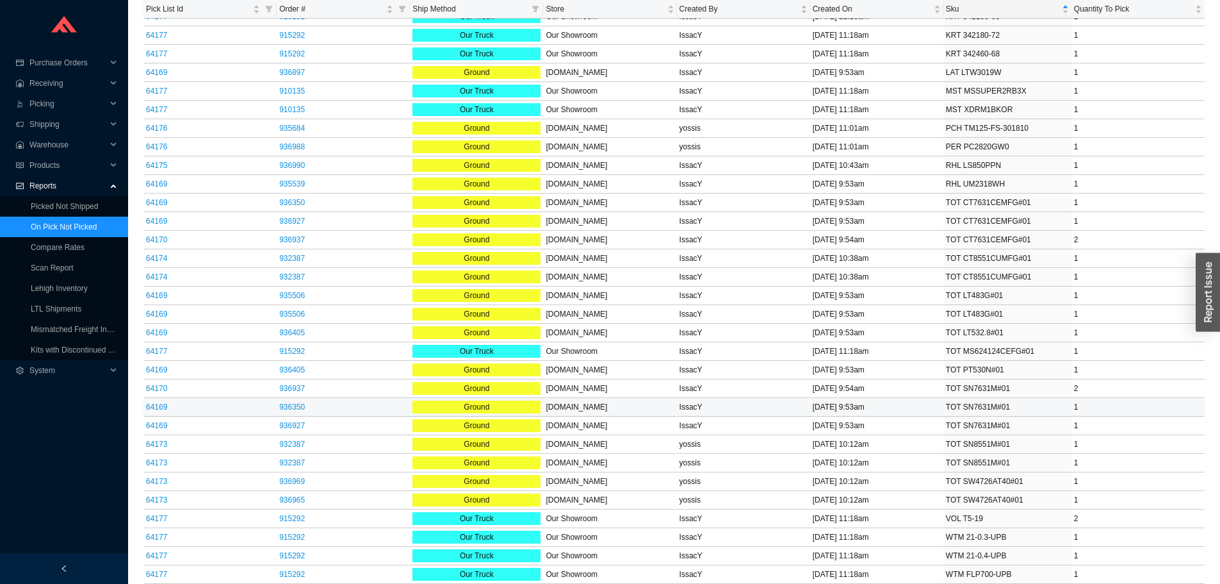
scroll to position [219, 0]
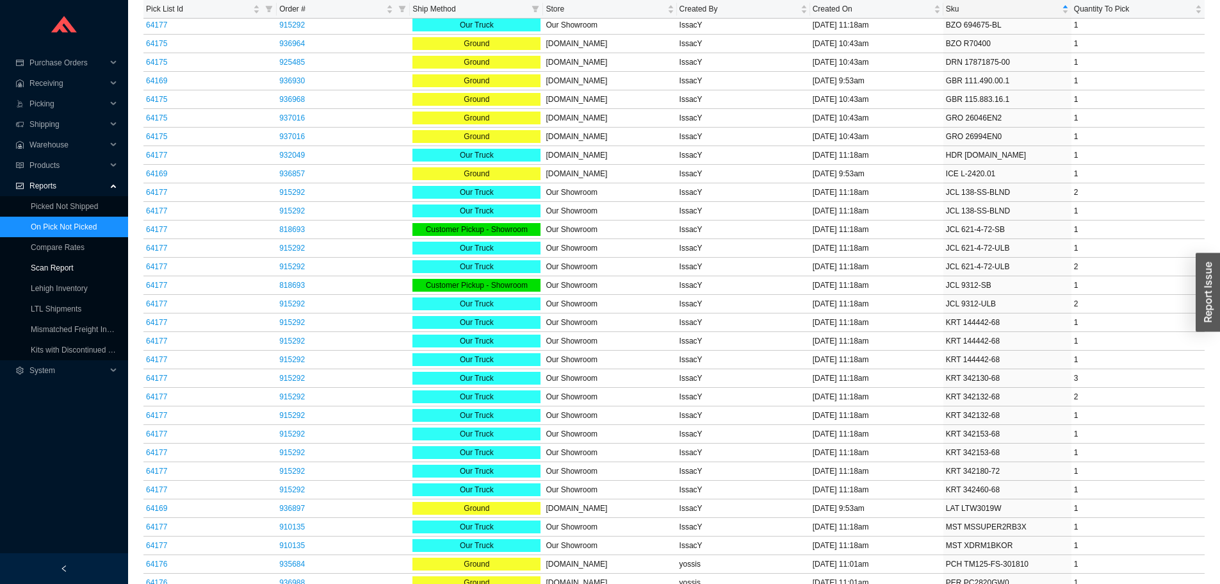
click at [45, 263] on link "Scan Report" at bounding box center [52, 267] width 43 height 9
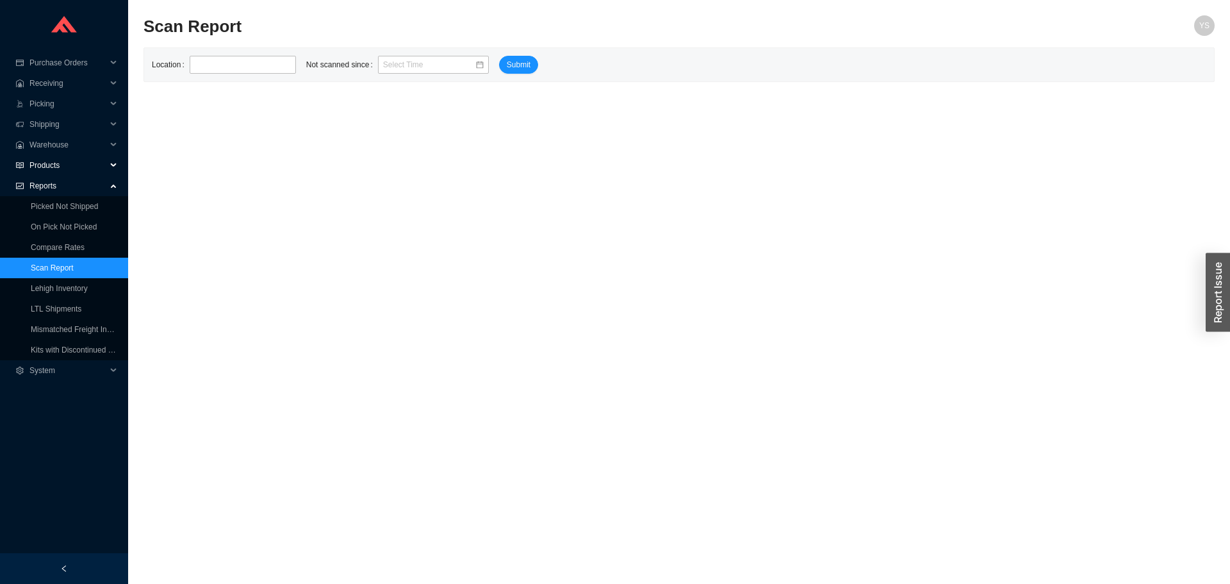
click at [64, 162] on span "Products" at bounding box center [67, 165] width 77 height 20
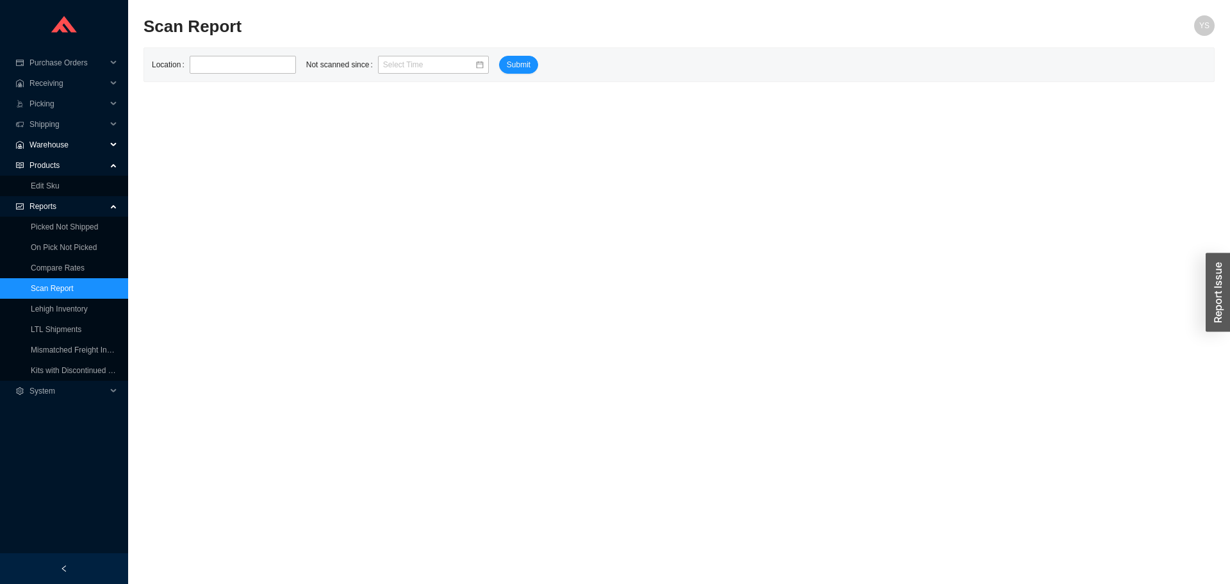
click at [39, 138] on span "Warehouse" at bounding box center [67, 145] width 77 height 20
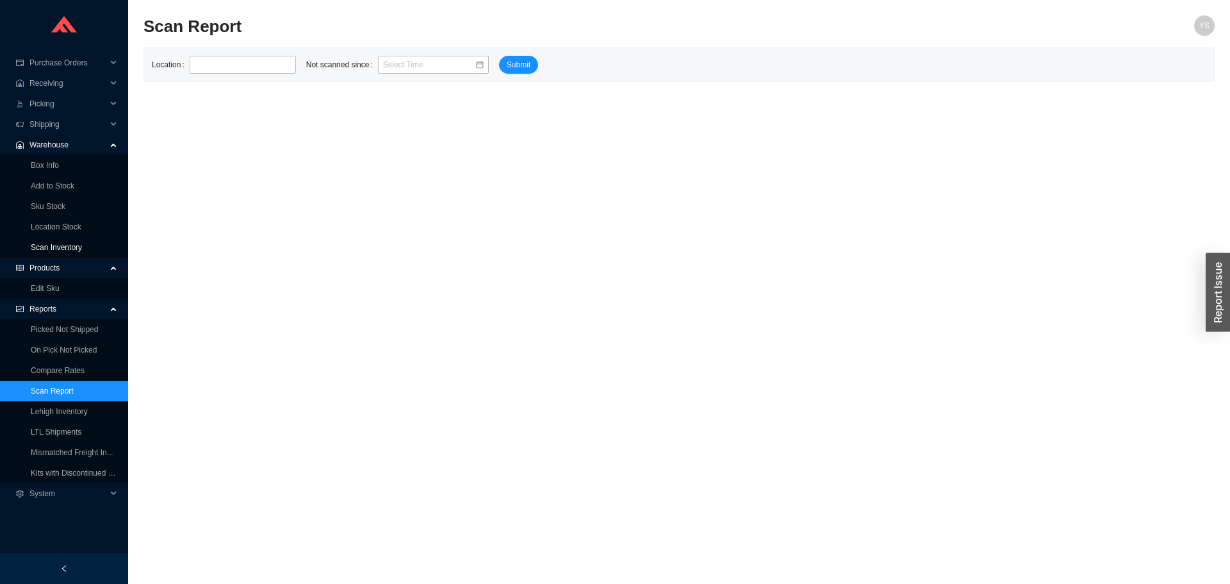
click at [45, 244] on link "Scan Inventory" at bounding box center [56, 247] width 51 height 9
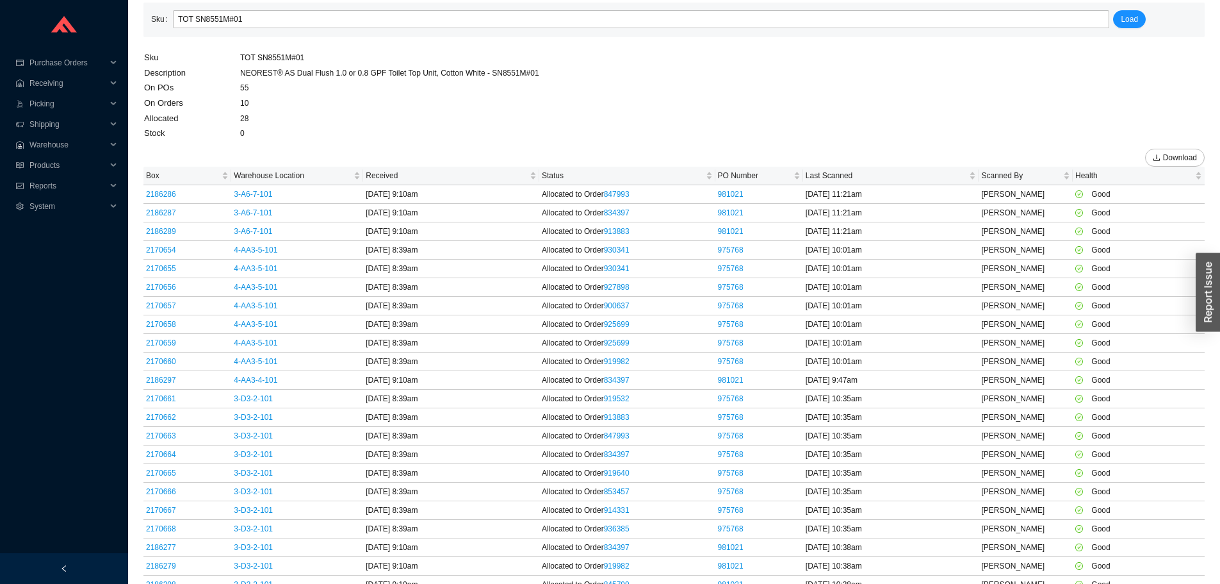
scroll to position [64, 0]
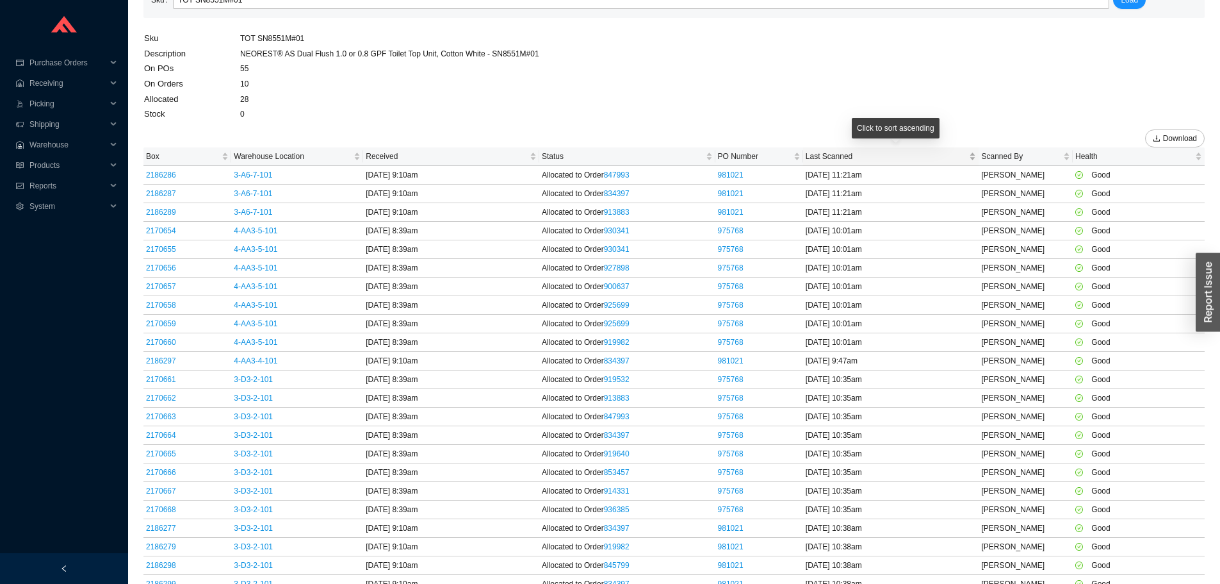
click at [844, 155] on span "Last Scanned" at bounding box center [886, 156] width 161 height 13
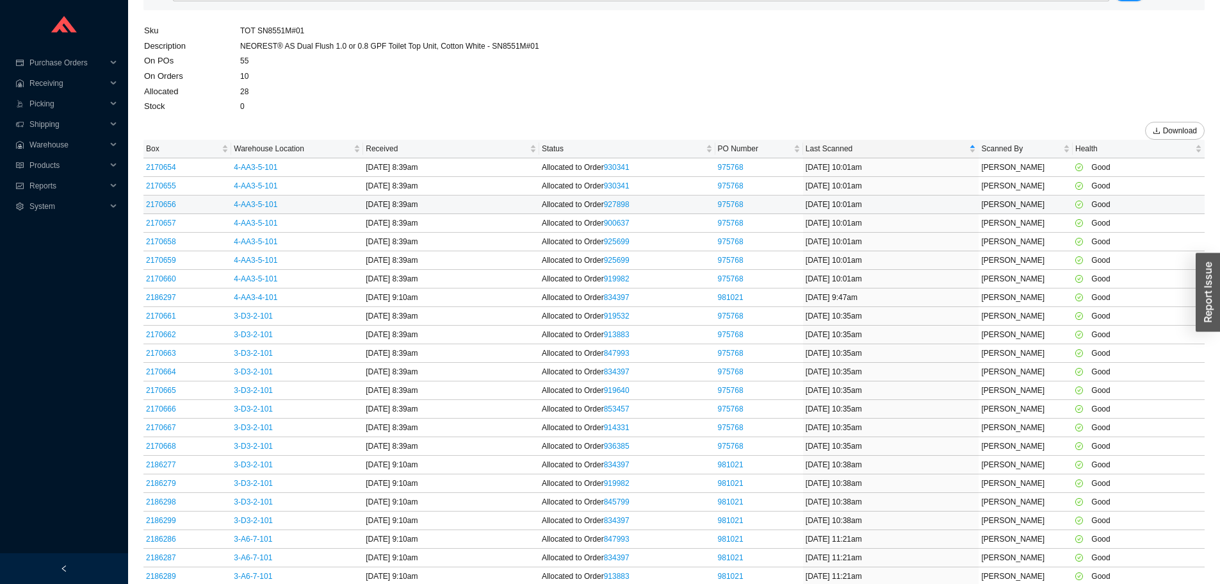
scroll to position [74, 0]
click at [172, 146] on span "Box" at bounding box center [182, 146] width 73 height 13
click at [878, 135] on div "Download" at bounding box center [673, 125] width 1061 height 26
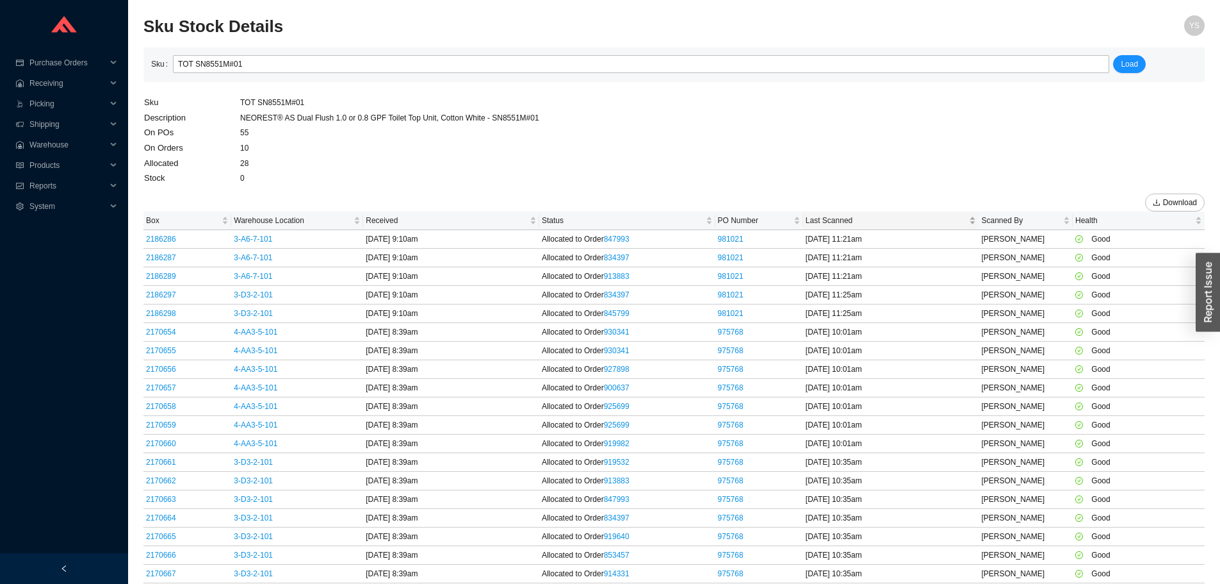
click at [865, 217] on span "Last Scanned" at bounding box center [886, 220] width 161 height 13
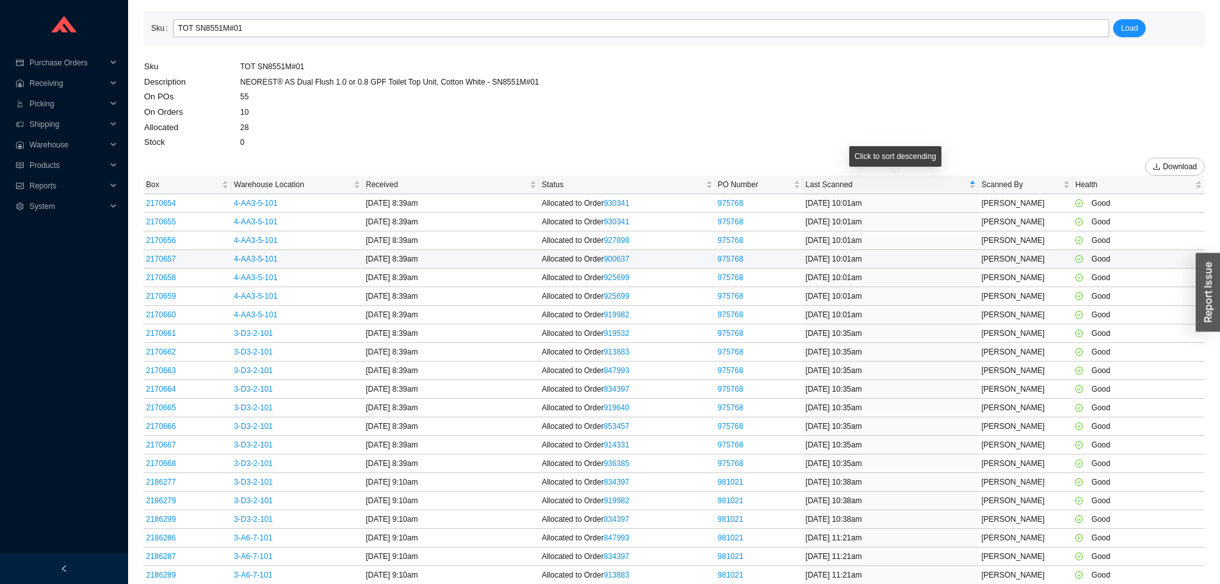
scroll to position [74, 0]
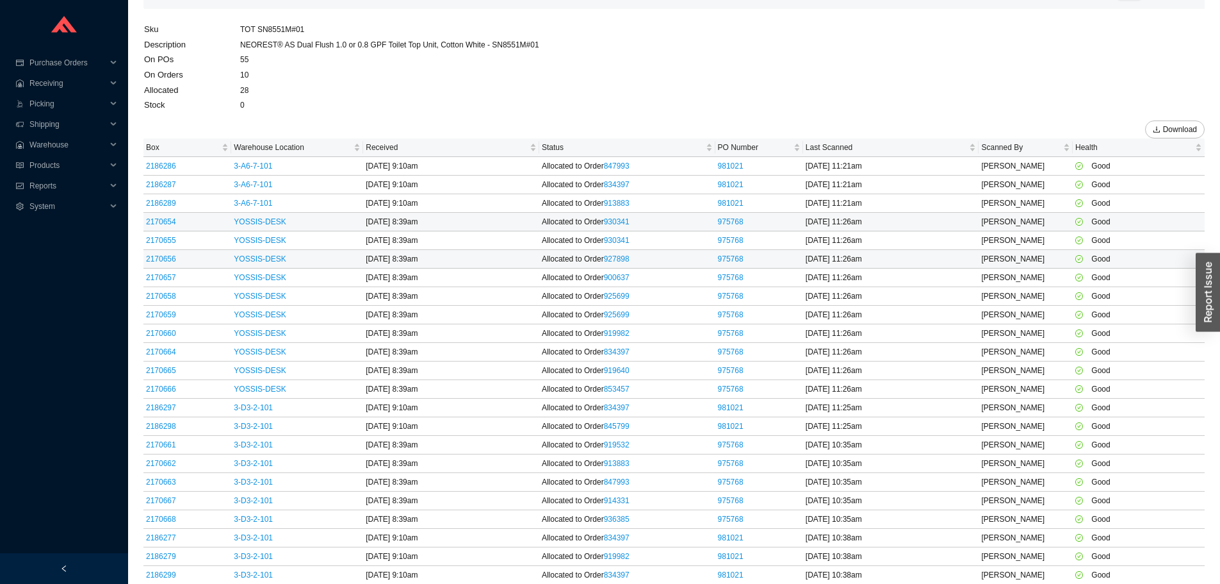
scroll to position [74, 0]
click at [835, 151] on span "Last Scanned" at bounding box center [886, 146] width 161 height 13
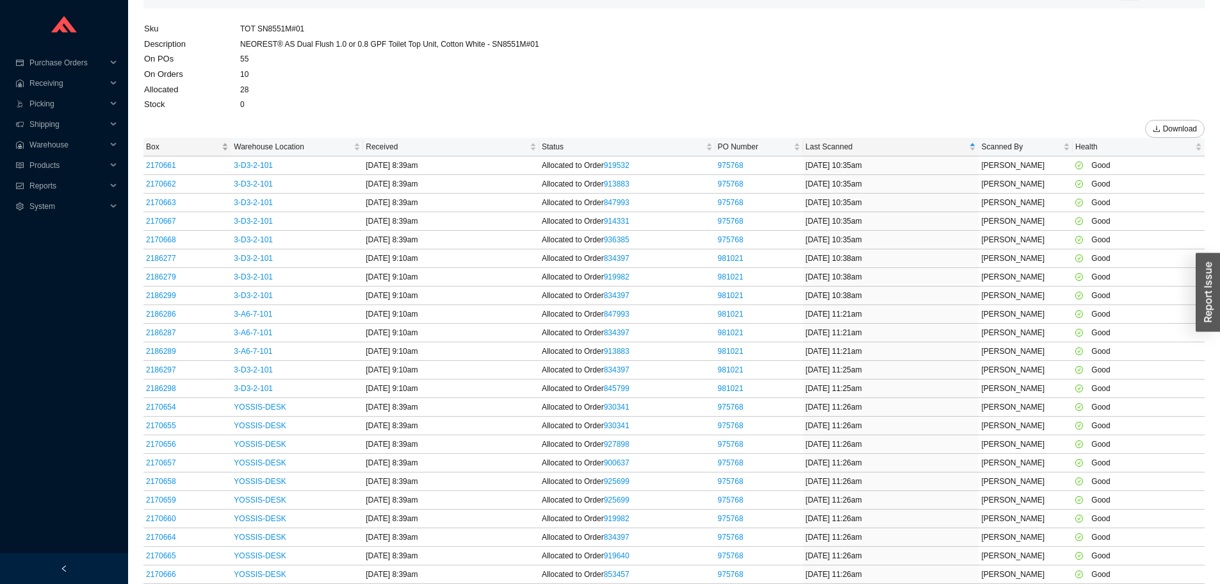
click at [166, 149] on span "Box" at bounding box center [182, 146] width 73 height 13
click at [158, 298] on link "2170661" at bounding box center [161, 295] width 30 height 9
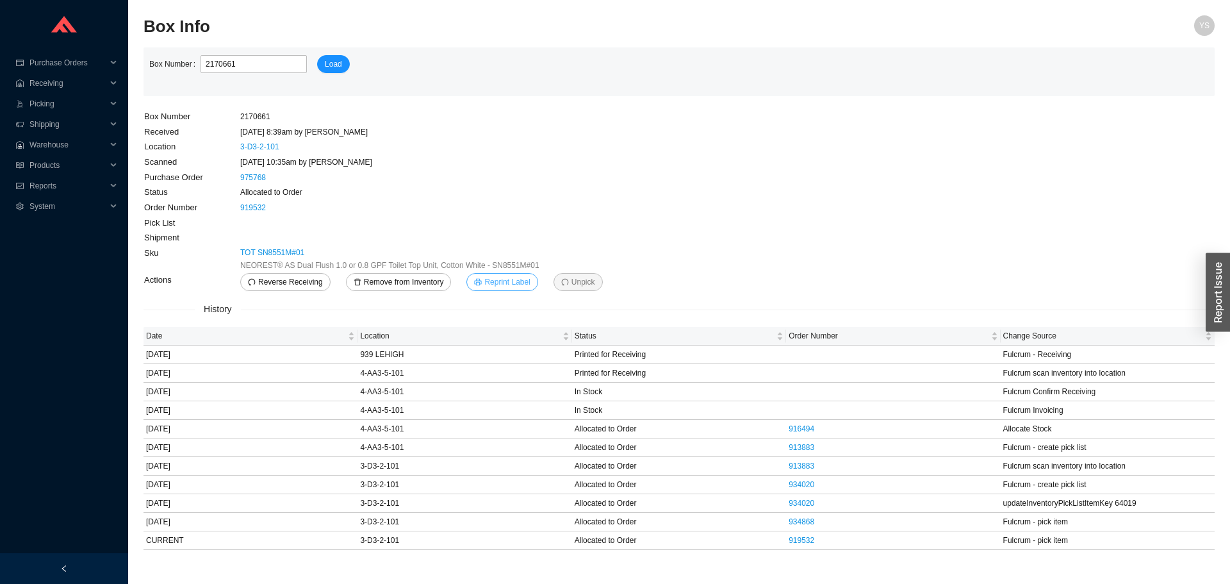
click at [498, 280] on span "Reprint Label" at bounding box center [506, 281] width 45 height 13
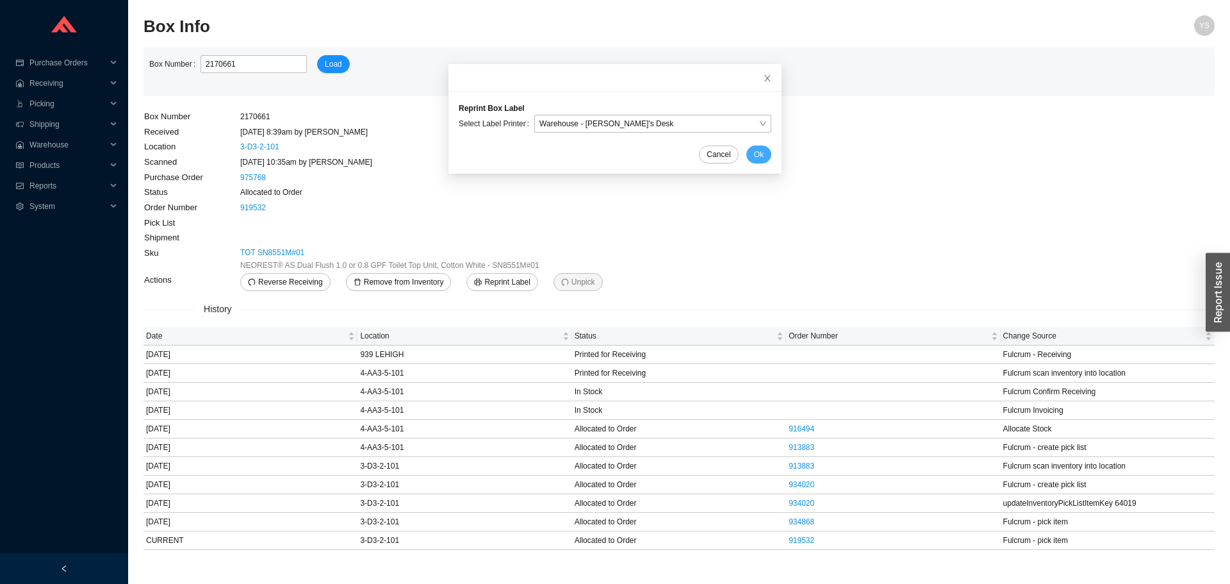
click at [754, 154] on span "Ok" at bounding box center [759, 154] width 10 height 13
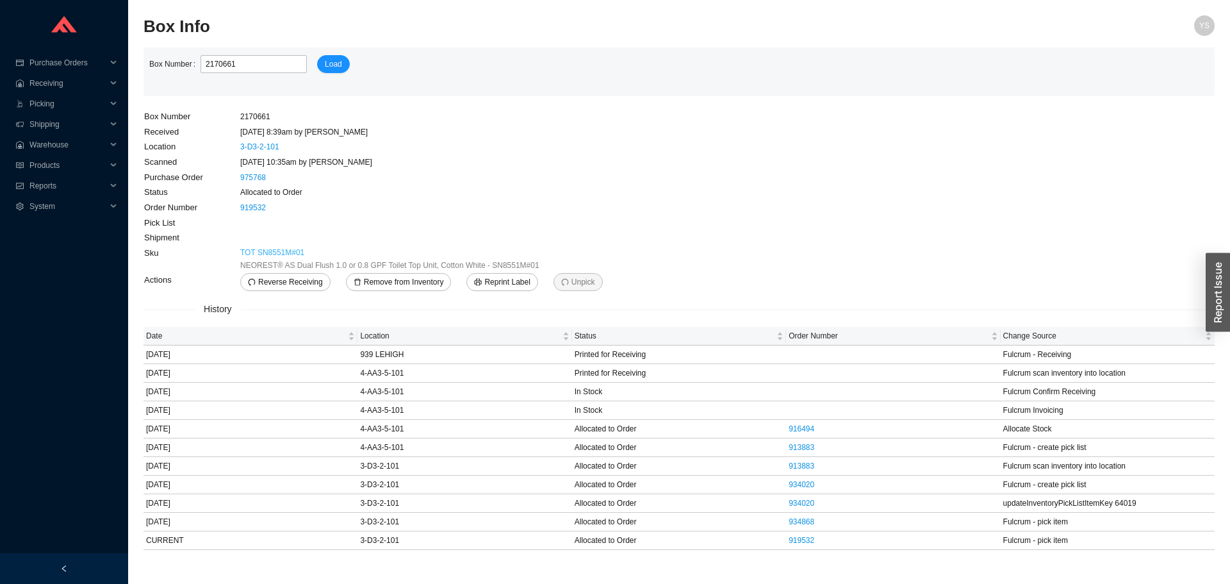
click at [274, 251] on link "TOT SN8551M#01" at bounding box center [272, 252] width 64 height 13
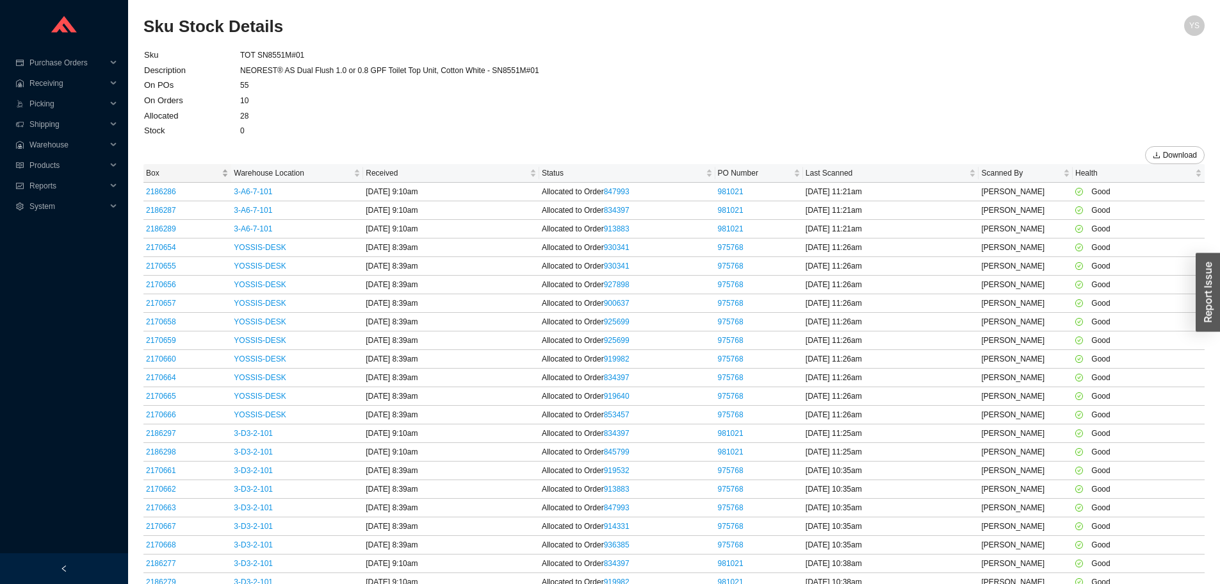
click at [184, 172] on span "Box" at bounding box center [182, 173] width 73 height 13
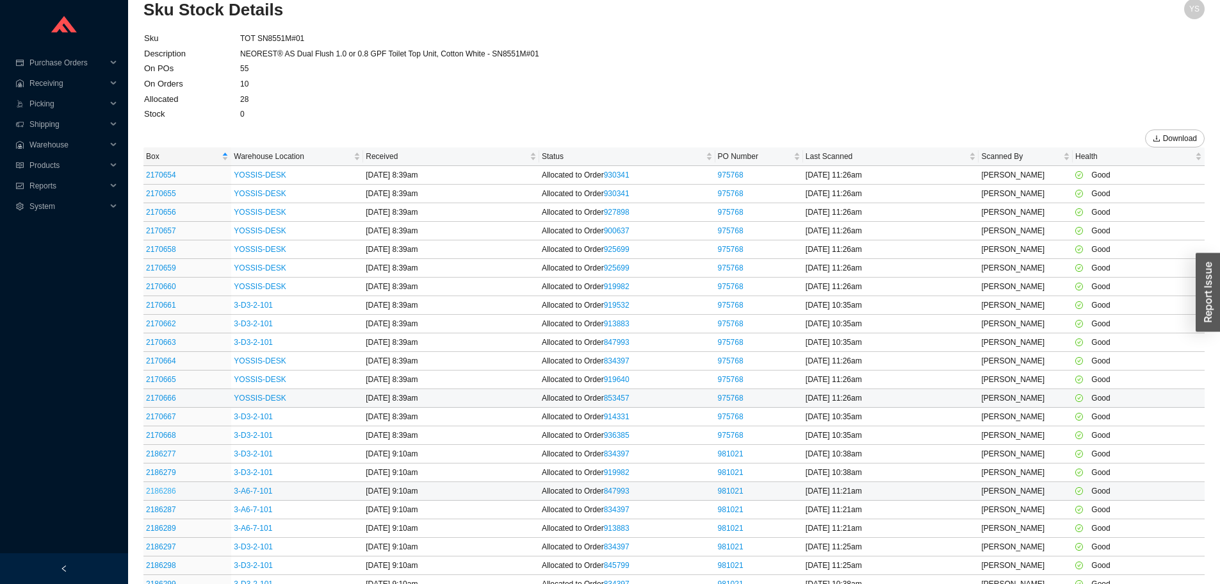
scroll to position [26, 0]
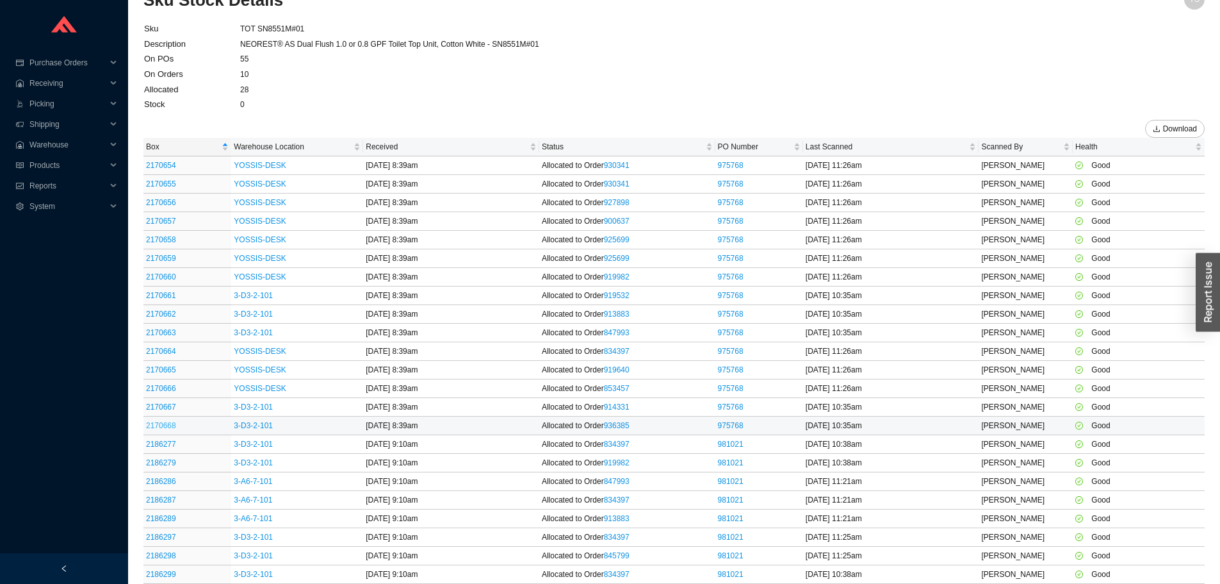
click at [167, 429] on link "2170668" at bounding box center [161, 425] width 30 height 9
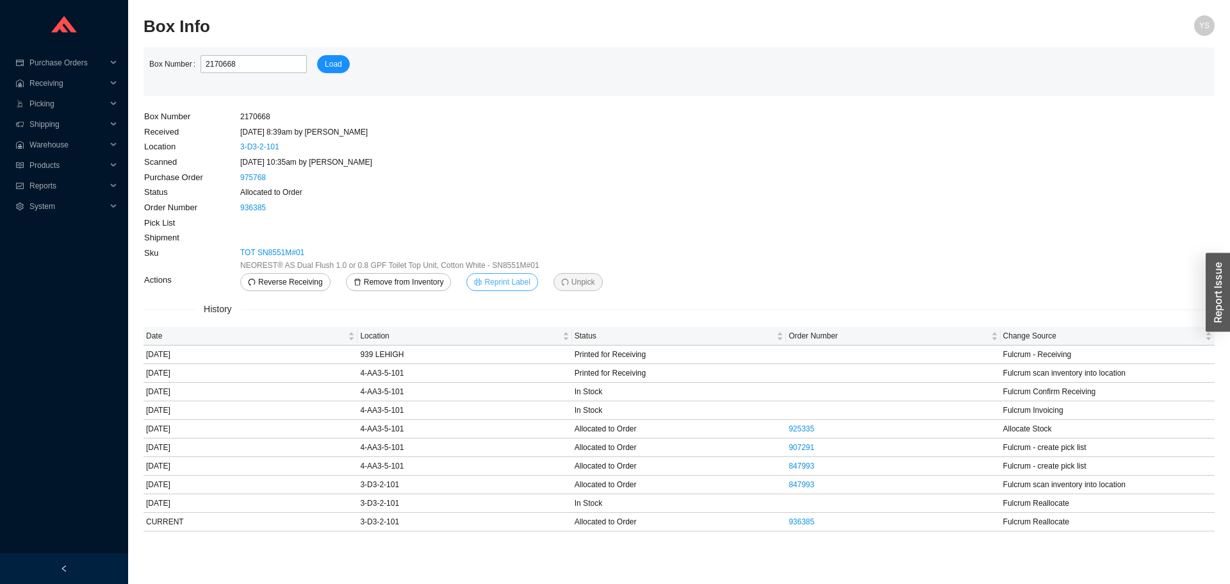
click at [479, 281] on button "Reprint Label" at bounding box center [501, 282] width 71 height 18
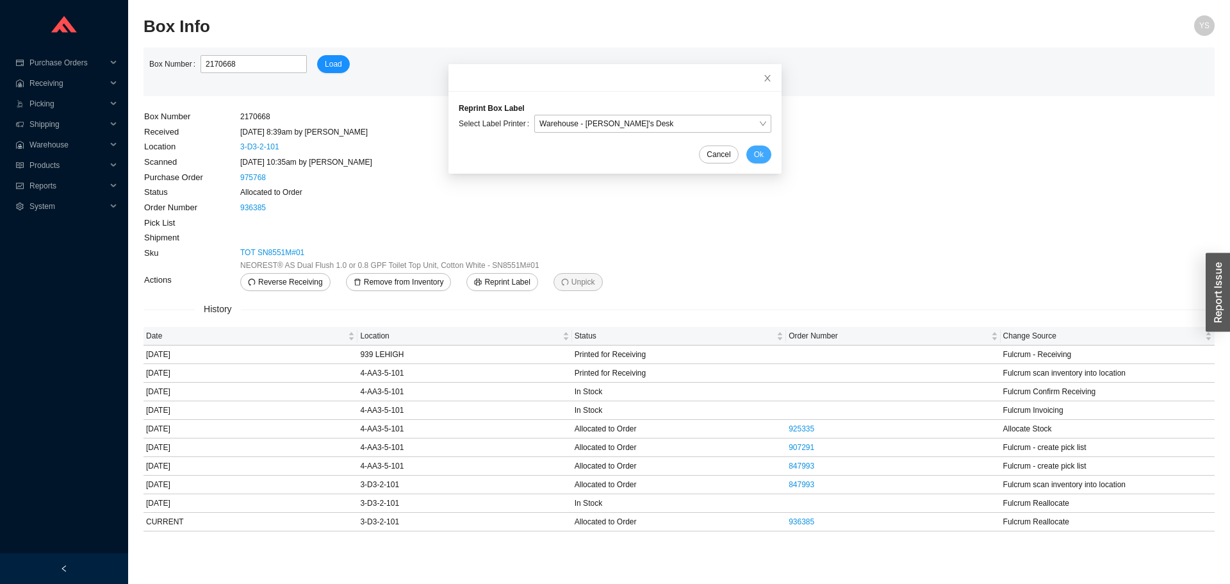
click at [746, 151] on button "Ok" at bounding box center [758, 154] width 25 height 18
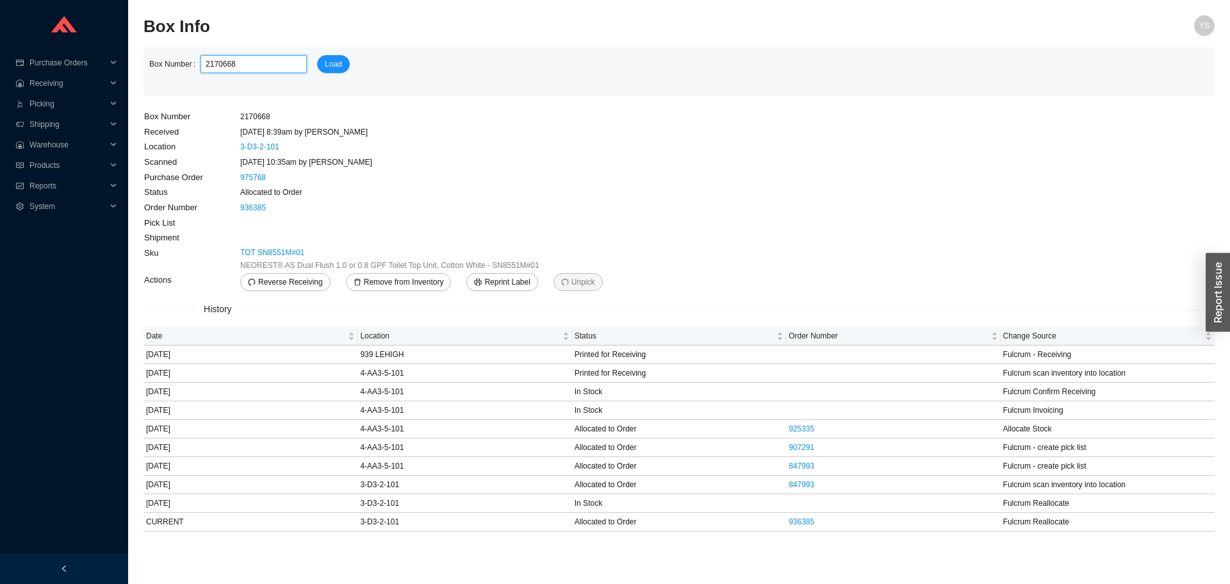
click at [235, 70] on input "2170668" at bounding box center [254, 64] width 106 height 18
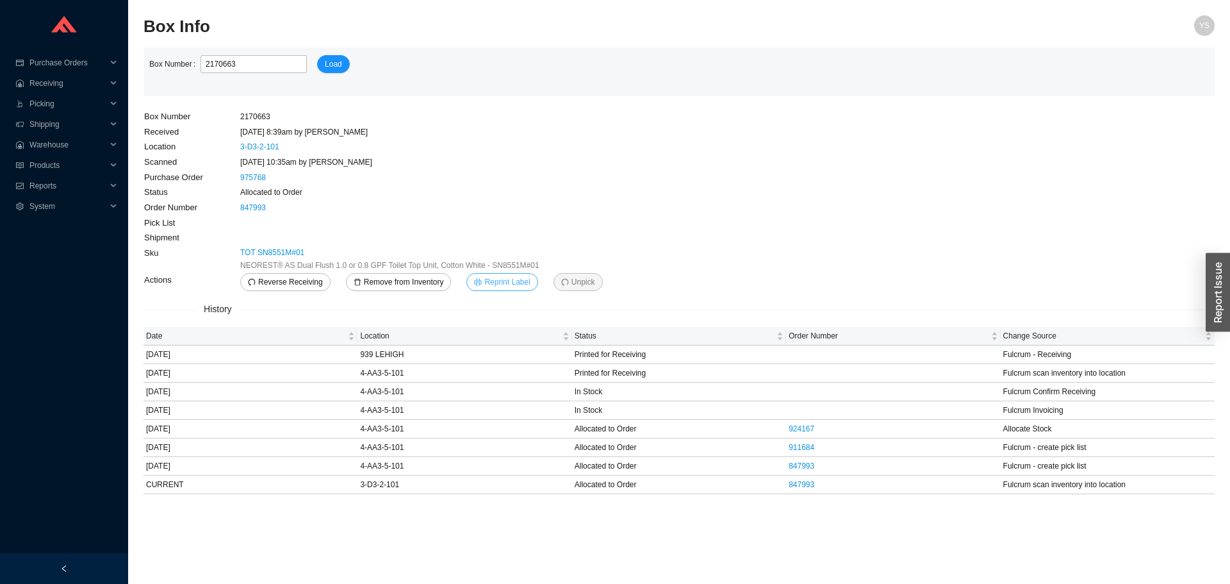
click at [484, 284] on span "Reprint Label" at bounding box center [506, 281] width 45 height 13
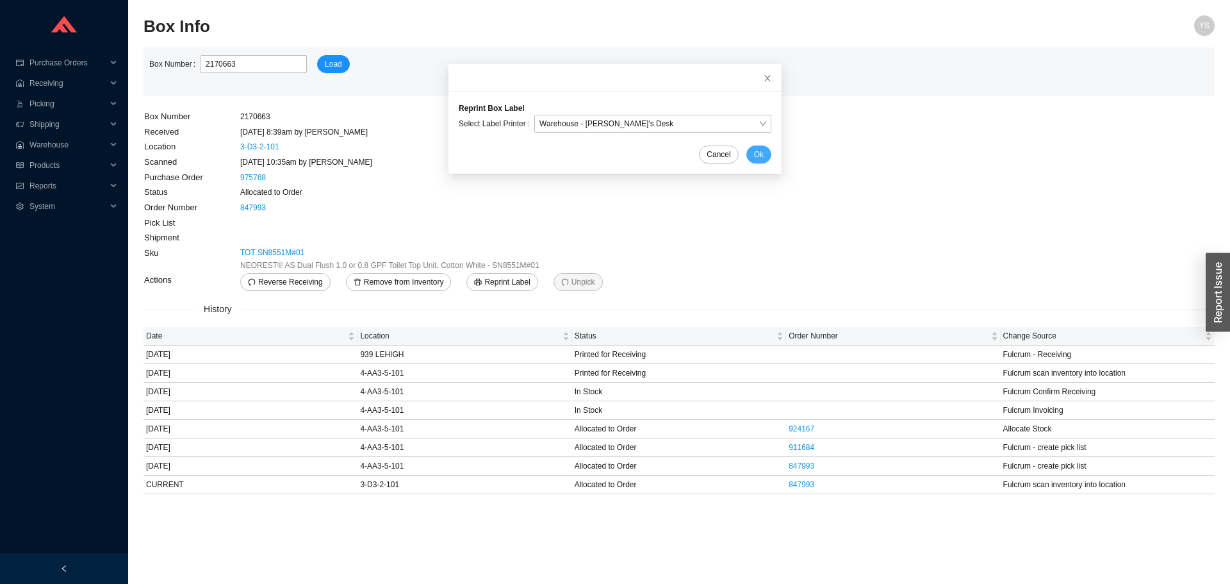
click at [754, 152] on span "Ok" at bounding box center [759, 154] width 10 height 13
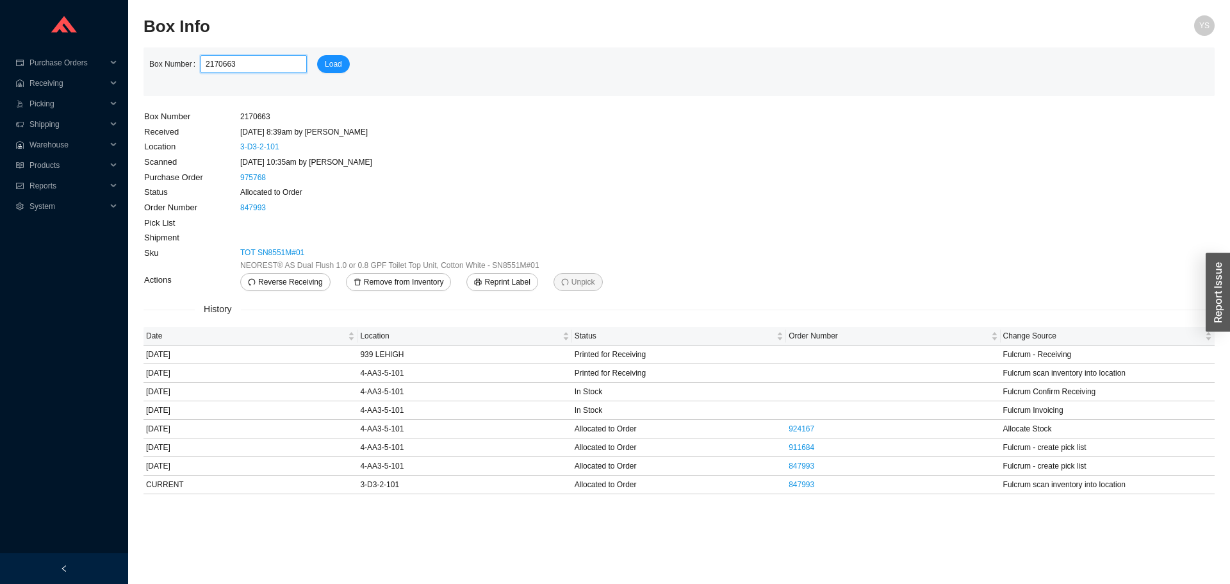
click at [234, 60] on input "2170663" at bounding box center [254, 64] width 106 height 18
click at [498, 279] on span "Reprint Label" at bounding box center [506, 281] width 45 height 13
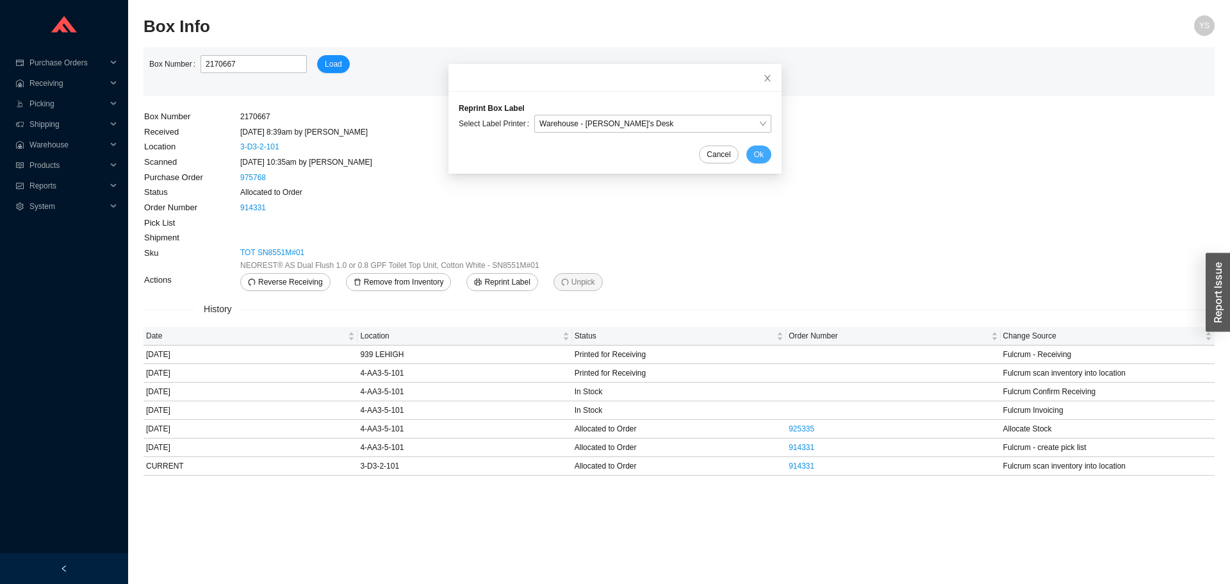
click at [754, 154] on span "Ok" at bounding box center [759, 154] width 10 height 13
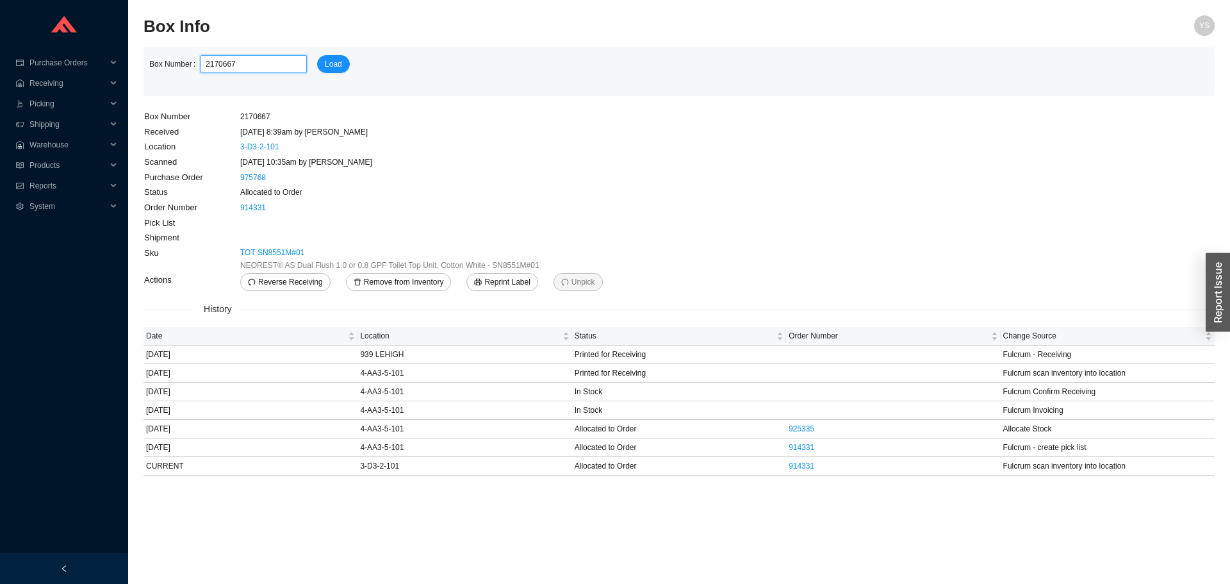
click at [215, 68] on input "2170667" at bounding box center [254, 64] width 106 height 18
click at [474, 283] on icon "printer" at bounding box center [478, 282] width 8 height 8
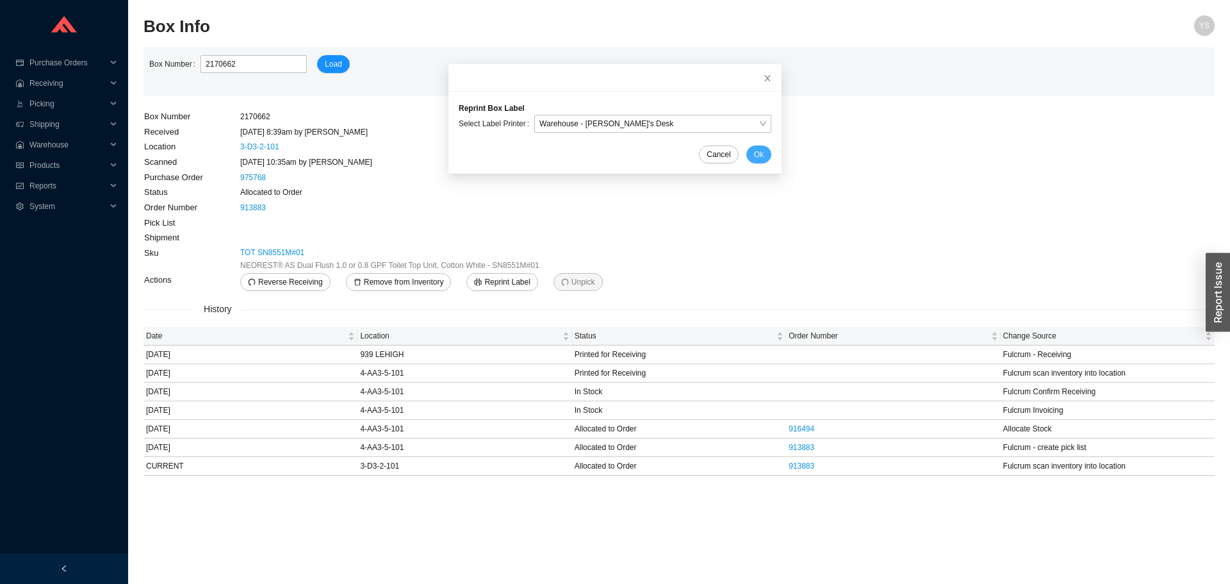
click at [754, 154] on span "Ok" at bounding box center [759, 154] width 10 height 13
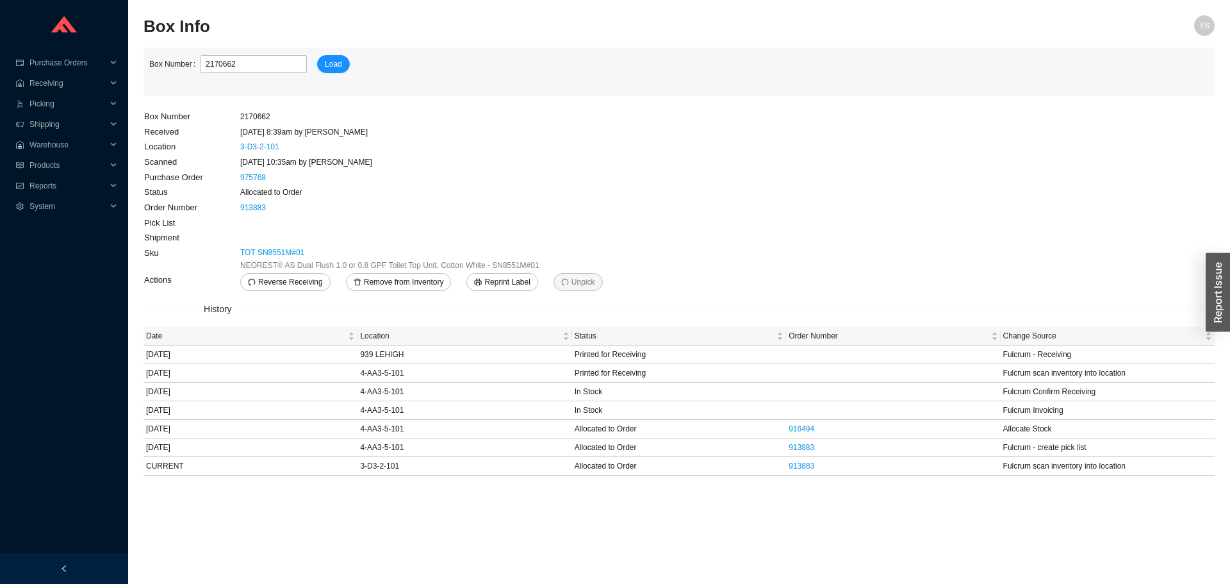
click at [277, 243] on td at bounding box center [429, 237] width 379 height 15
click at [275, 247] on link "TOT SN8551M#01" at bounding box center [272, 252] width 64 height 13
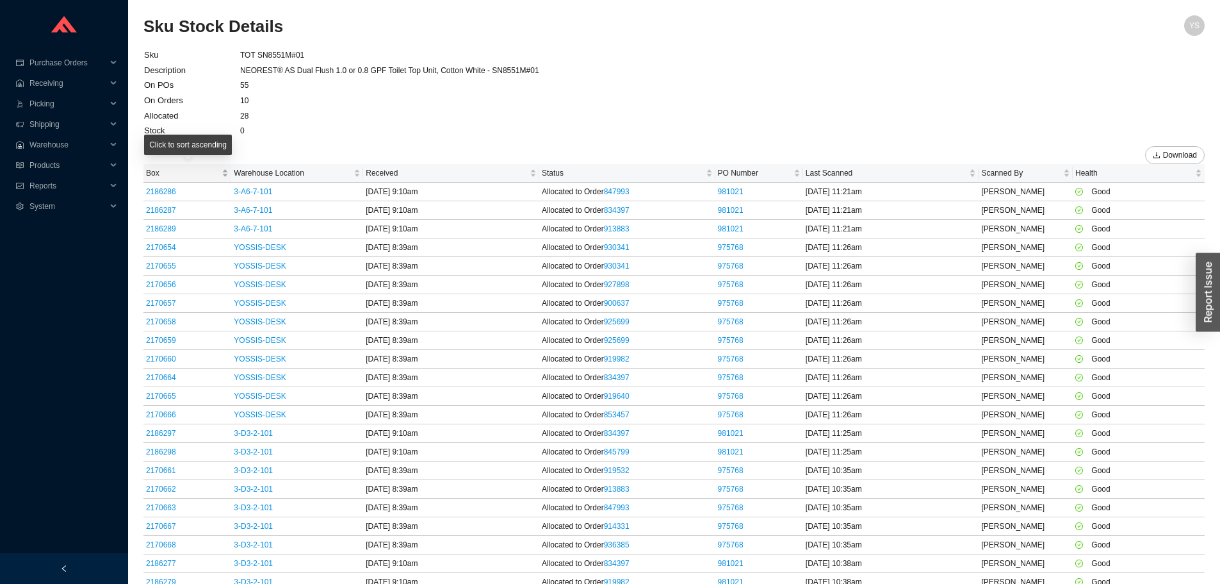
click at [172, 177] on span "Box" at bounding box center [182, 173] width 73 height 13
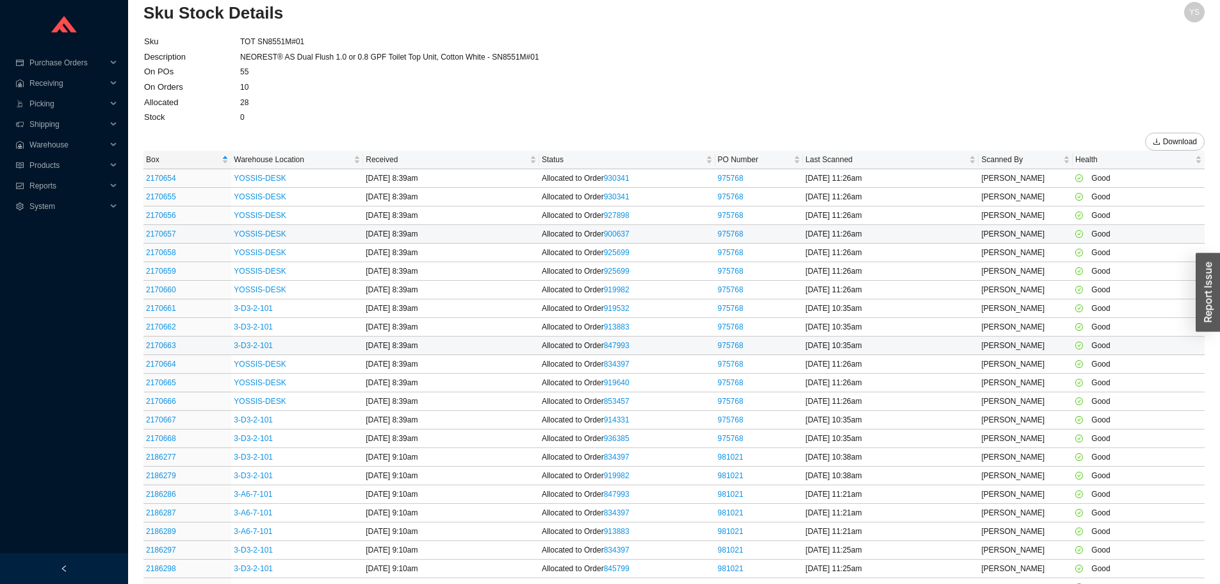
scroll to position [26, 0]
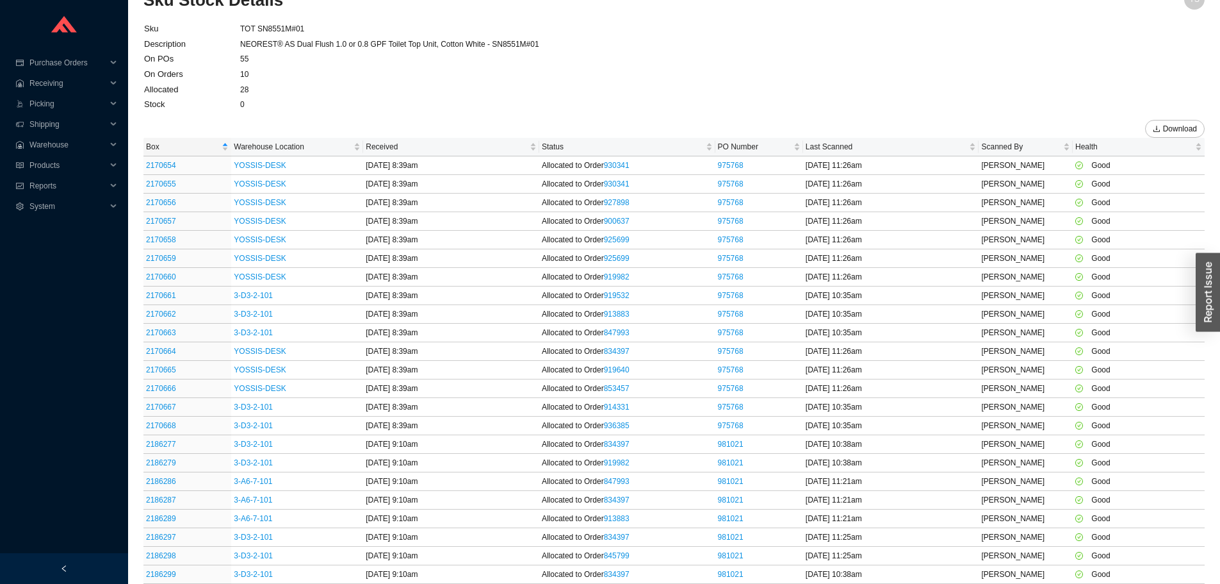
click at [853, 135] on div "Download" at bounding box center [673, 125] width 1061 height 26
click at [852, 142] on span "Last Scanned" at bounding box center [886, 146] width 161 height 13
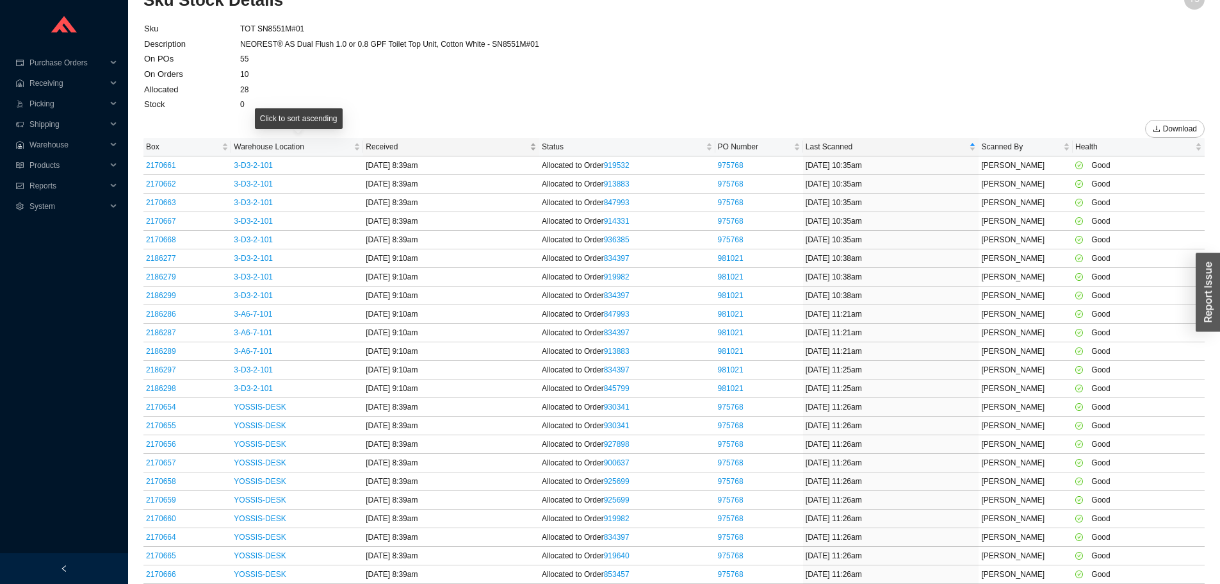
drag, startPoint x: 866, startPoint y: 244, endPoint x: 377, endPoint y: 154, distance: 496.9
click at [366, 154] on table "Box Warehouse Location Received Status PO Number Last Scanned Scanned By Health…" at bounding box center [673, 361] width 1061 height 446
click at [771, 60] on main "Sku TOT SN8551M#01 Description NEOREST® AS Dual Flush 1.0 or 0.8 GPF Toilet Top…" at bounding box center [673, 302] width 1061 height 562
click at [172, 165] on link "2170661" at bounding box center [161, 165] width 30 height 9
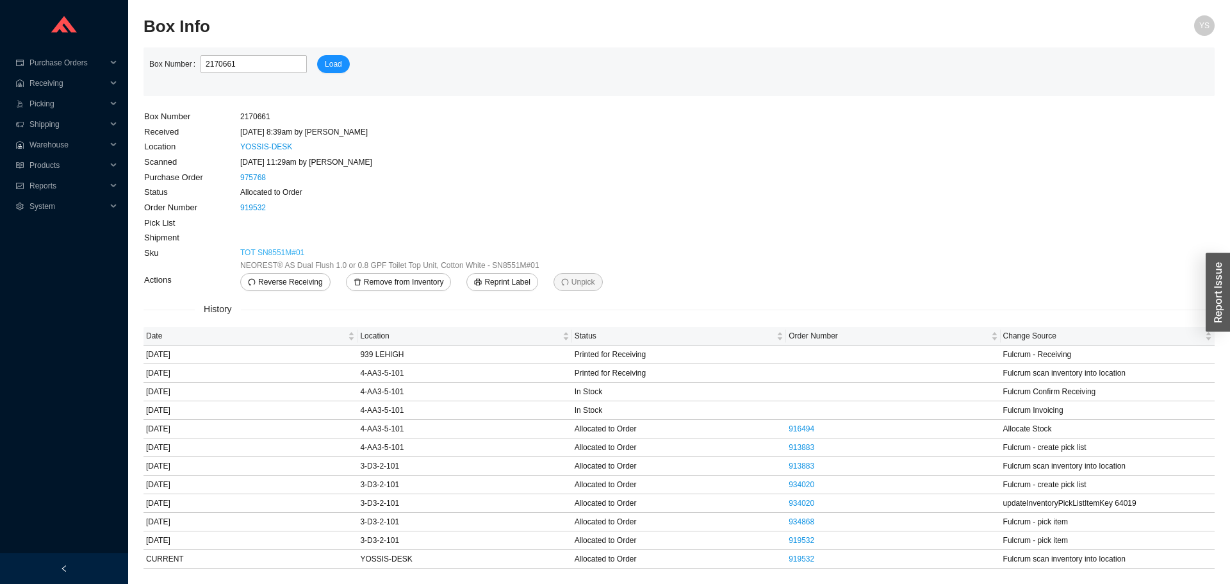
click at [266, 256] on link "TOT SN8551M#01" at bounding box center [272, 252] width 64 height 13
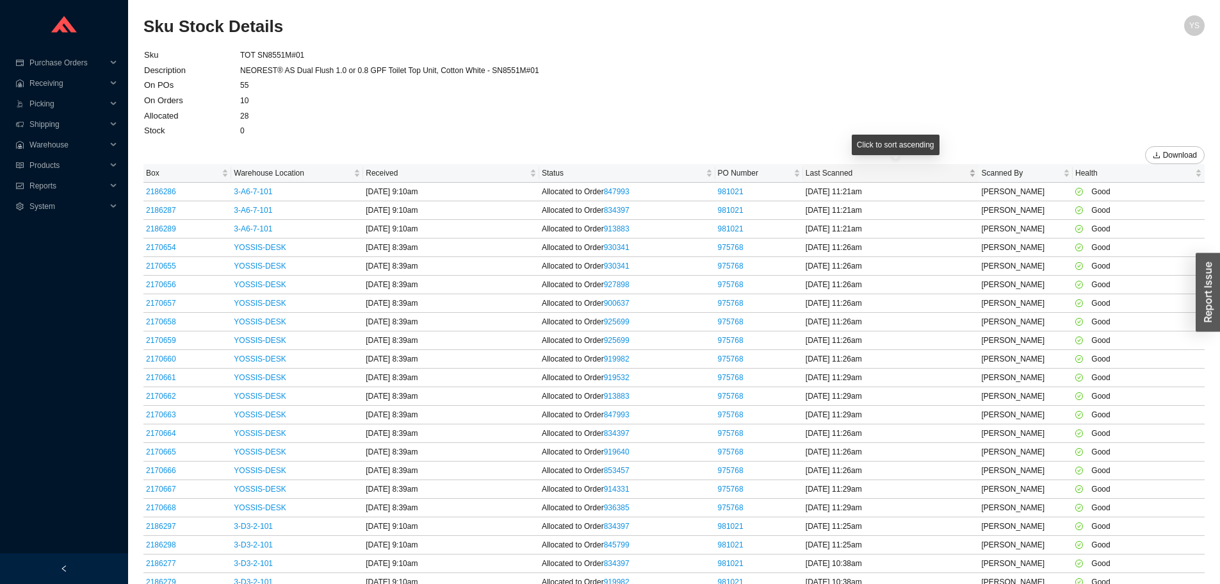
click at [847, 172] on span "Last Scanned" at bounding box center [886, 173] width 161 height 13
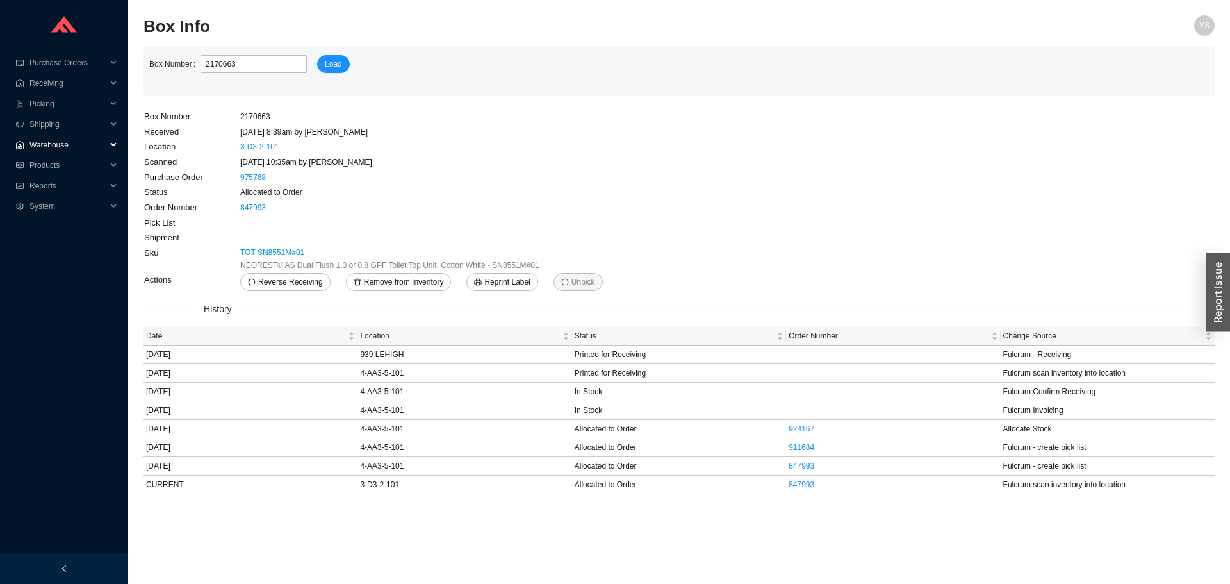
click at [38, 149] on span "Warehouse" at bounding box center [67, 145] width 77 height 20
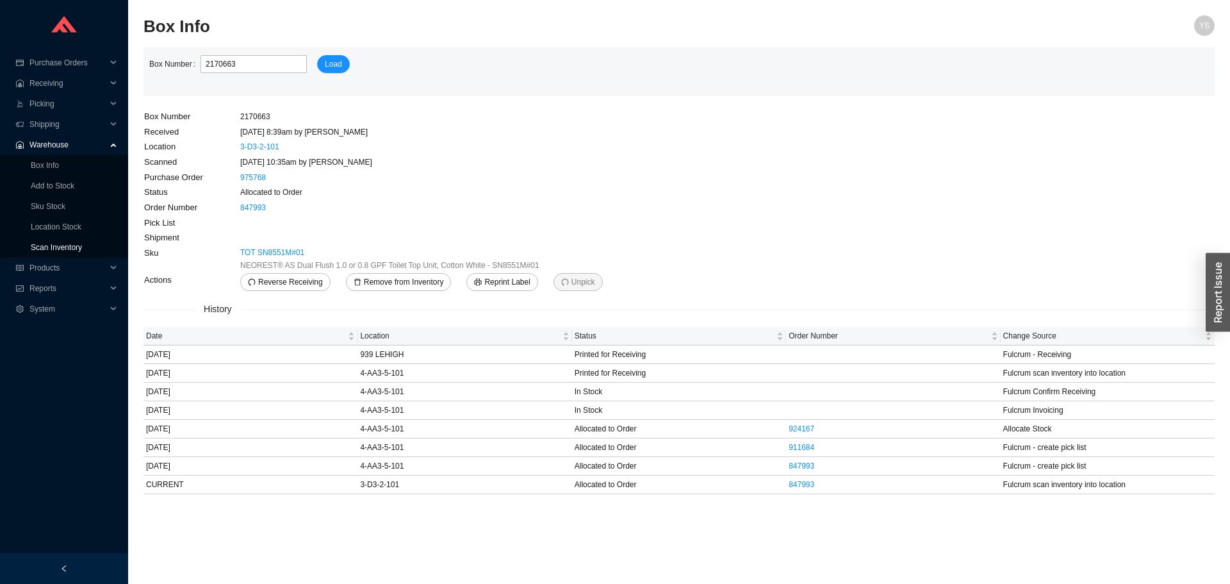
click at [60, 252] on link "Scan Inventory" at bounding box center [56, 247] width 51 height 9
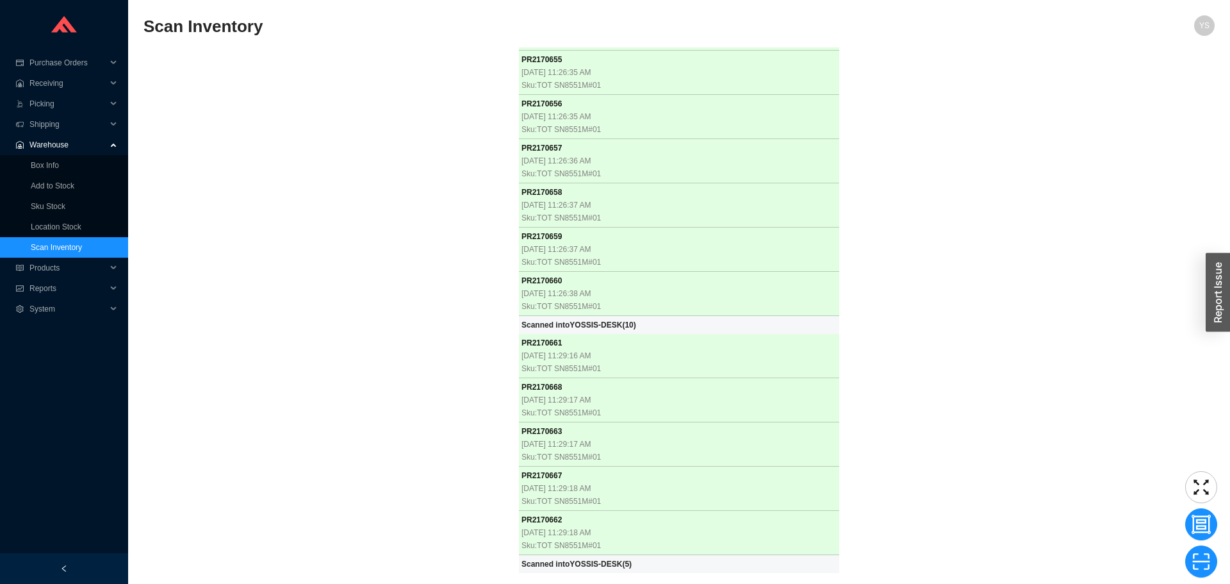
scroll to position [183, 0]
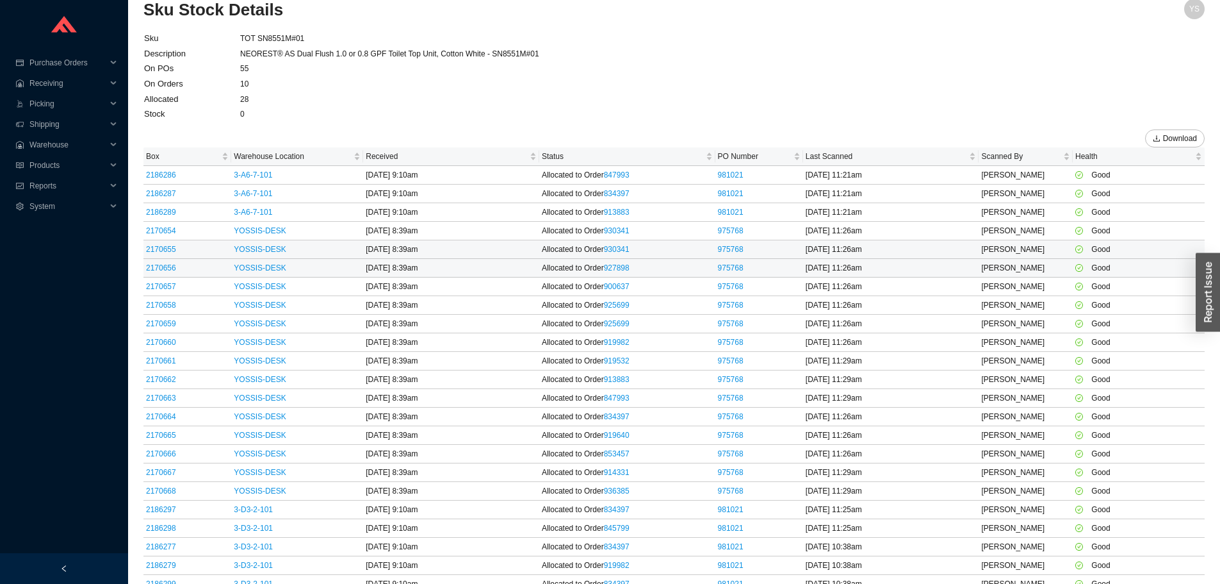
scroll to position [26, 0]
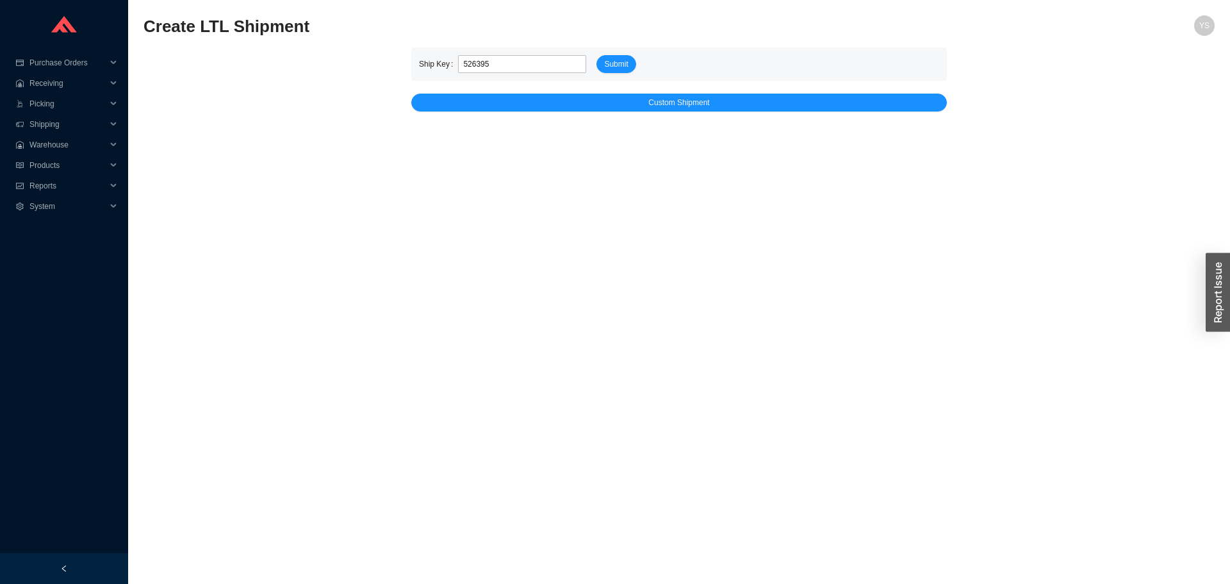
type input "526395"
click at [610, 78] on div "Ship Key 526395 Submit" at bounding box center [679, 63] width 536 height 33
click at [617, 62] on span "Submit" at bounding box center [616, 64] width 24 height 13
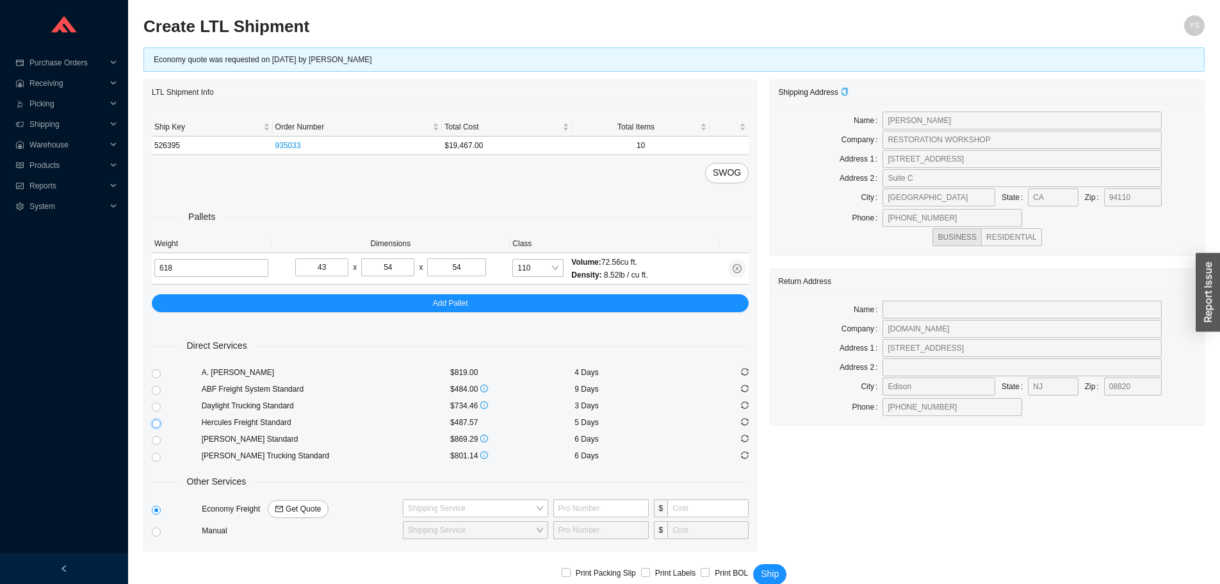
click at [154, 422] on input "radio" at bounding box center [156, 423] width 9 height 9
radio input "true"
checkbox input "true"
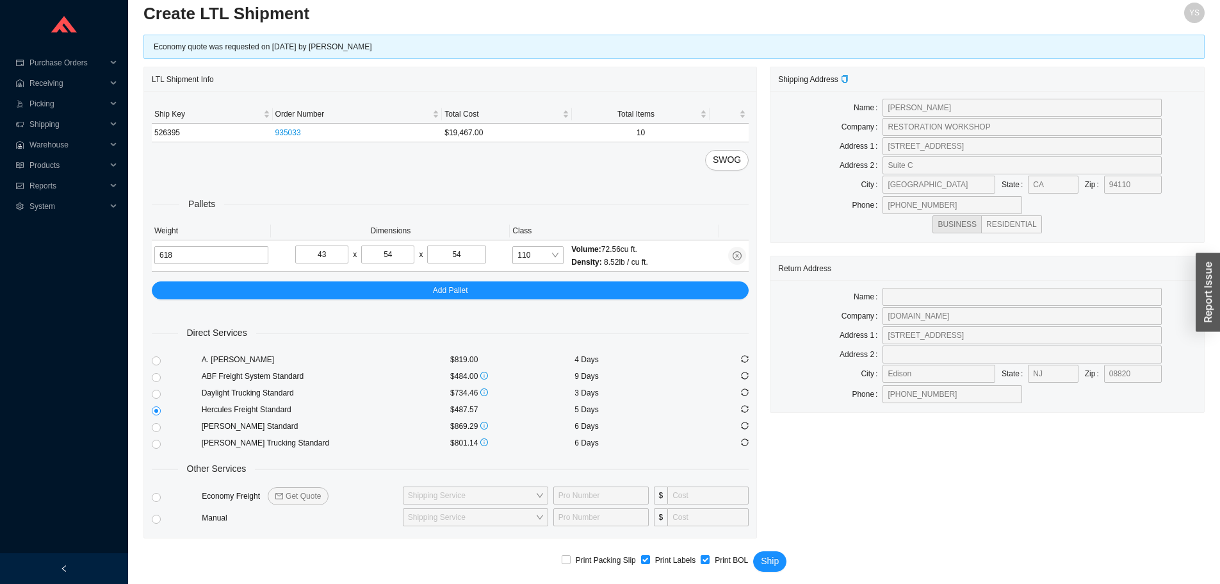
scroll to position [16, 0]
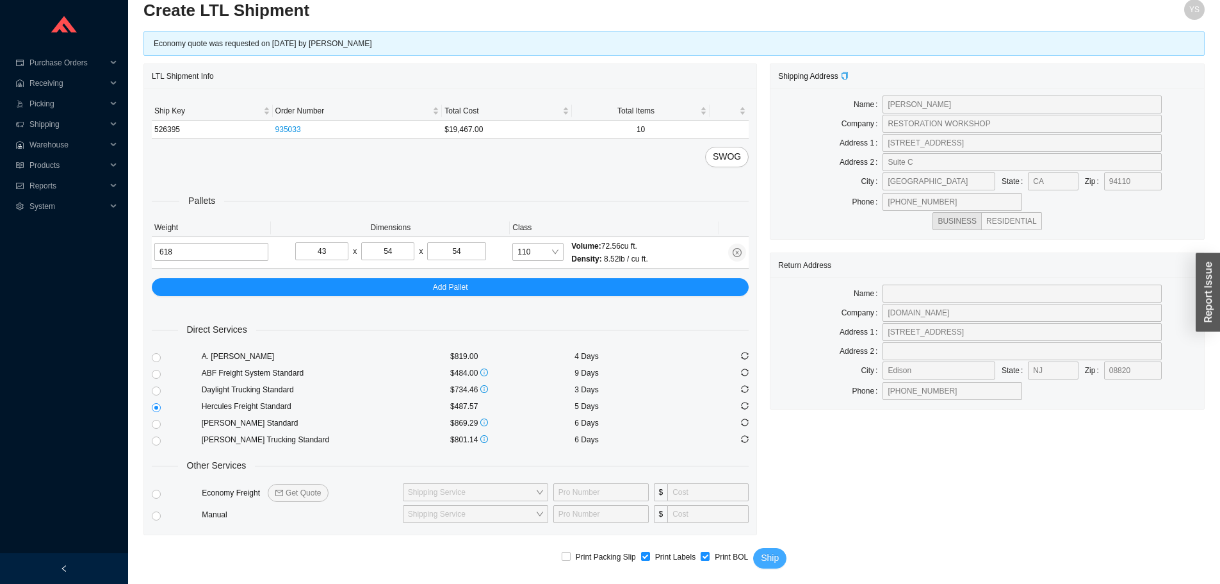
click at [764, 550] on span "Ship" at bounding box center [770, 557] width 18 height 15
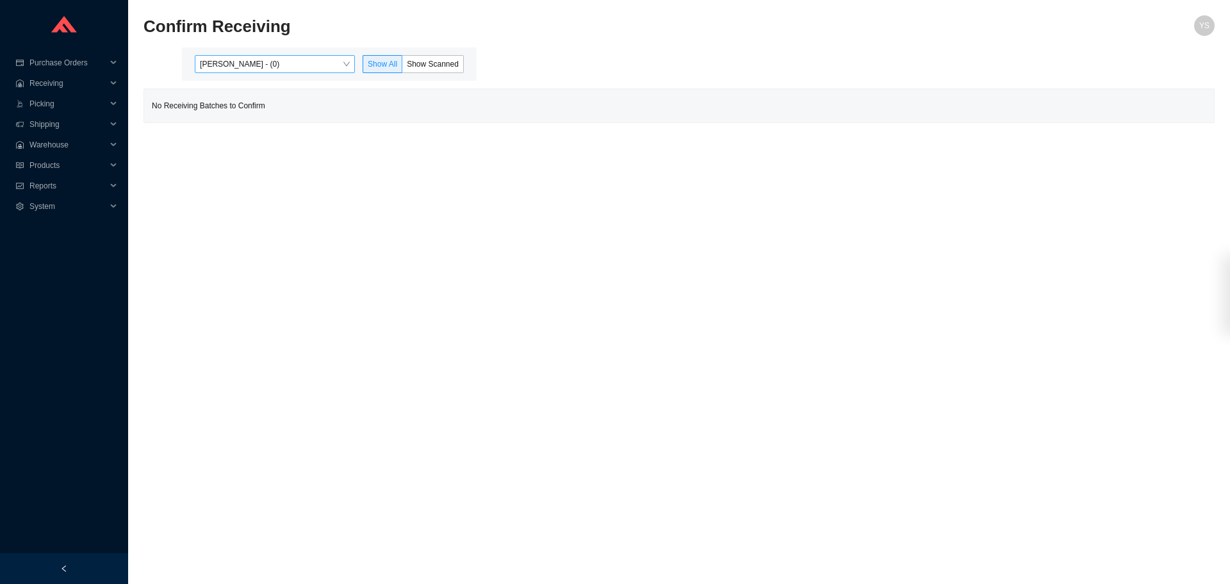
click at [231, 63] on span "[PERSON_NAME] - (0)" at bounding box center [275, 64] width 150 height 17
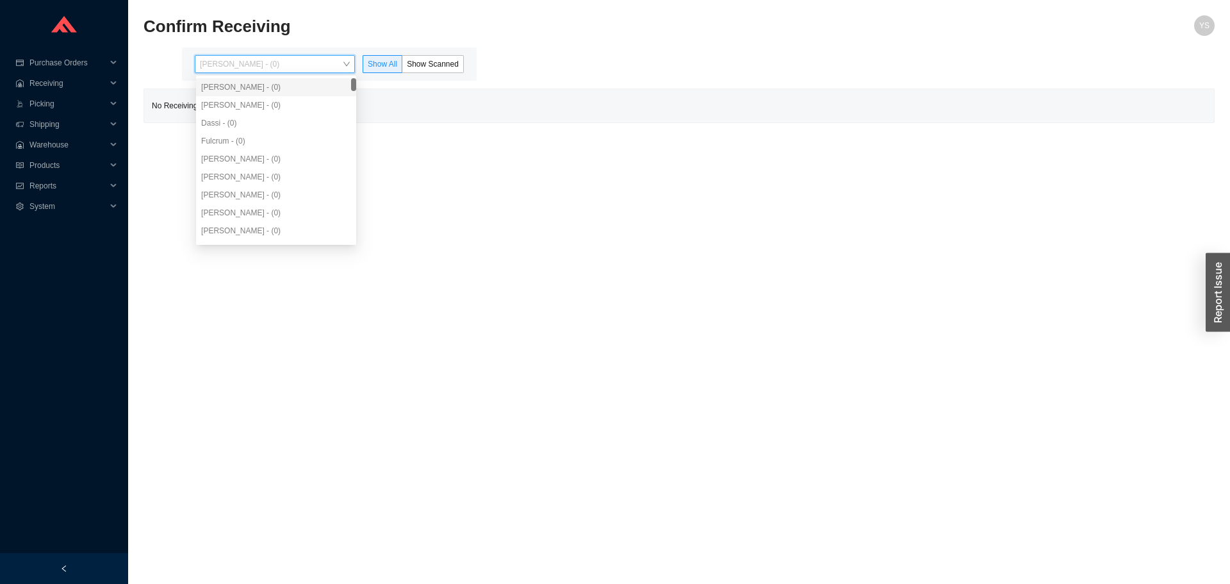
click at [242, 113] on div "[PERSON_NAME] - (0)" at bounding box center [276, 105] width 160 height 18
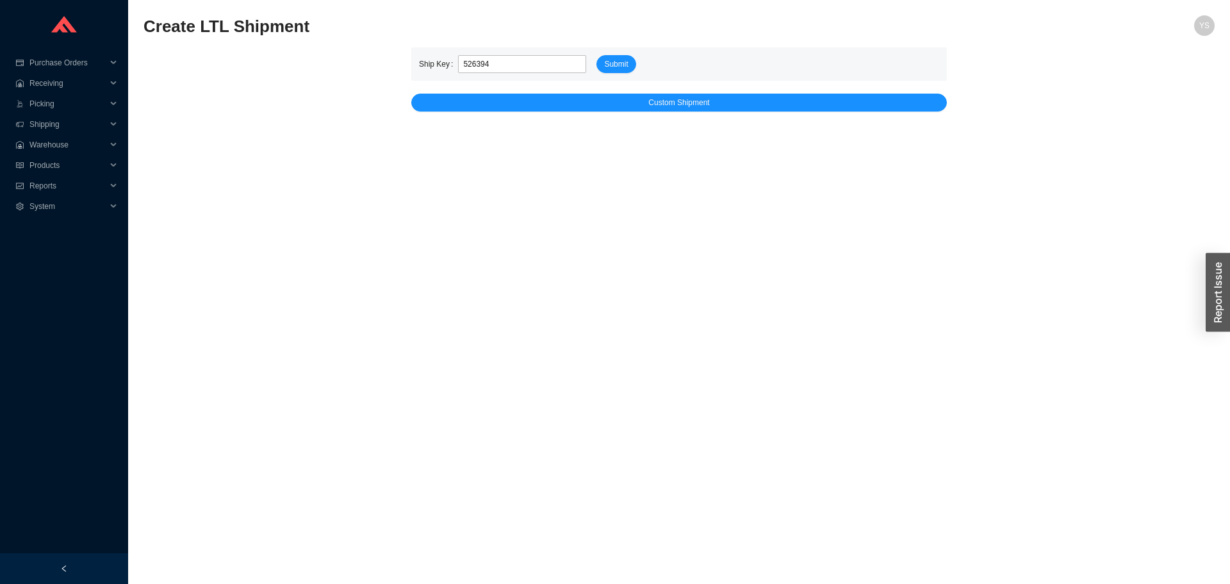
type input "526394"
click at [647, 70] on form "Ship Key 526394 Submit" at bounding box center [679, 64] width 520 height 18
click at [623, 67] on span "Submit" at bounding box center [616, 64] width 24 height 13
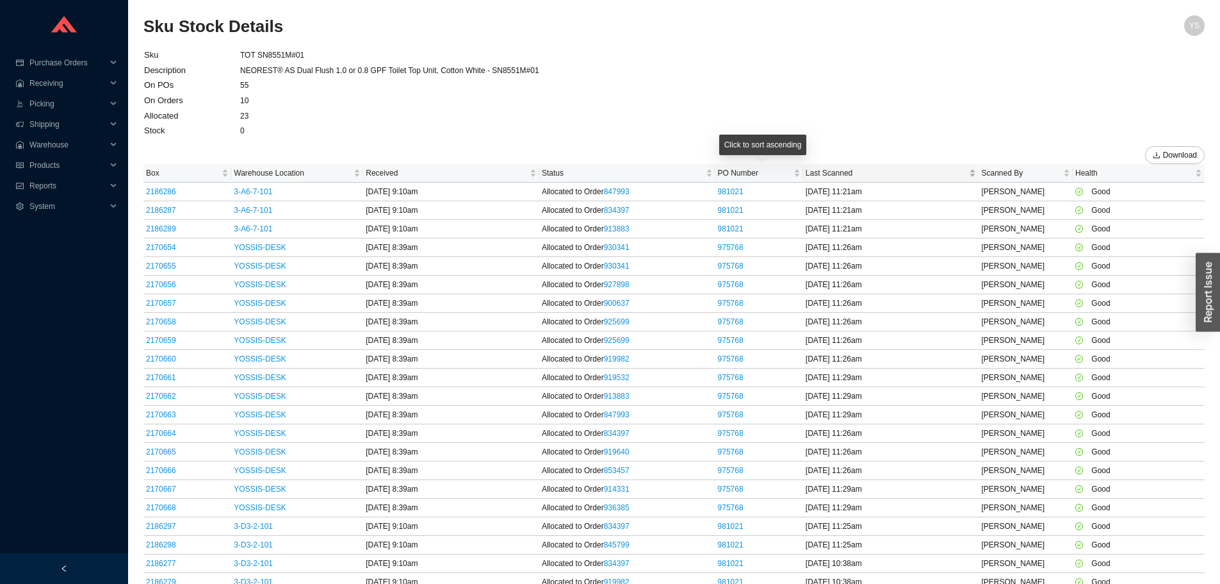
click at [821, 176] on span "Last Scanned" at bounding box center [886, 173] width 161 height 13
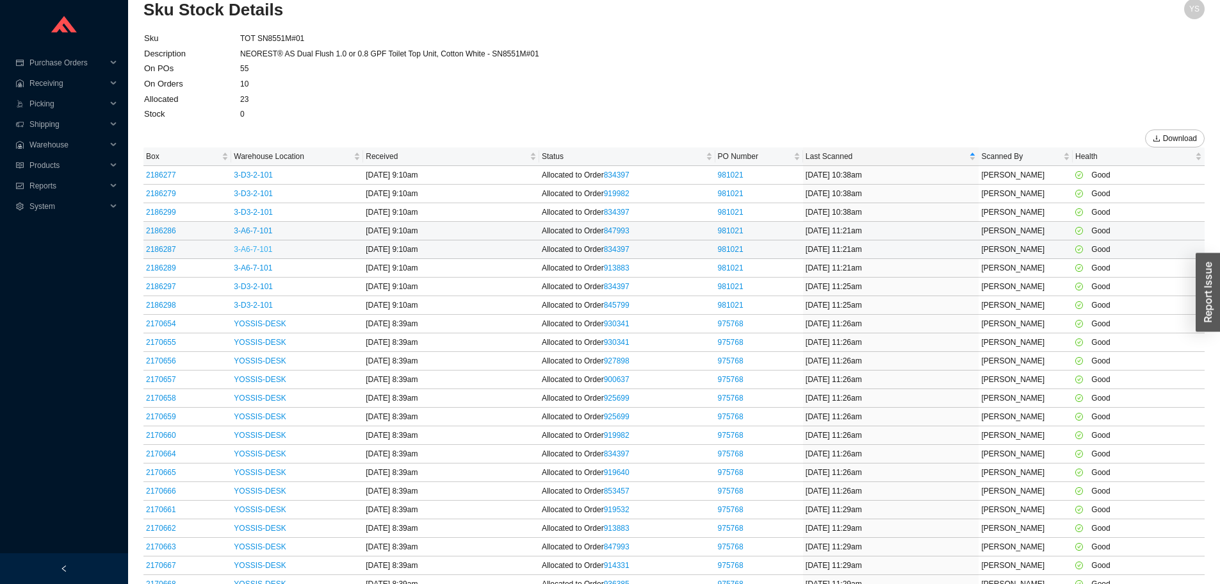
scroll to position [26, 0]
